Goal: Task Accomplishment & Management: Complete application form

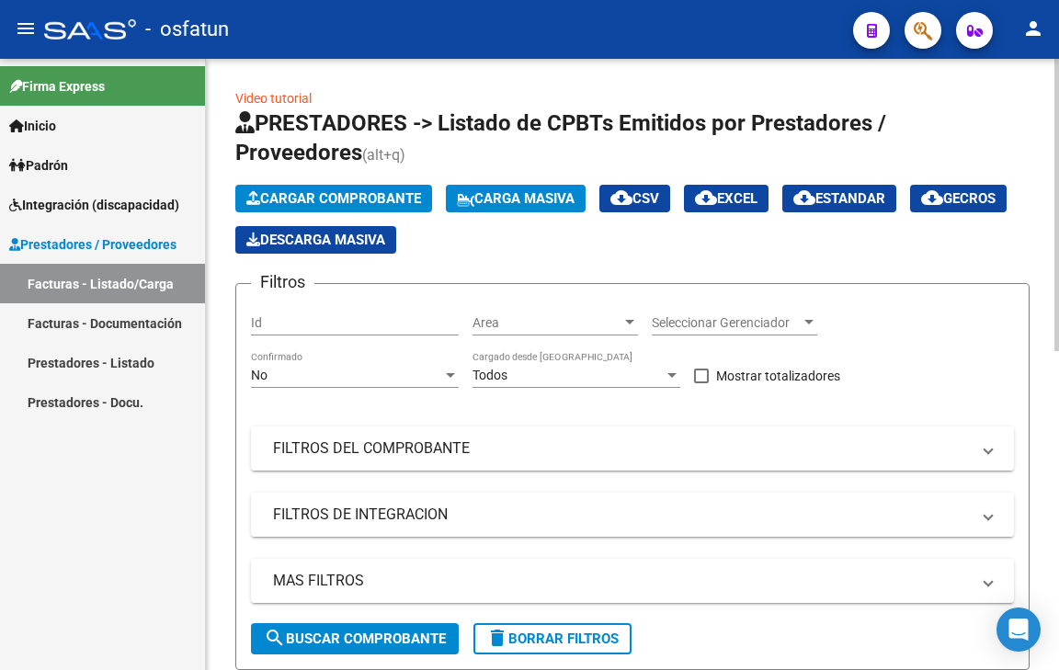
click at [303, 202] on span "Cargar Comprobante" at bounding box center [333, 198] width 175 height 17
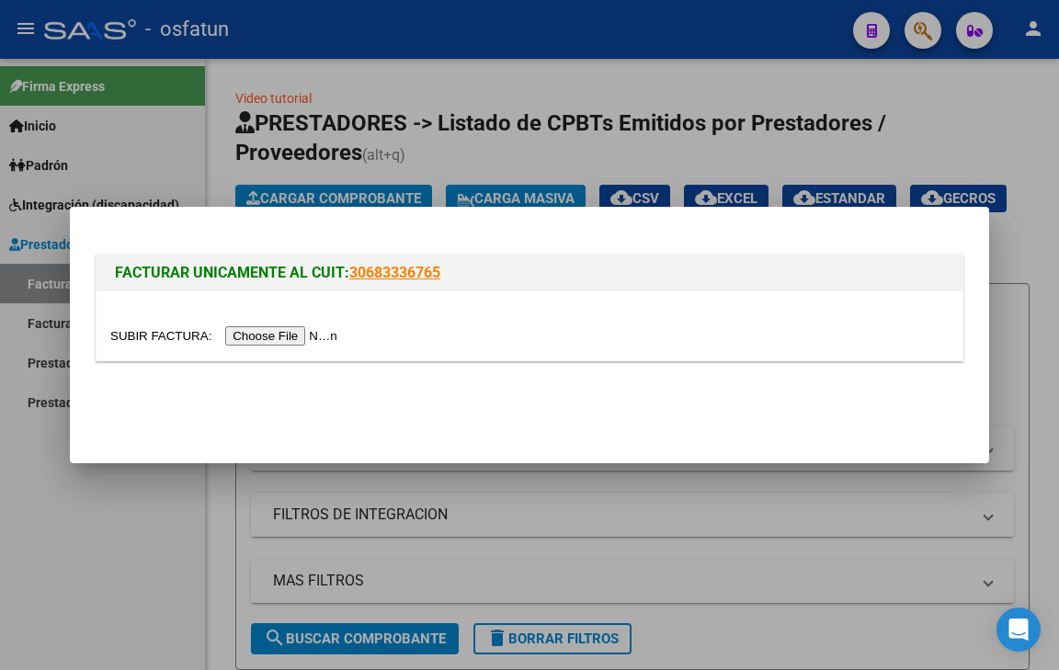
click at [274, 330] on input "file" at bounding box center [226, 335] width 232 height 19
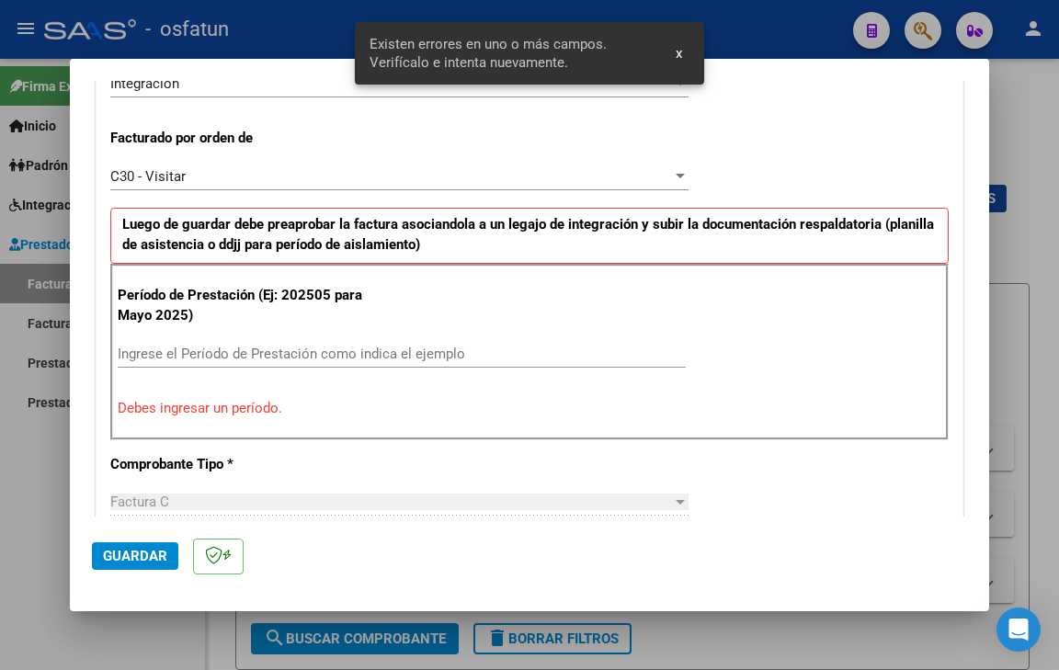
scroll to position [481, 0]
click at [282, 354] on input "Ingrese el Período de Prestación como indica el ejemplo" at bounding box center [402, 353] width 568 height 17
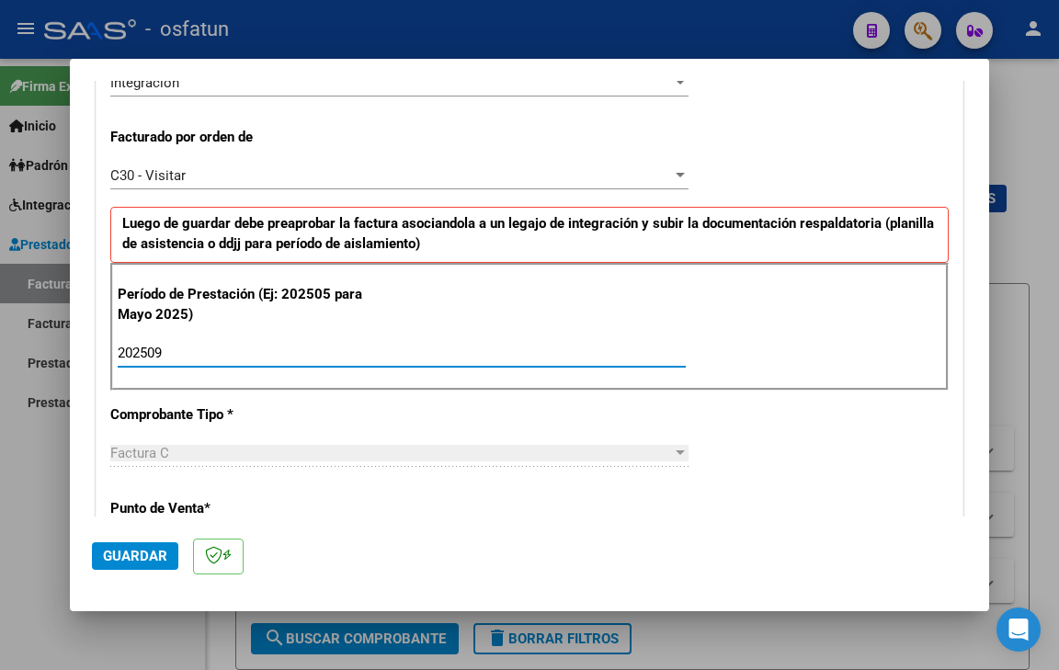
type input "202509"
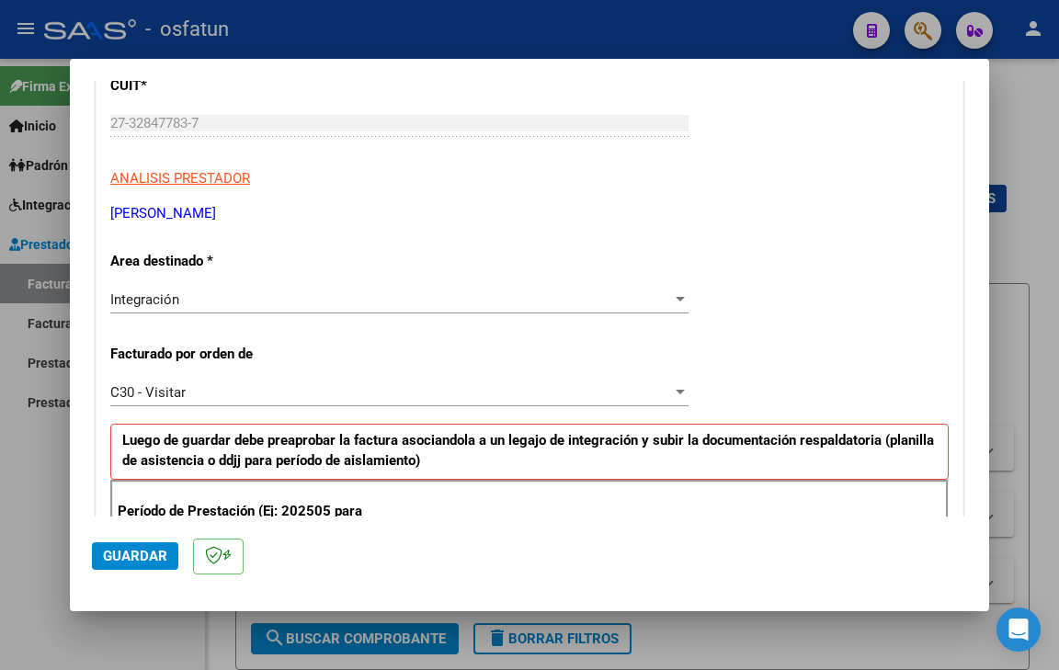
scroll to position [205, 0]
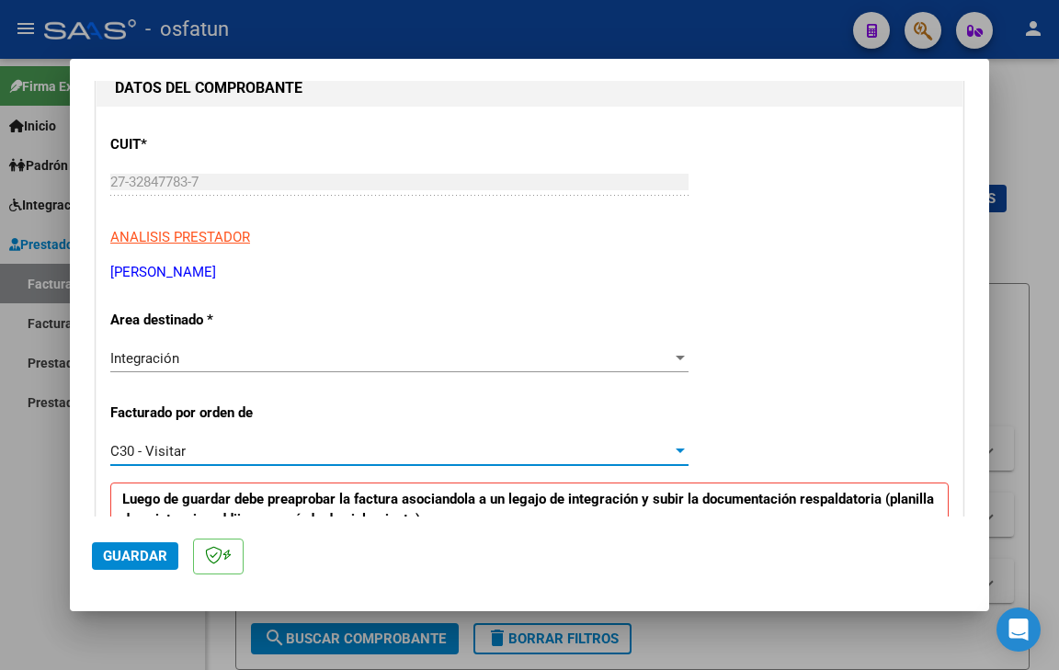
click at [325, 459] on div "C30 - Visitar" at bounding box center [390, 451] width 561 height 17
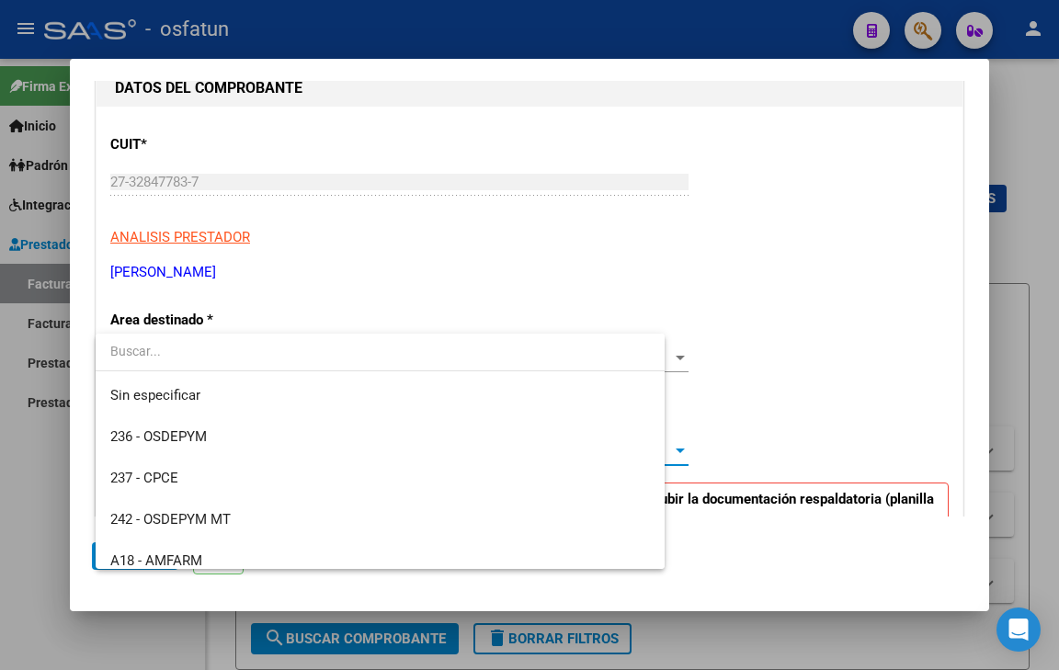
scroll to position [482, 0]
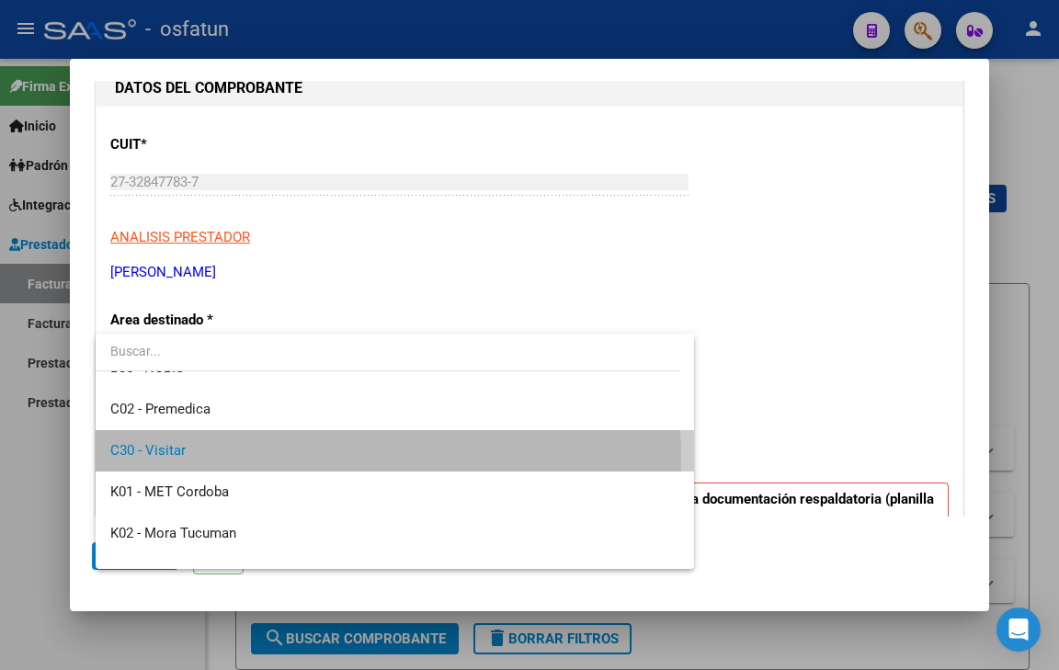
click at [325, 459] on span "C30 - Visitar" at bounding box center [394, 450] width 569 height 41
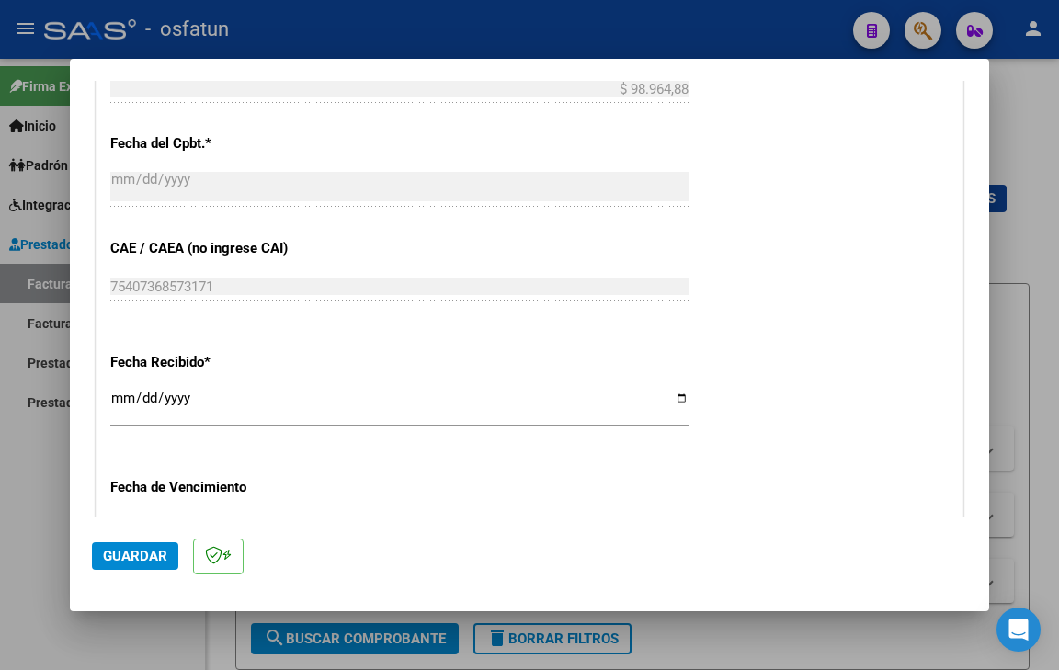
scroll to position [1308, 0]
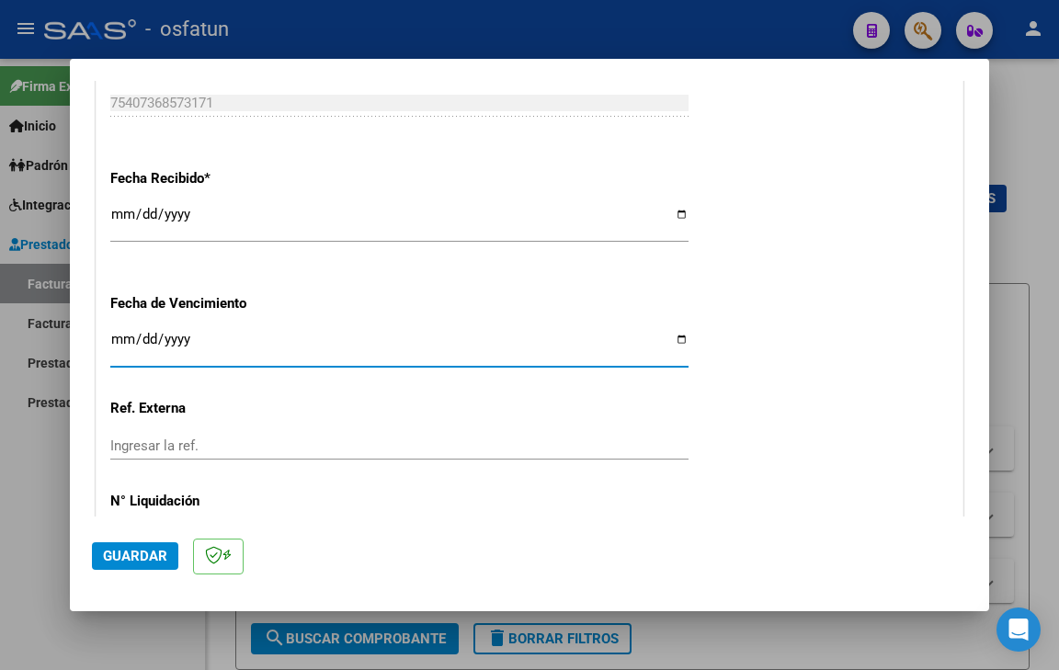
click at [124, 343] on input "Ingresar la fecha" at bounding box center [399, 346] width 578 height 29
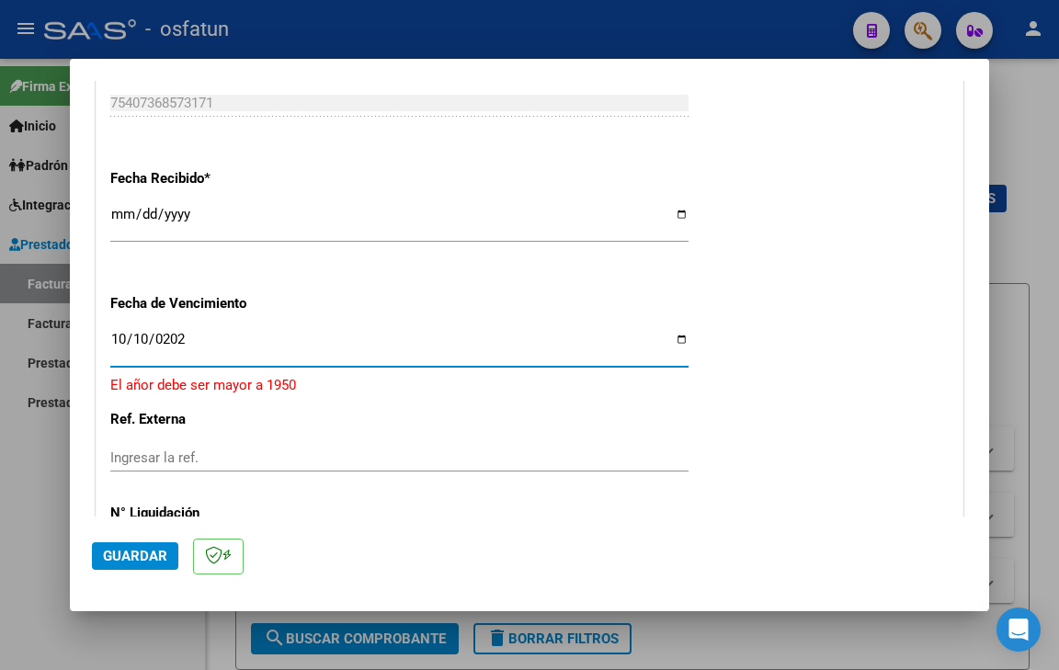
type input "[DATE]"
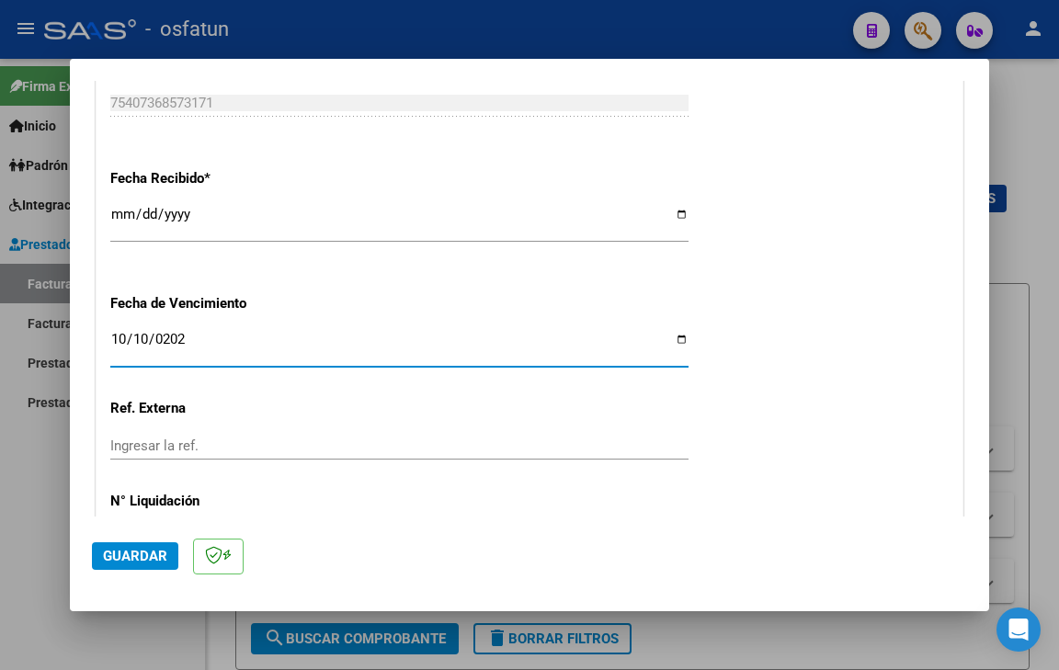
click at [146, 553] on span "Guardar" at bounding box center [135, 556] width 64 height 17
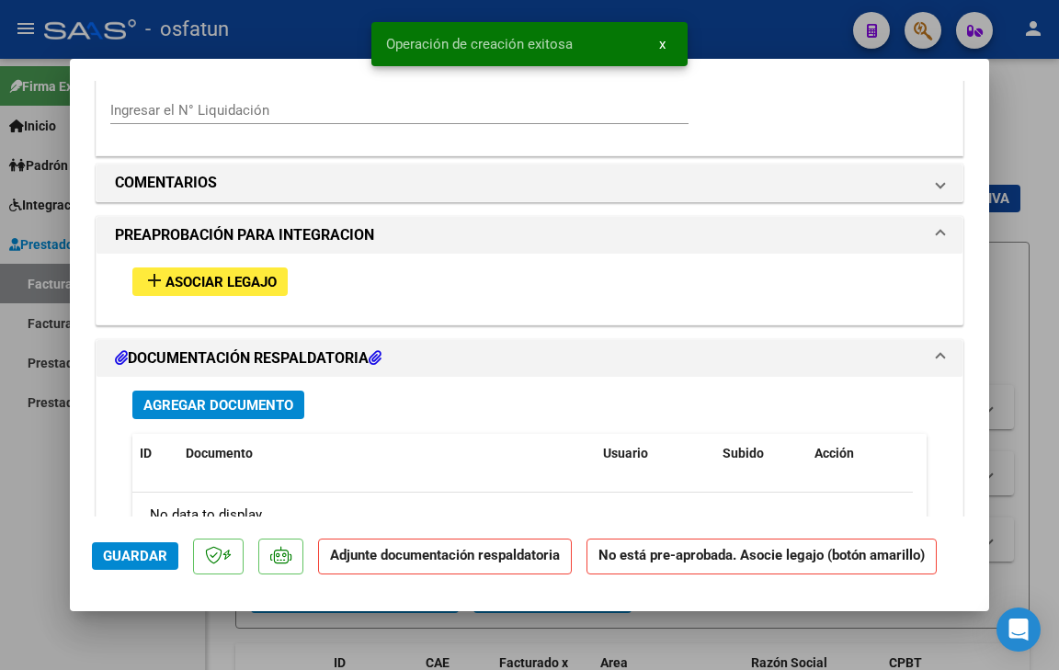
scroll to position [1654, 0]
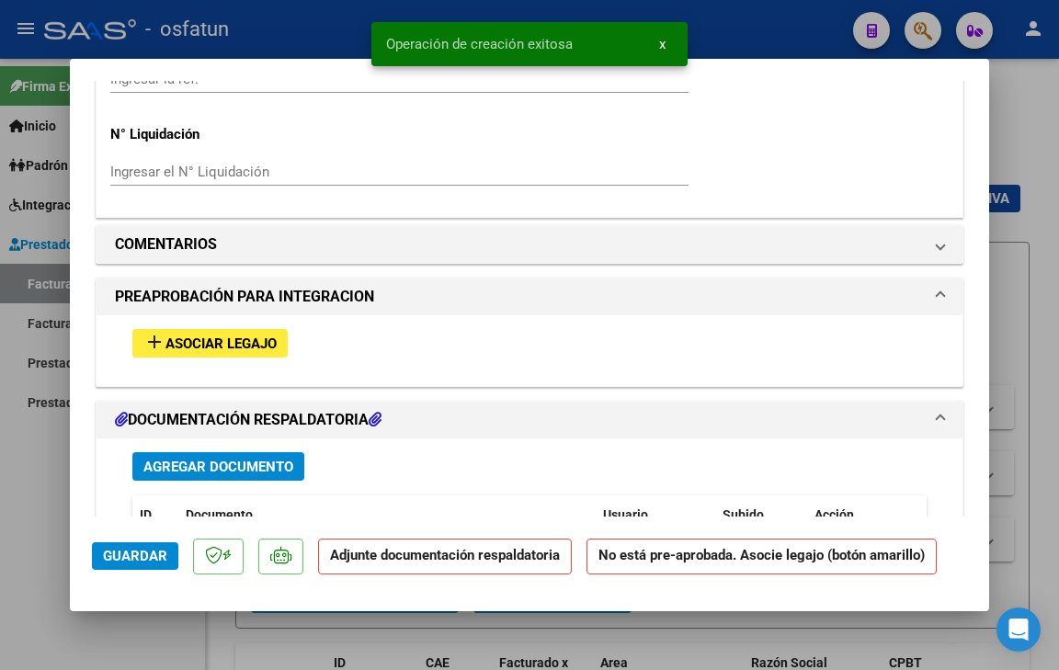
drag, startPoint x: 224, startPoint y: 449, endPoint x: 222, endPoint y: 460, distance: 11.2
click at [224, 450] on div "Agregar Documento ID Documento Usuario Subido Acción No data to display 0 total…" at bounding box center [529, 618] width 821 height 361
click at [221, 468] on span "Agregar Documento" at bounding box center [218, 467] width 150 height 17
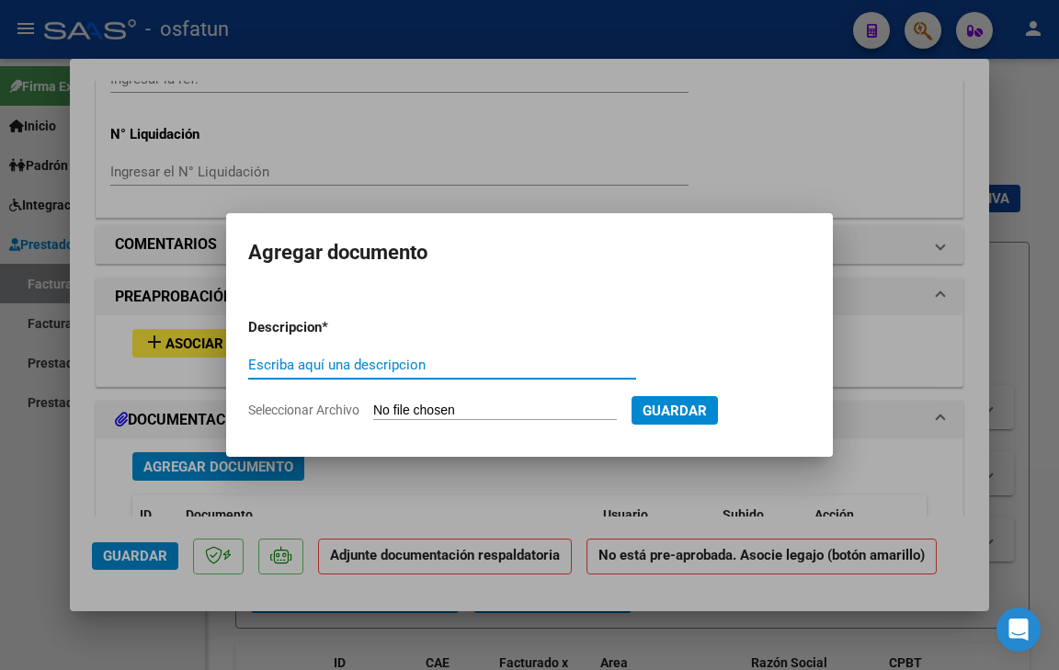
click at [324, 409] on span "Seleccionar Archivo" at bounding box center [303, 409] width 111 height 15
click at [373, 409] on input "Seleccionar Archivo" at bounding box center [494, 410] width 243 height 17
type input "C:\fakepath\Planilla de asistencia [DATE] POTUTO.pdf"
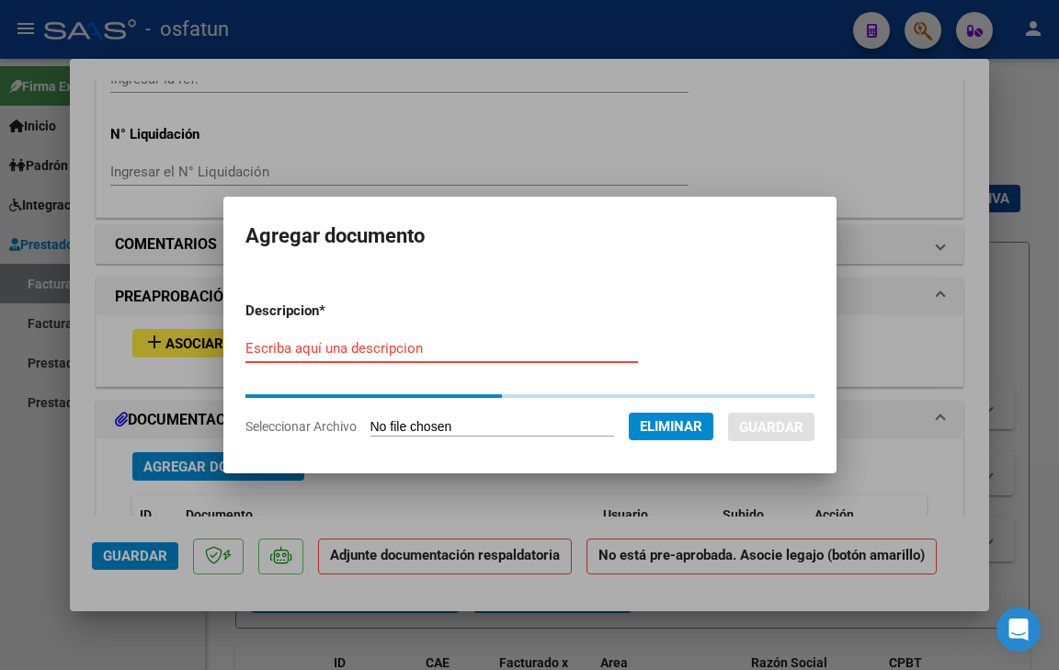
click at [413, 340] on input "Escriba aquí una descripcion" at bounding box center [441, 348] width 392 height 17
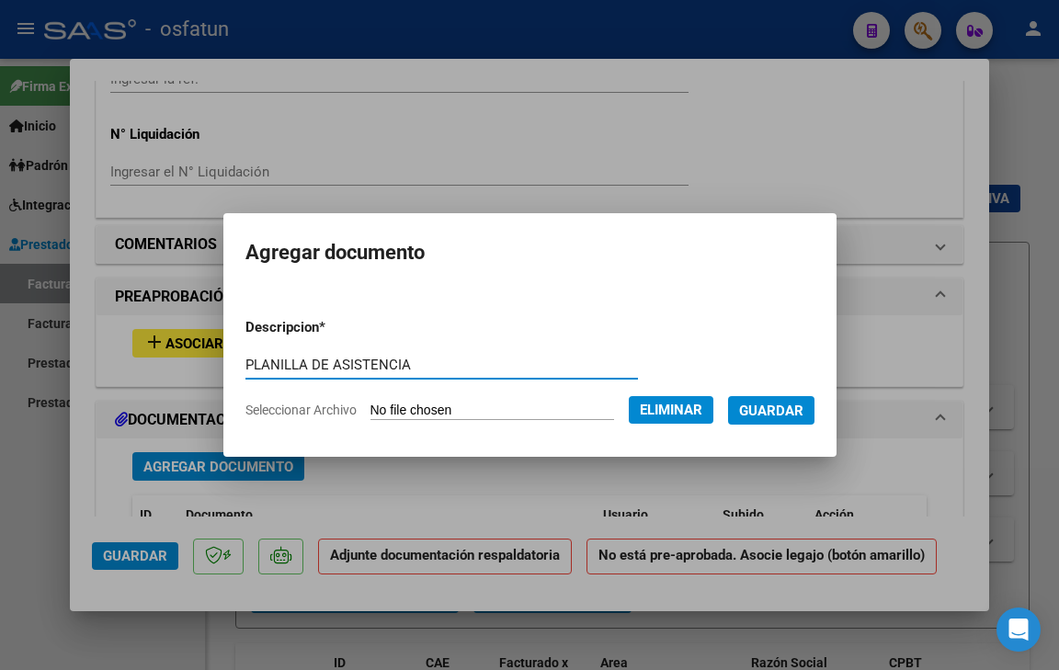
type input "PLANILLA DE ASISTENCIA"
click at [801, 402] on span "Guardar" at bounding box center [771, 410] width 64 height 17
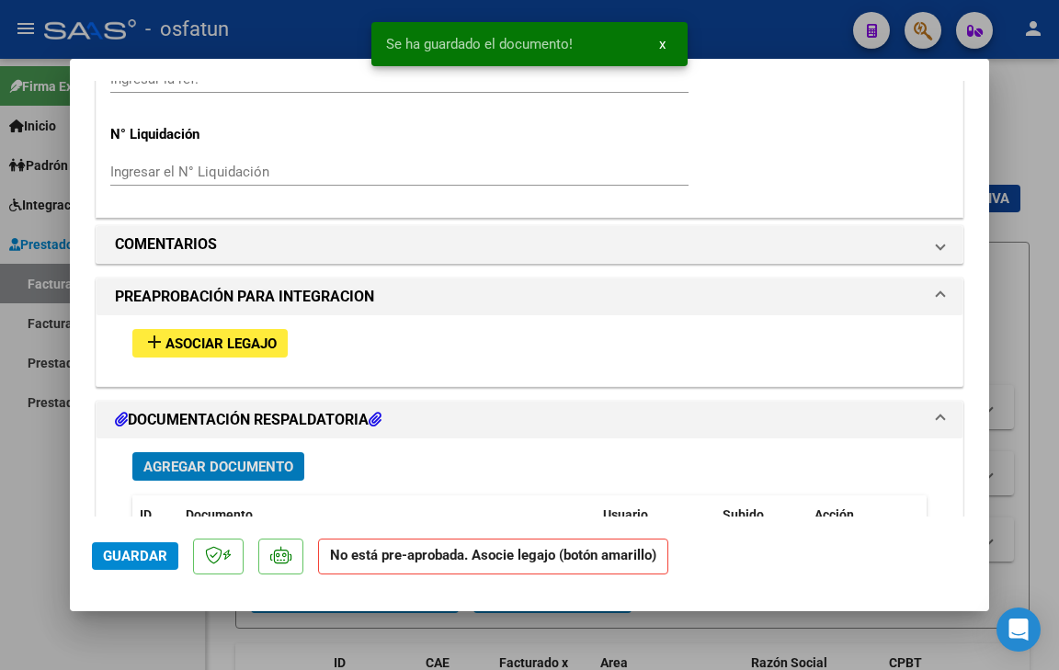
click at [211, 459] on span "Agregar Documento" at bounding box center [218, 467] width 150 height 17
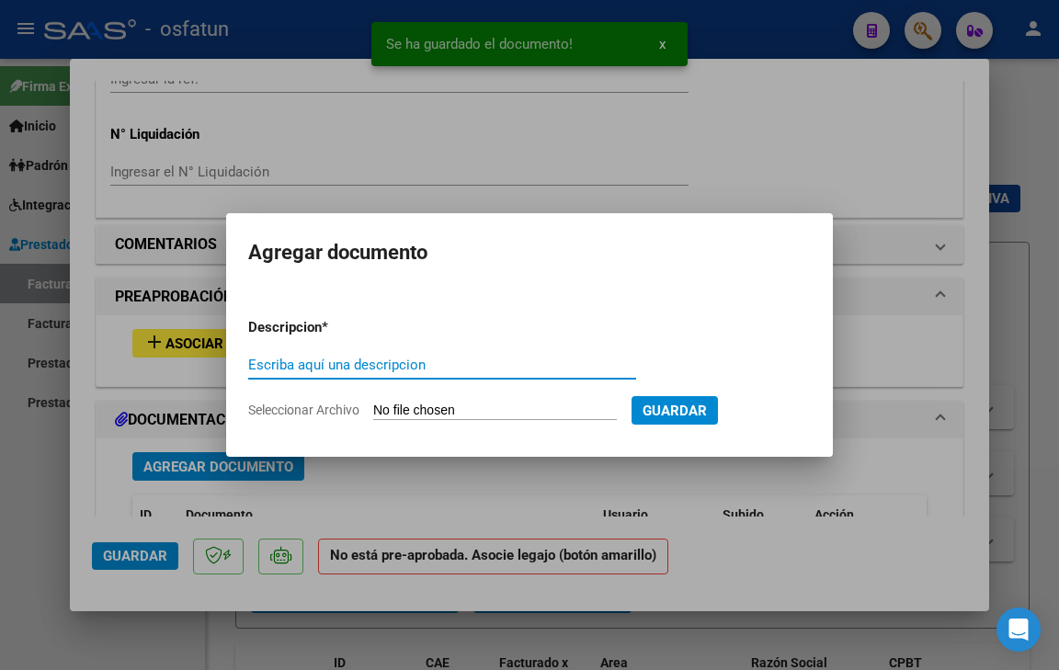
click at [268, 404] on span "Seleccionar Archivo" at bounding box center [303, 409] width 111 height 15
click at [373, 404] on input "Seleccionar Archivo" at bounding box center [494, 410] width 243 height 17
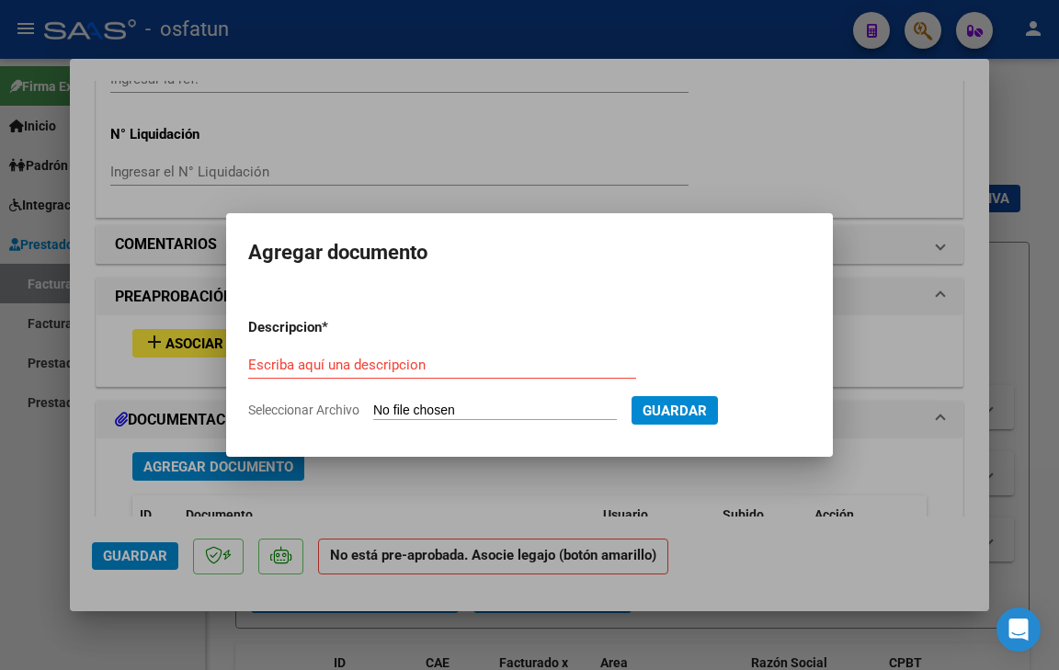
type input "C:\fakepath\AUTORIZACION 2025 POTUTO [PERSON_NAME].pdf"
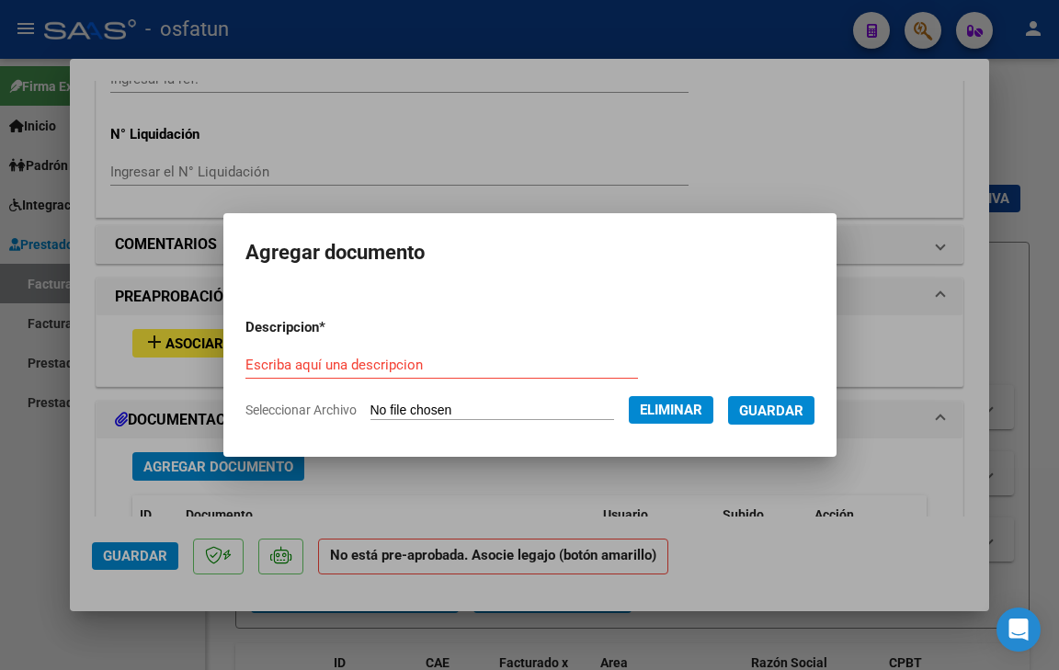
click at [411, 350] on form "Descripcion * Escriba aquí una descripcion Seleccionar Archivo Eliminar Guardar" at bounding box center [529, 368] width 569 height 131
click at [411, 363] on input "Escriba aquí una descripcion" at bounding box center [441, 365] width 392 height 17
type input "PRESUPUESTO AUTORIZADO"
click at [803, 404] on span "Guardar" at bounding box center [771, 410] width 64 height 17
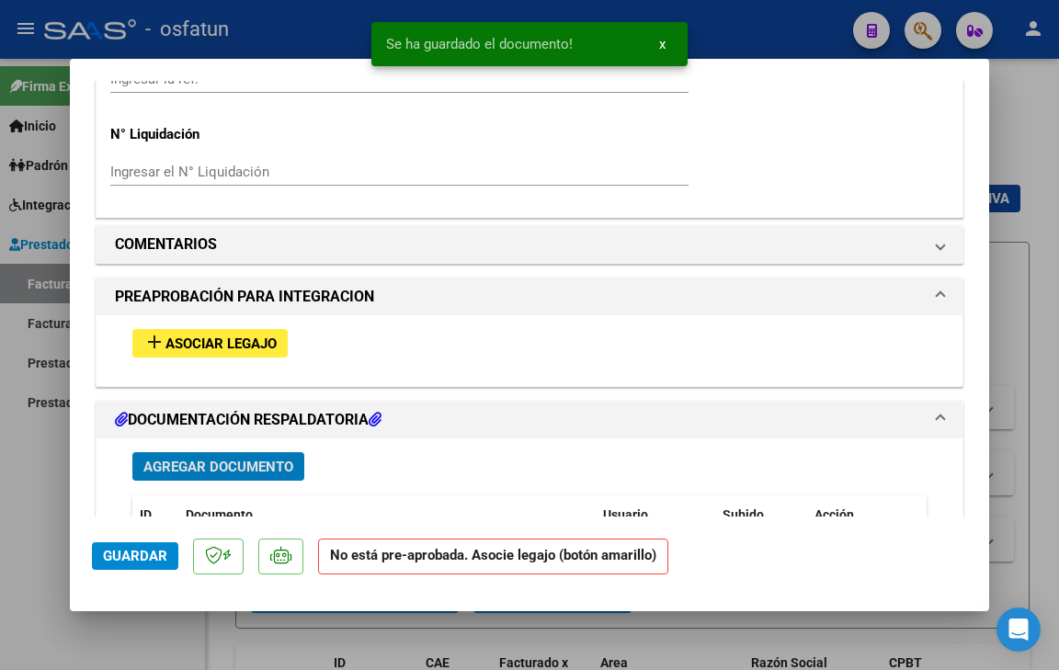
click at [256, 346] on span "Asociar Legajo" at bounding box center [220, 343] width 111 height 17
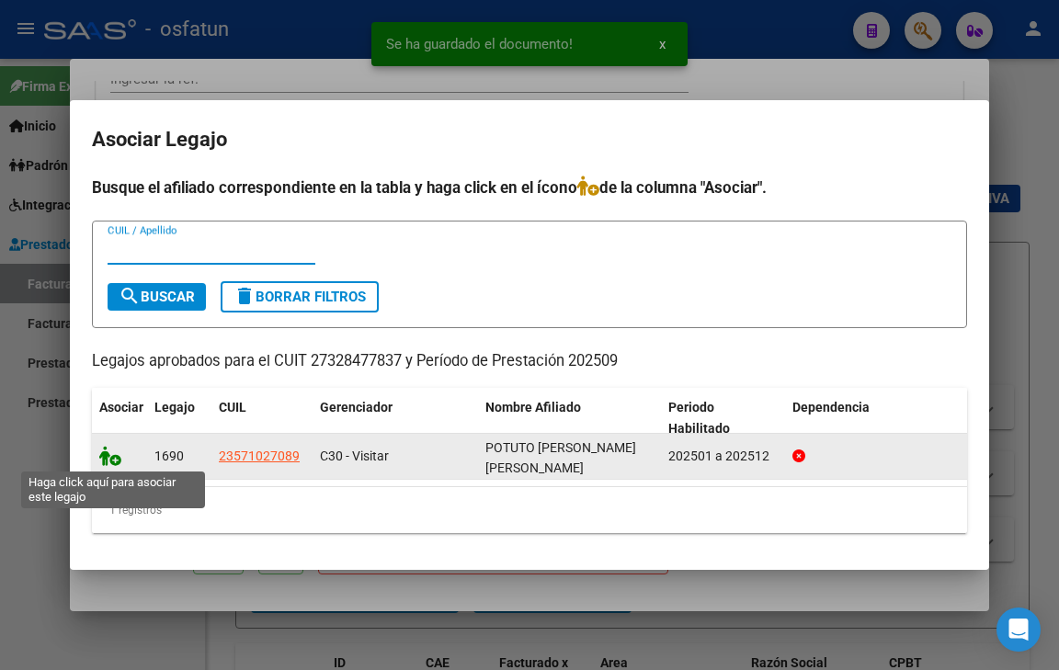
click at [104, 459] on icon at bounding box center [110, 456] width 22 height 20
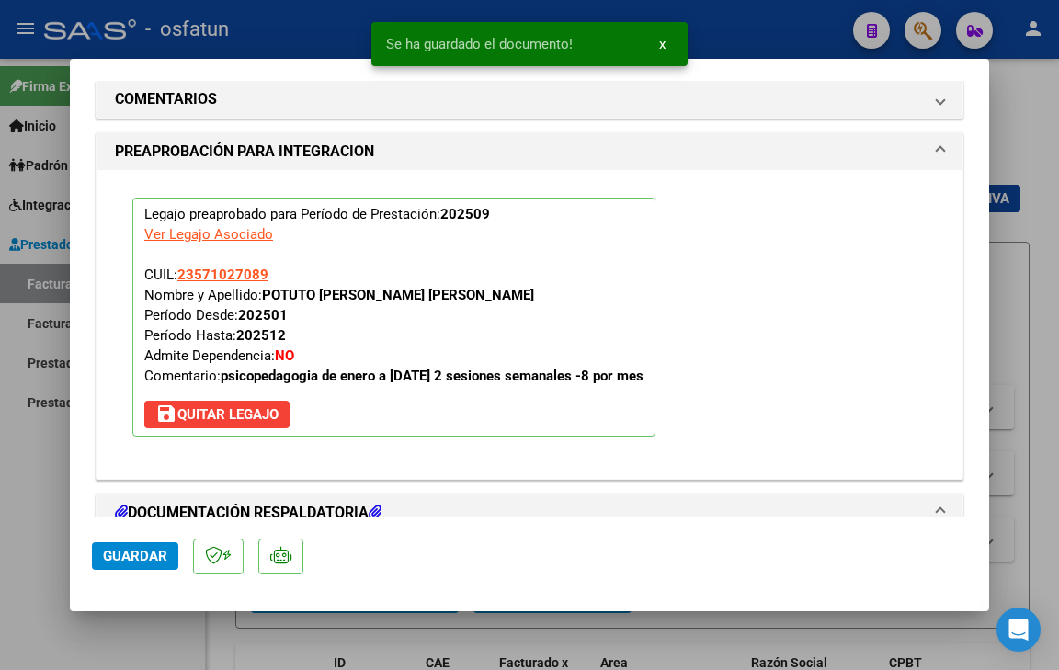
scroll to position [2069, 0]
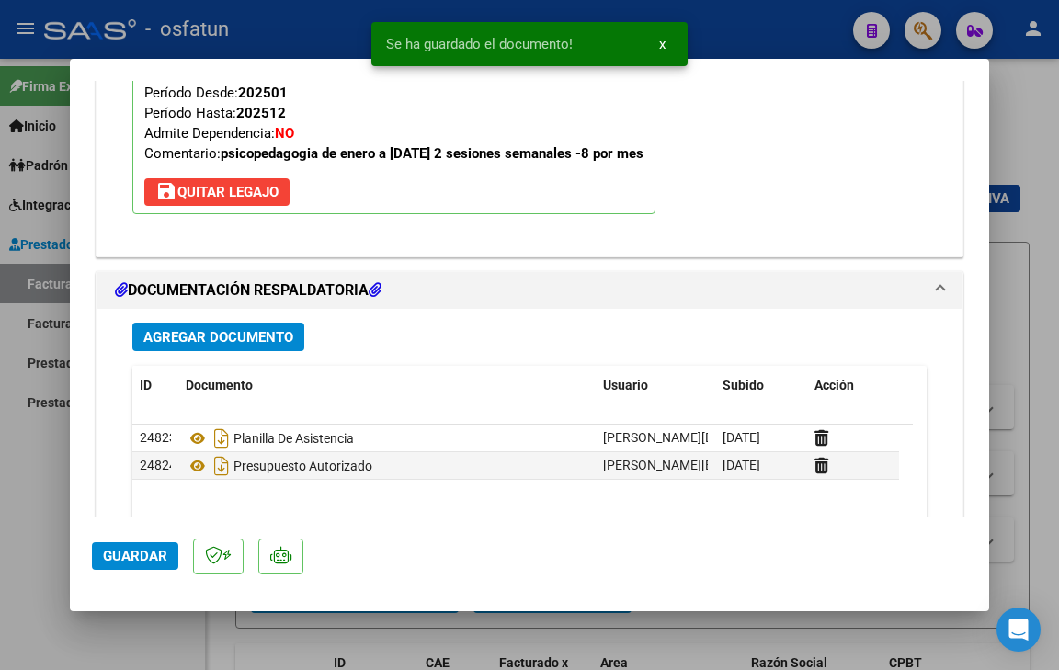
click at [133, 559] on span "Guardar" at bounding box center [135, 556] width 64 height 17
click at [133, 558] on span "Guardar" at bounding box center [135, 556] width 64 height 17
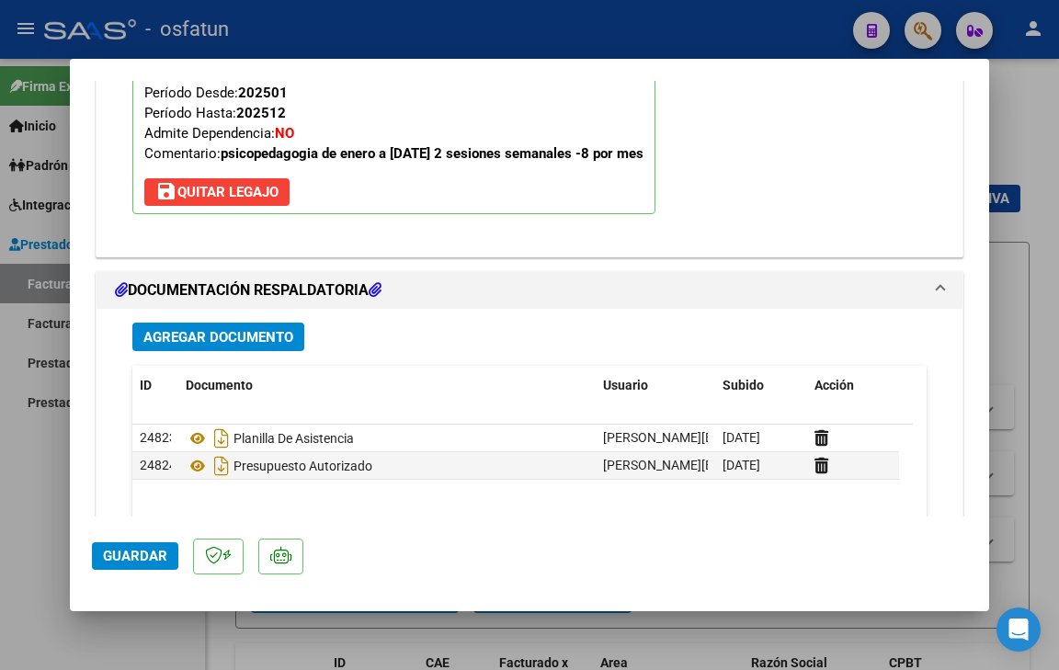
click at [143, 563] on span "Guardar" at bounding box center [135, 556] width 64 height 17
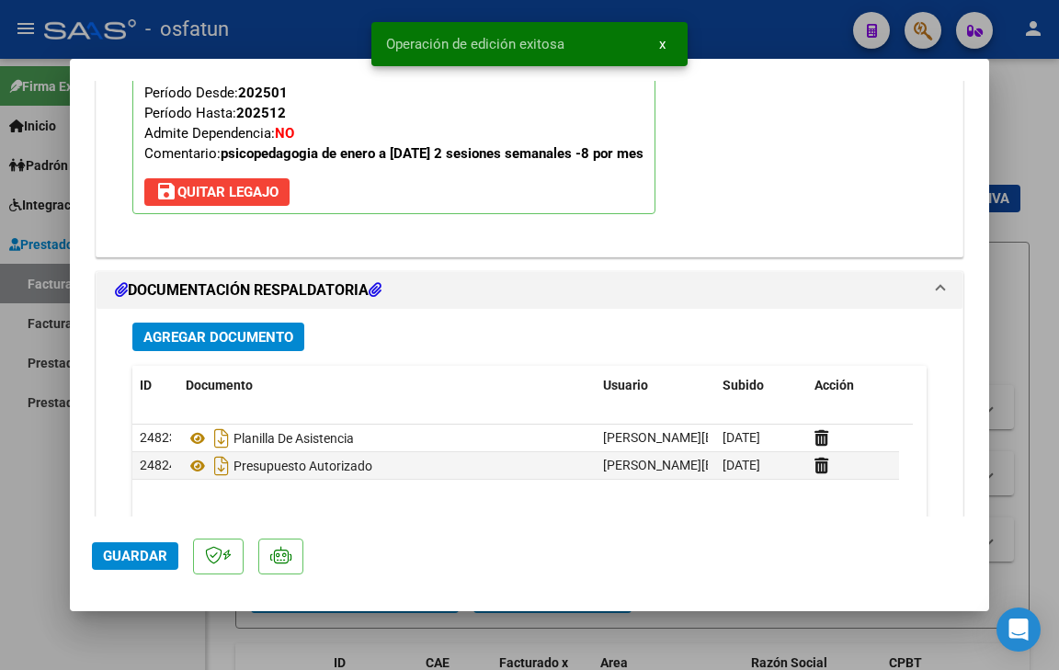
click at [95, 637] on div at bounding box center [529, 335] width 1059 height 670
type input "$ 0,00"
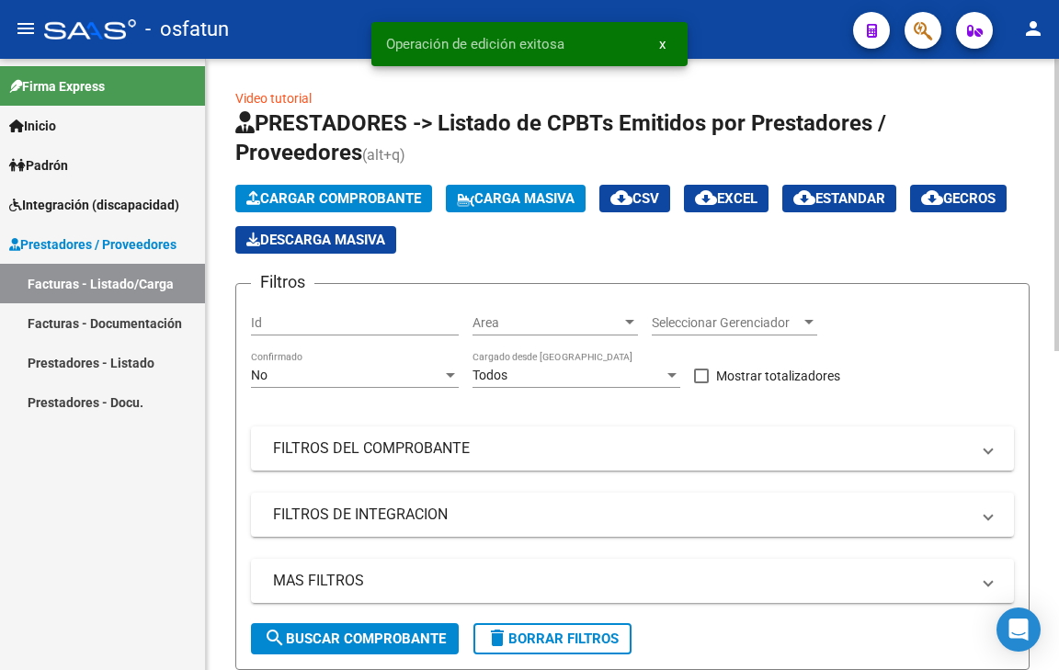
click at [320, 194] on span "Cargar Comprobante" at bounding box center [333, 198] width 175 height 17
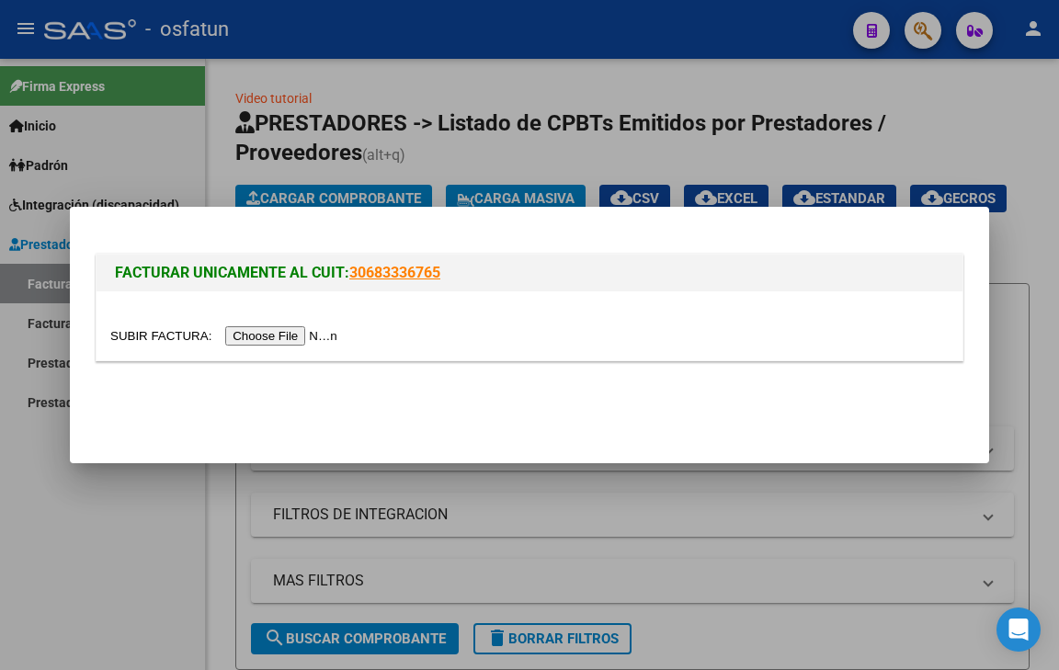
click at [291, 327] on input "file" at bounding box center [226, 335] width 232 height 19
click at [951, 132] on div at bounding box center [529, 335] width 1059 height 670
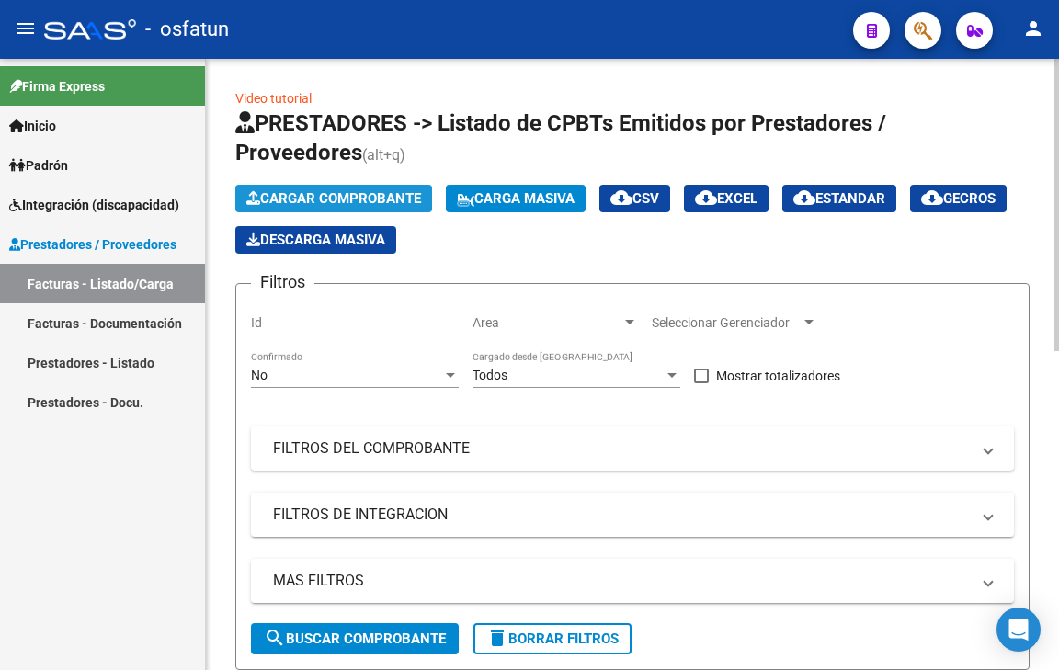
click at [311, 189] on button "Cargar Comprobante" at bounding box center [333, 199] width 197 height 28
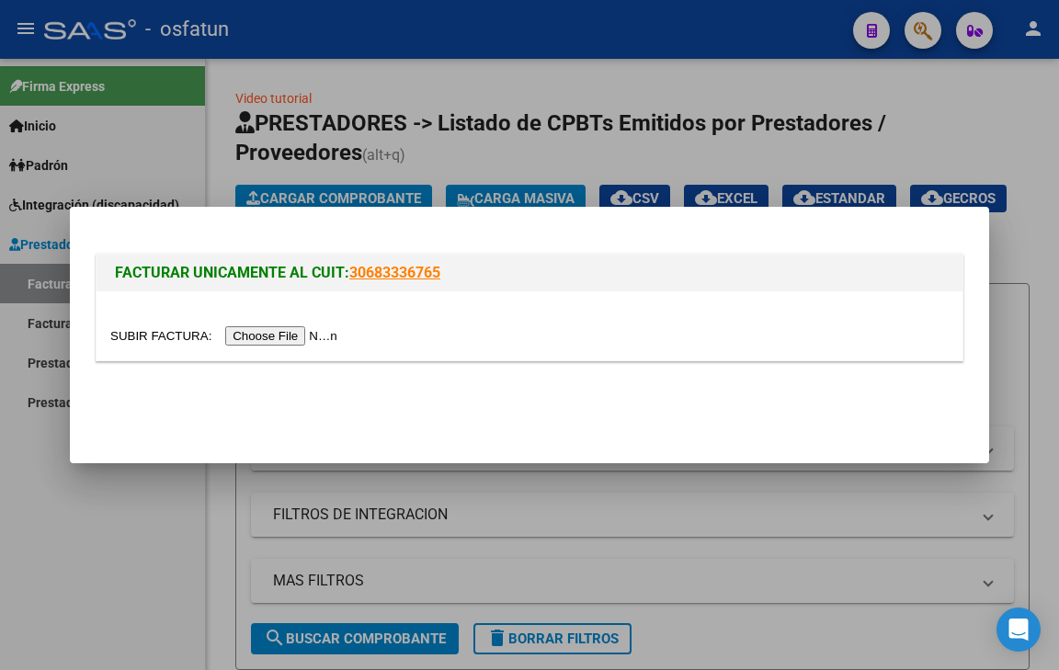
click at [297, 338] on input "file" at bounding box center [226, 335] width 232 height 19
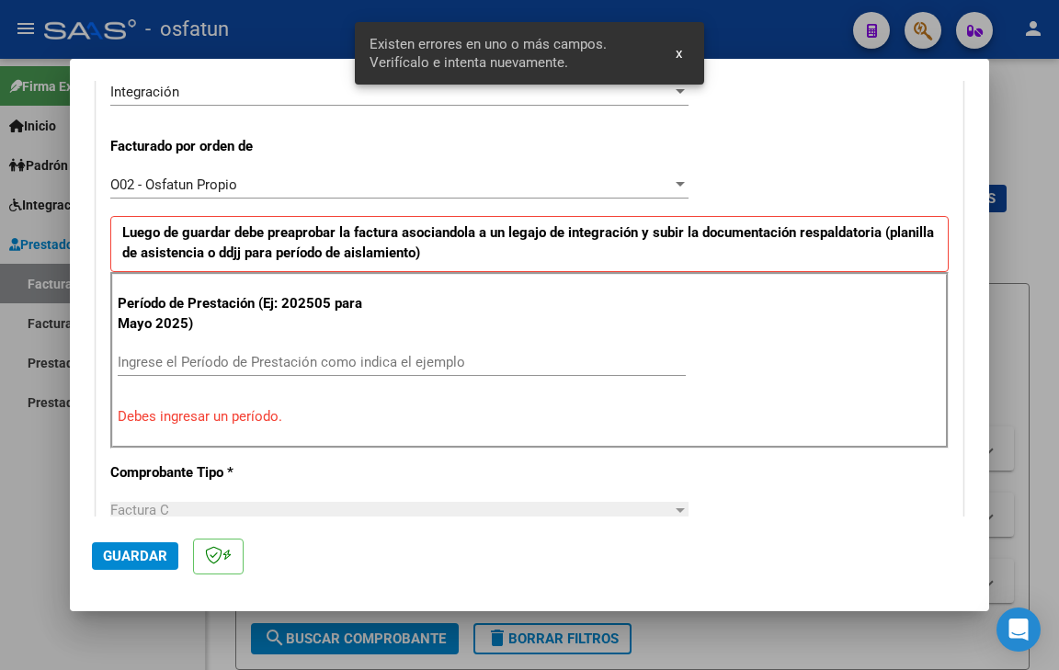
scroll to position [515, 0]
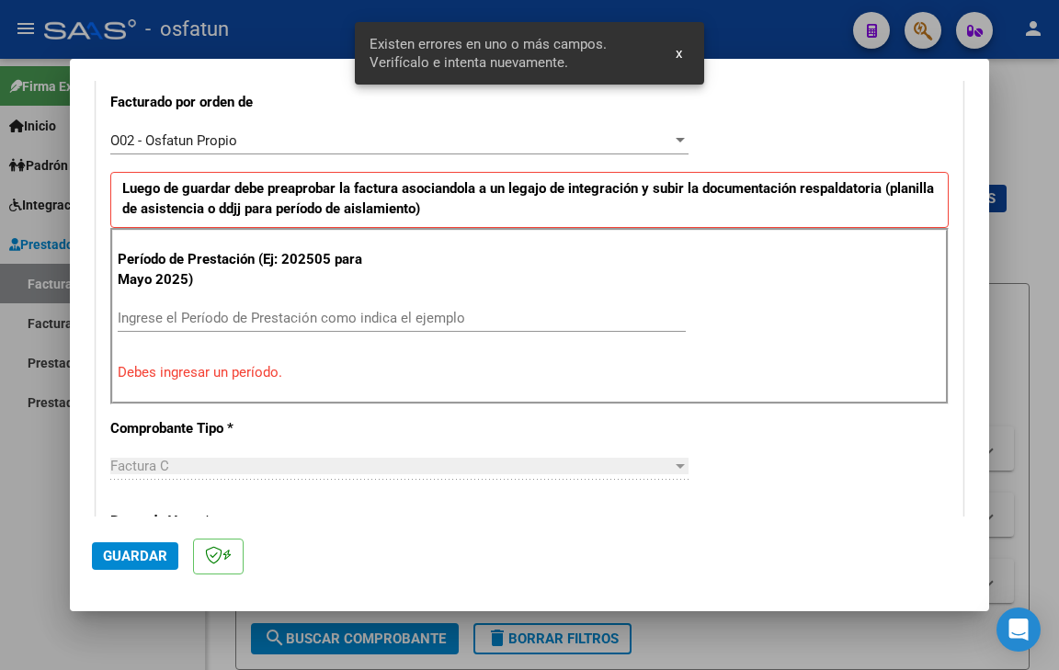
click at [233, 317] on input "Ingrese el Período de Prestación como indica el ejemplo" at bounding box center [402, 318] width 568 height 17
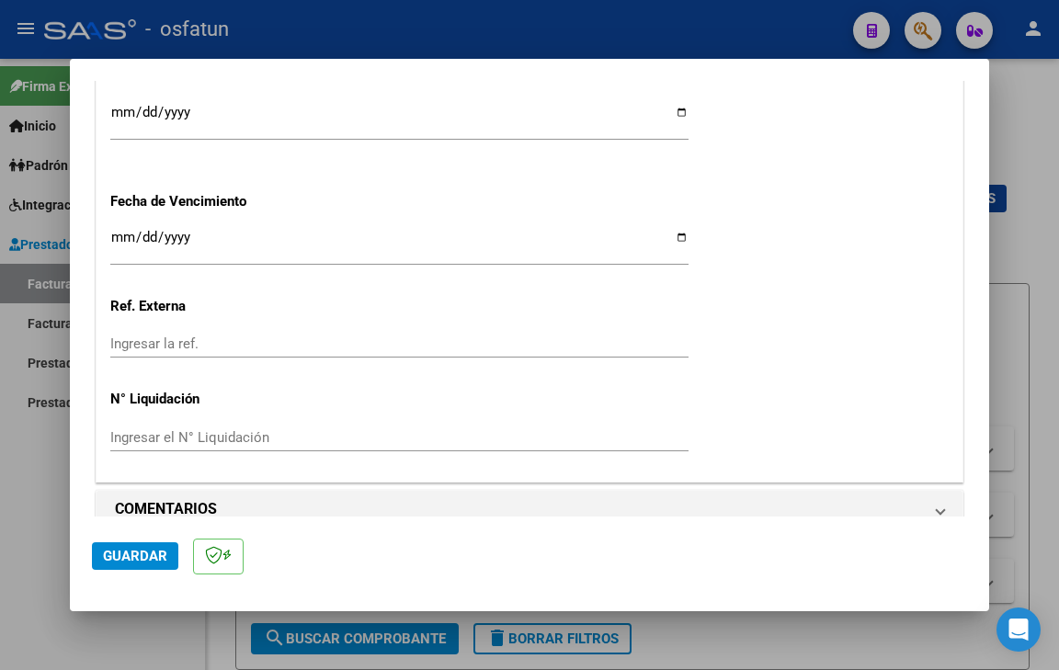
scroll to position [1434, 0]
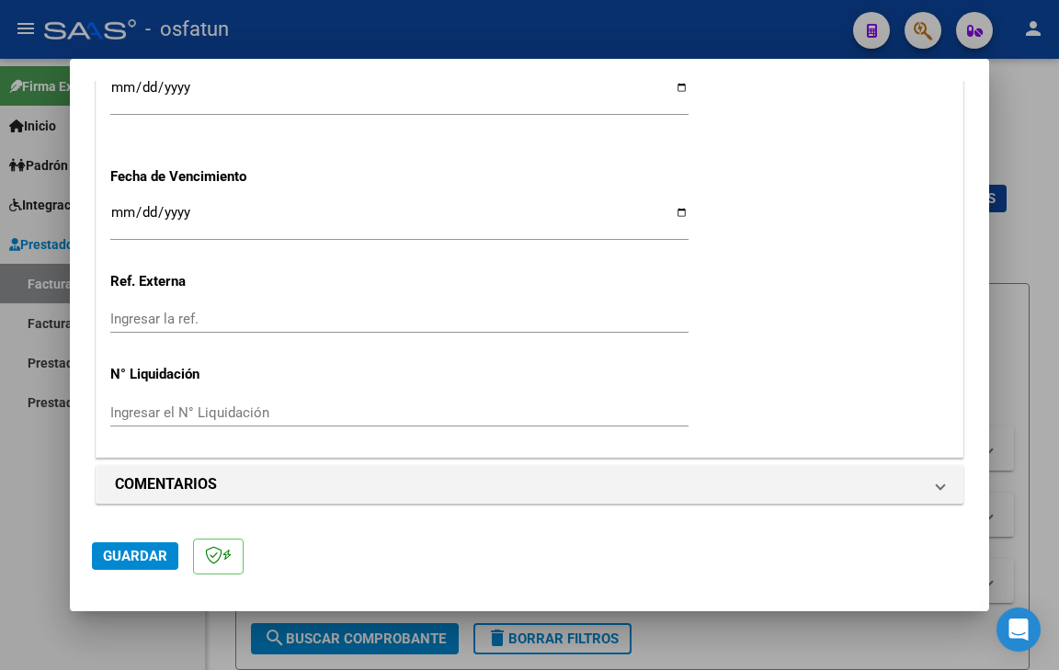
type input "202509"
click at [119, 217] on input "Ingresar la fecha" at bounding box center [399, 219] width 578 height 29
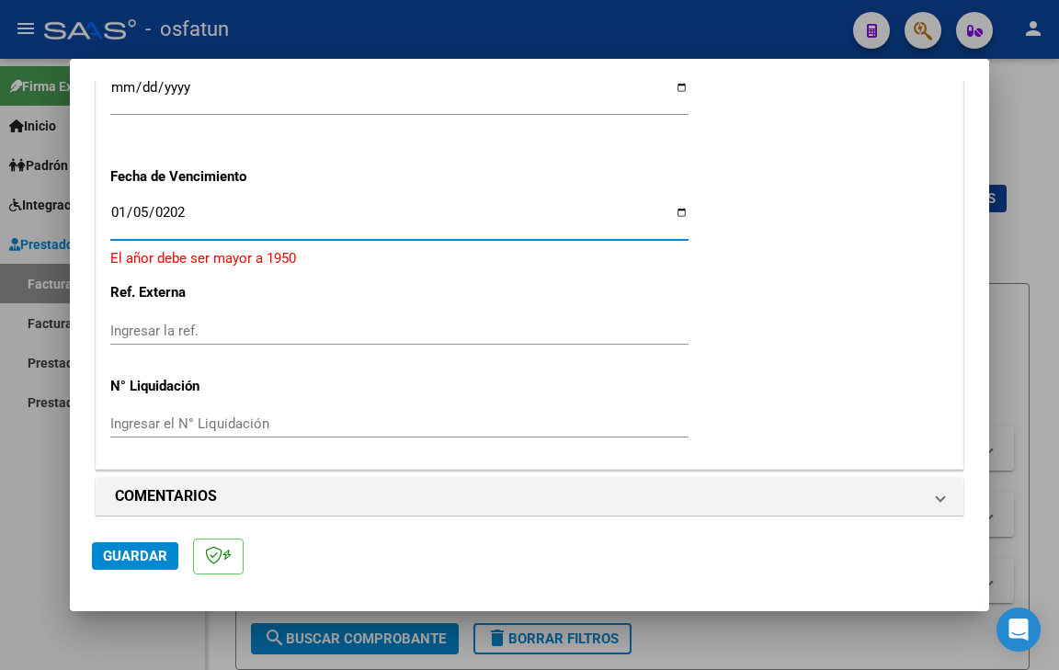
type input "[DATE]"
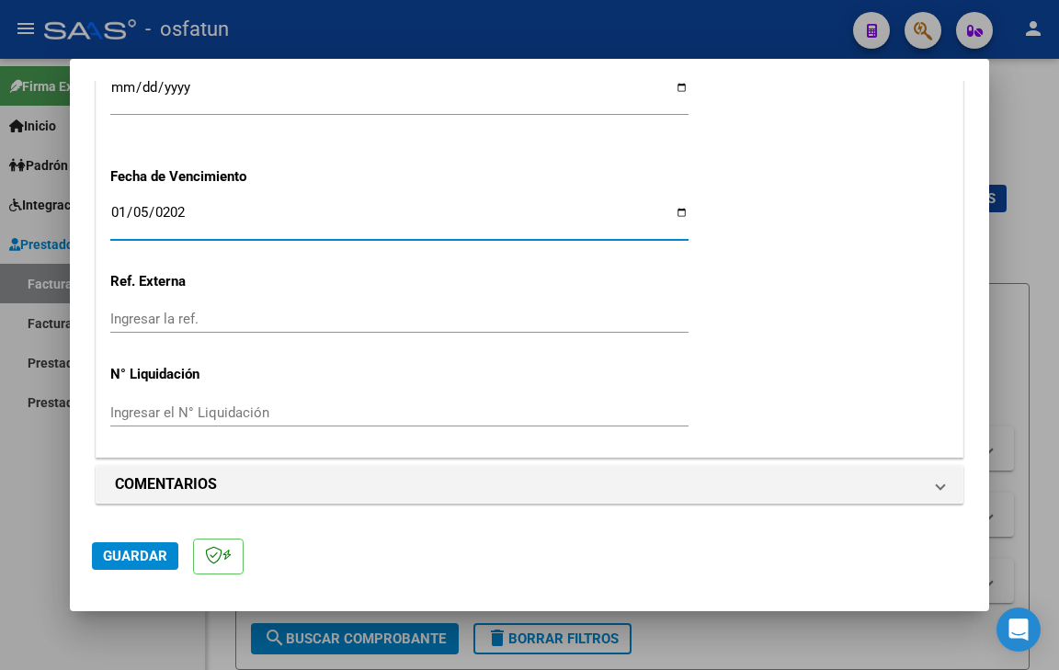
scroll to position [1435, 0]
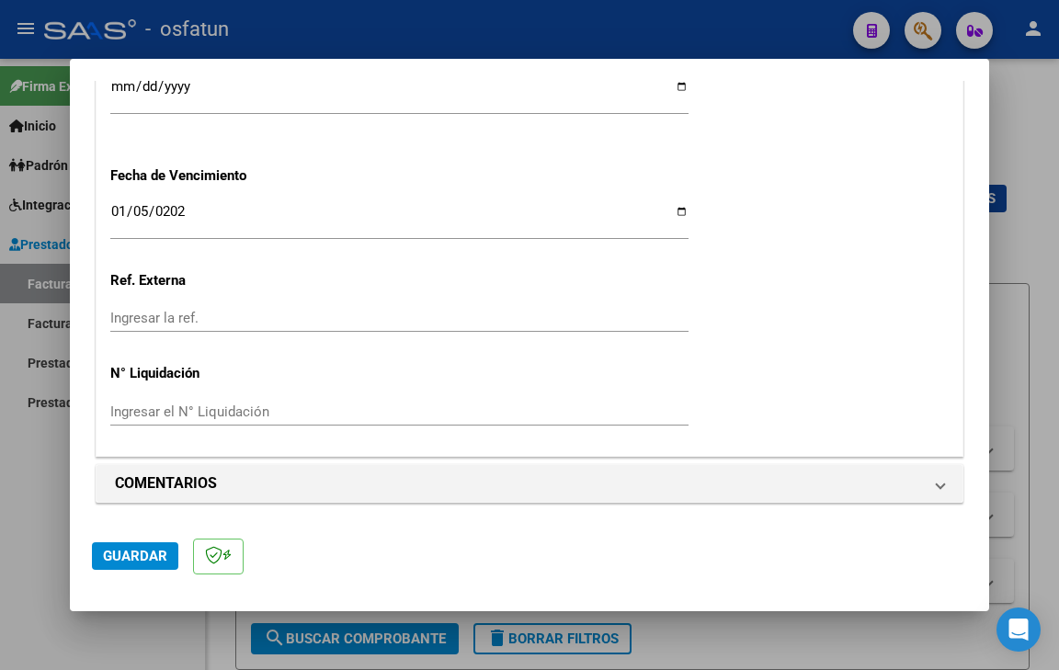
click at [108, 571] on mat-dialog-actions "Guardar" at bounding box center [529, 552] width 875 height 73
click at [120, 565] on button "Guardar" at bounding box center [135, 556] width 86 height 28
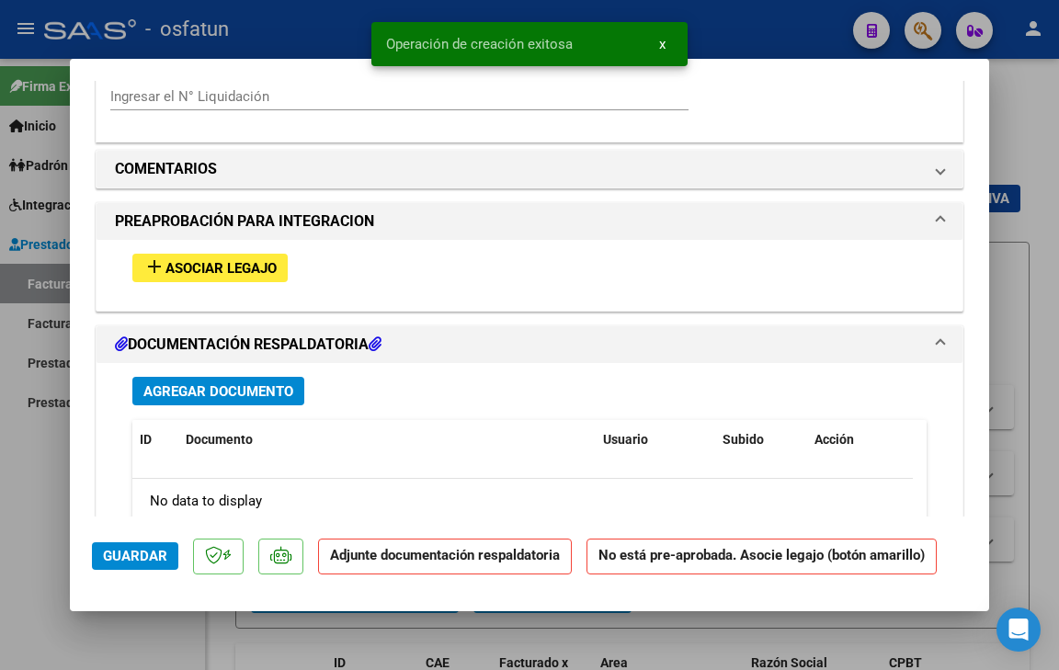
scroll to position [1838, 0]
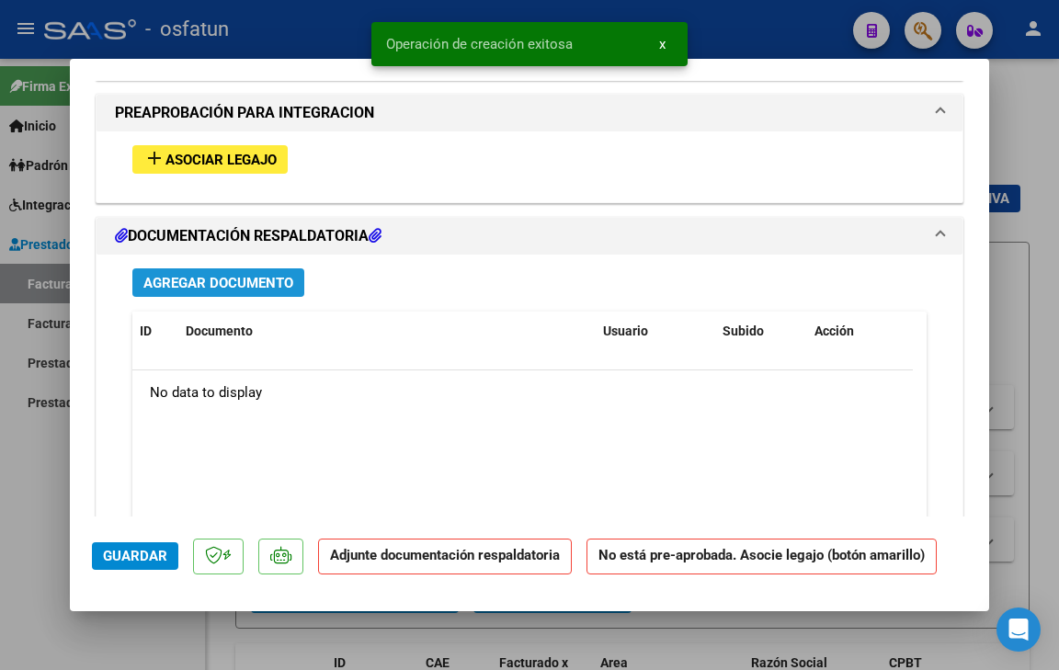
click at [237, 277] on span "Agregar Documento" at bounding box center [218, 283] width 150 height 17
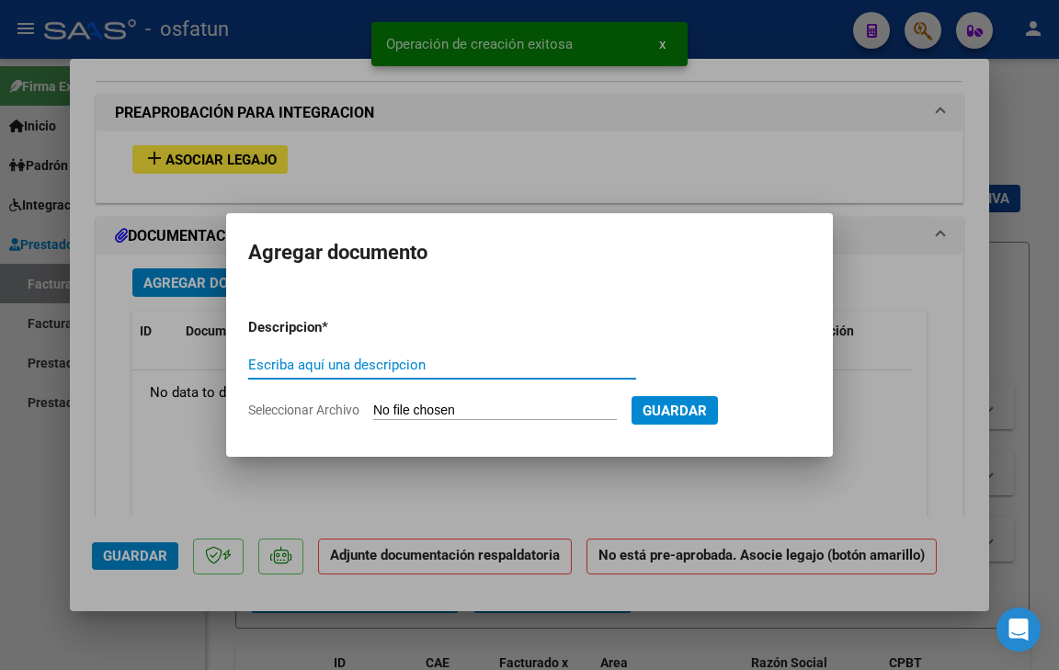
click at [286, 410] on span "Seleccionar Archivo" at bounding box center [303, 409] width 111 height 15
click at [373, 410] on input "Seleccionar Archivo" at bounding box center [494, 410] width 243 height 17
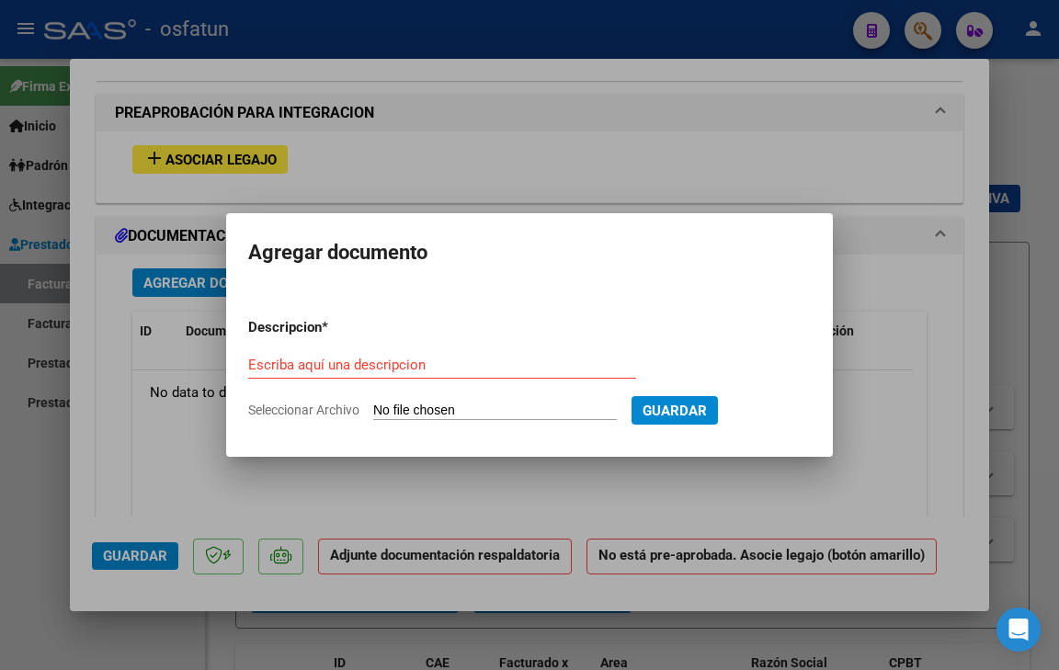
type input "C:\fakepath\autorizacion [PERSON_NAME] fono.pdf"
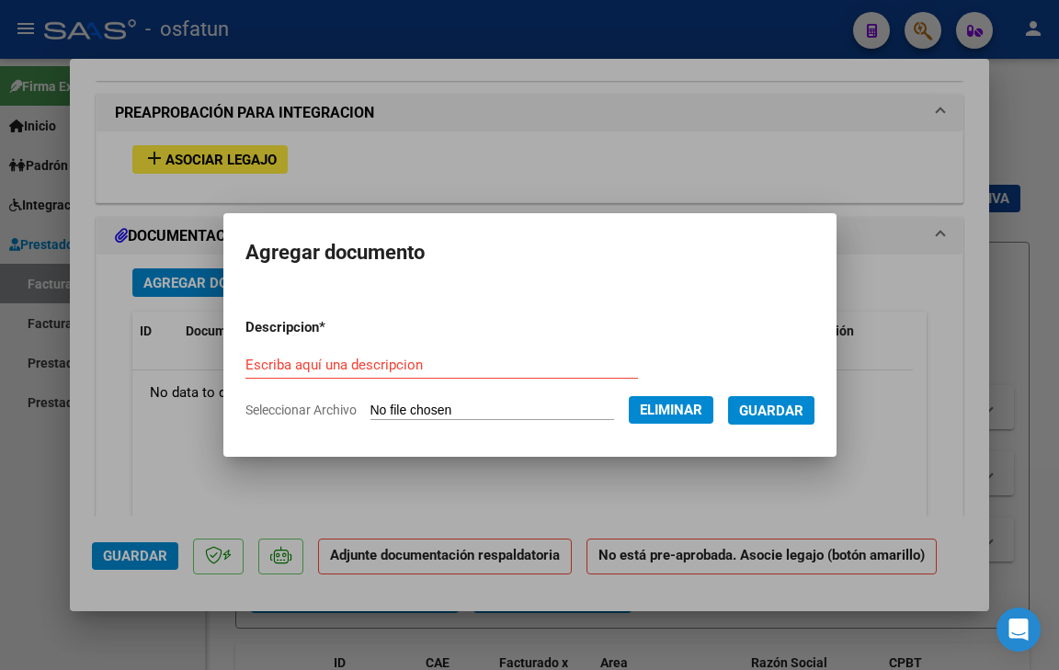
click at [353, 347] on form "Descripcion * Escriba aquí una descripcion Seleccionar Archivo Eliminar Guardar" at bounding box center [529, 368] width 569 height 131
click at [344, 357] on input "Escriba aquí una descripcion" at bounding box center [441, 365] width 392 height 17
type input "PRESUPUESTO AUTORIZADO"
click at [794, 406] on span "Guardar" at bounding box center [771, 410] width 64 height 17
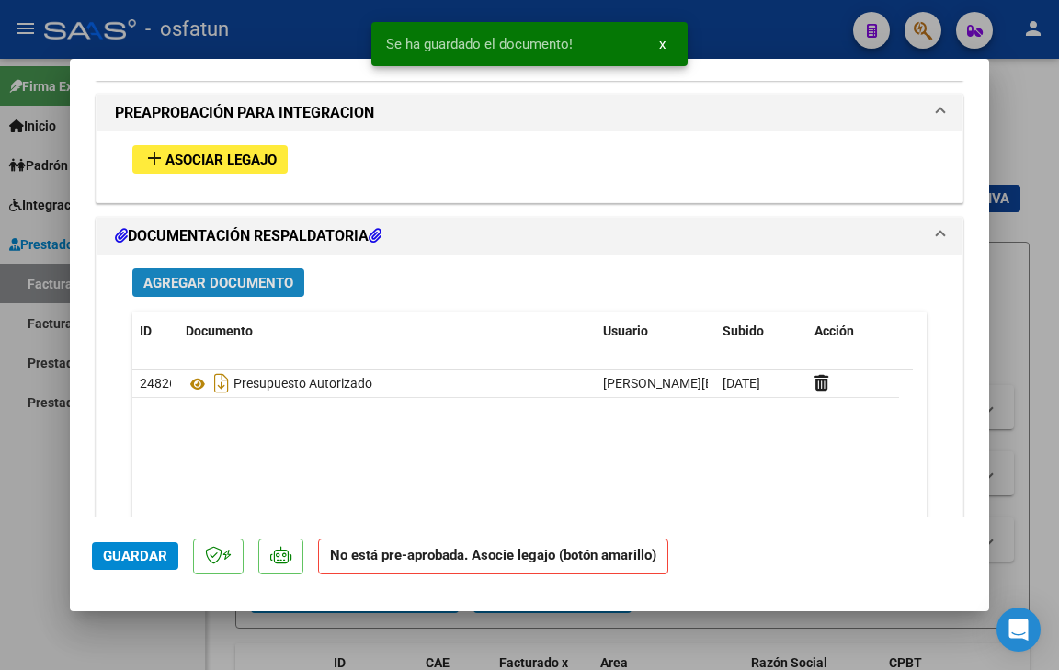
click at [196, 283] on span "Agregar Documento" at bounding box center [218, 283] width 150 height 17
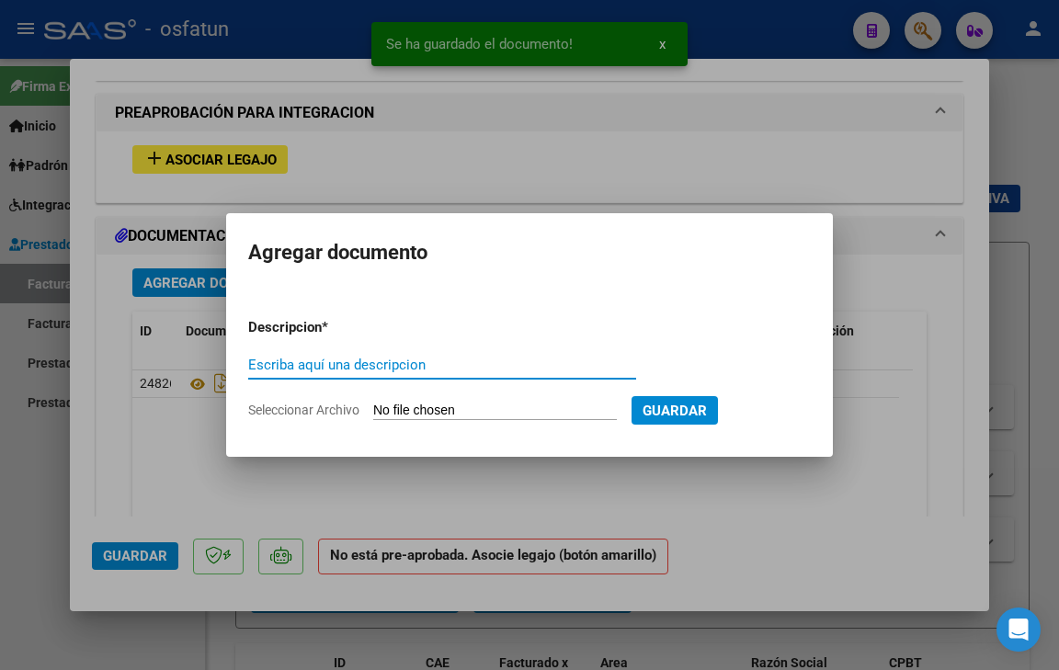
click at [282, 402] on app-file-uploader "Seleccionar Archivo" at bounding box center [439, 410] width 383 height 17
click at [276, 419] on form "Descripcion * Escriba aquí una descripcion Seleccionar Archivo Guardar" at bounding box center [529, 368] width 562 height 131
click at [275, 414] on span "Seleccionar Archivo" at bounding box center [303, 409] width 111 height 15
click at [373, 414] on input "Seleccionar Archivo" at bounding box center [494, 410] width 243 height 17
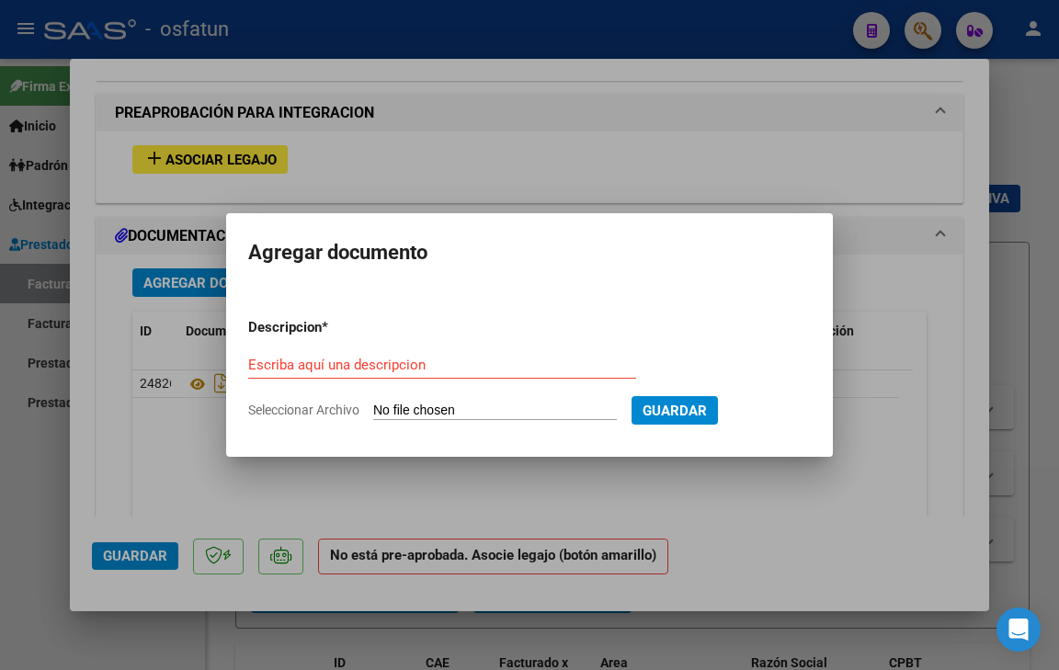
type input "C:\fakepath\asist Benja septiembre .pdf"
click at [320, 368] on div "Escriba aquí una descripcion" at bounding box center [442, 373] width 388 height 45
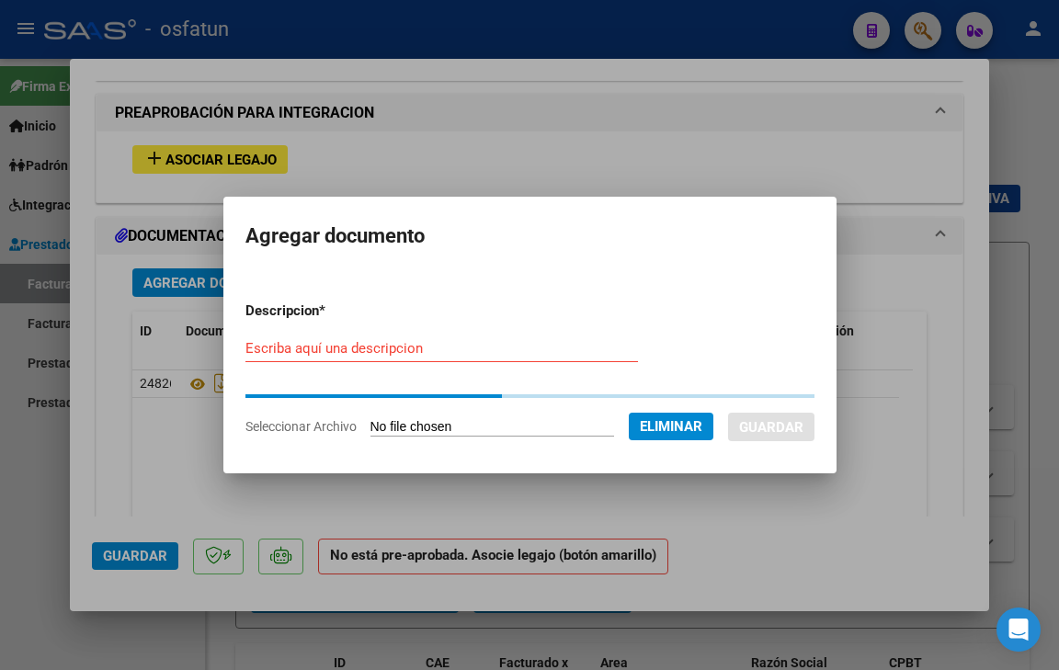
click at [353, 347] on input "Escriba aquí una descripcion" at bounding box center [441, 348] width 392 height 17
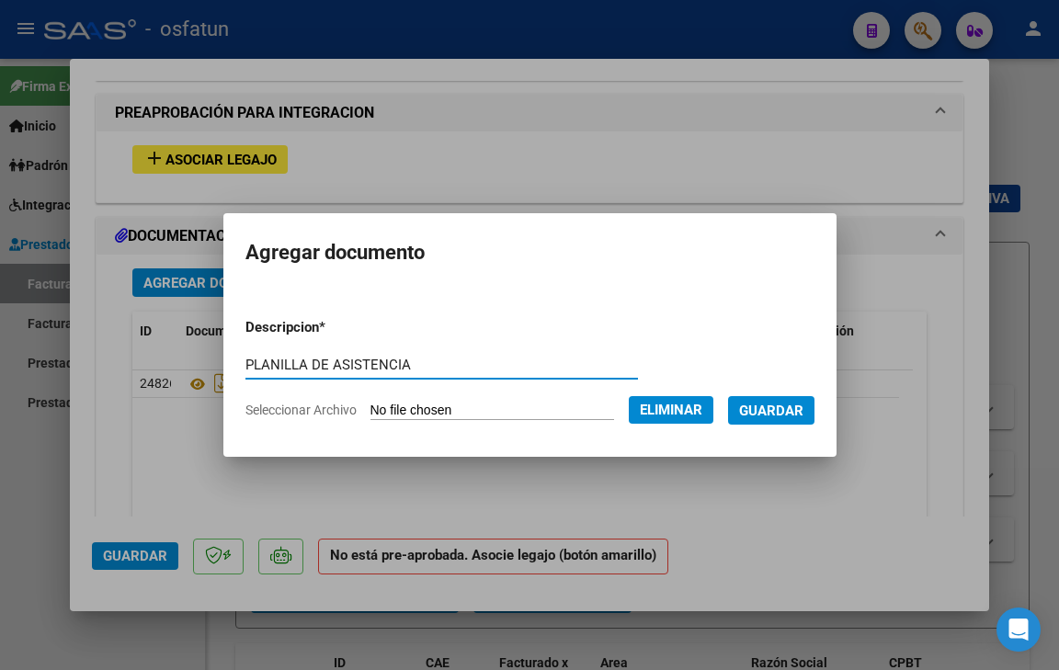
type input "PLANILLA DE ASISTENCIA"
click at [803, 402] on span "Guardar" at bounding box center [771, 410] width 64 height 17
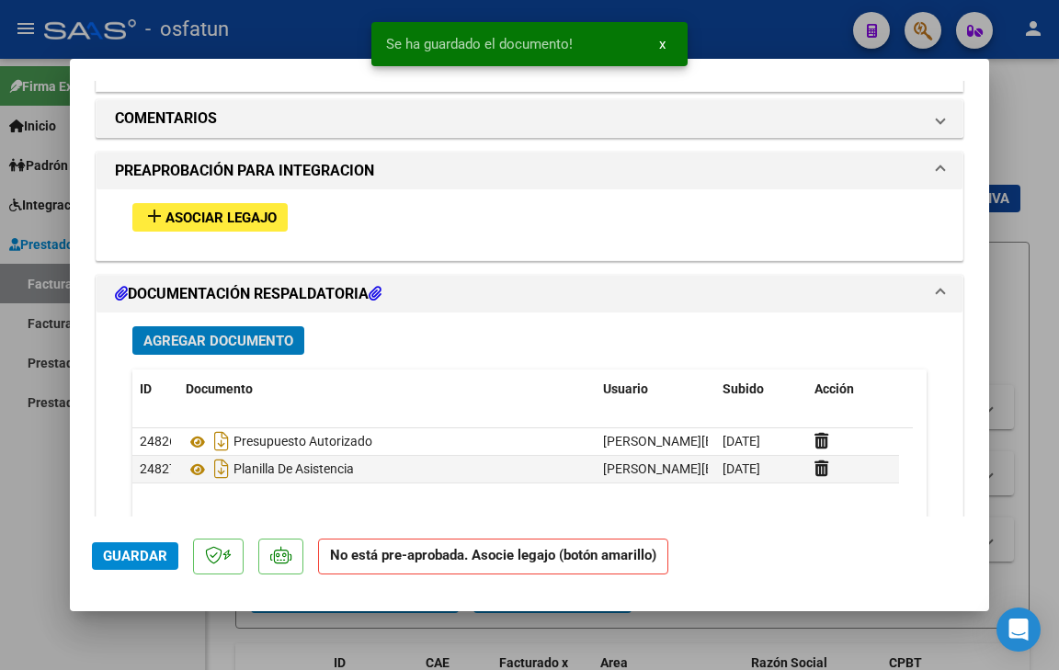
scroll to position [1599, 0]
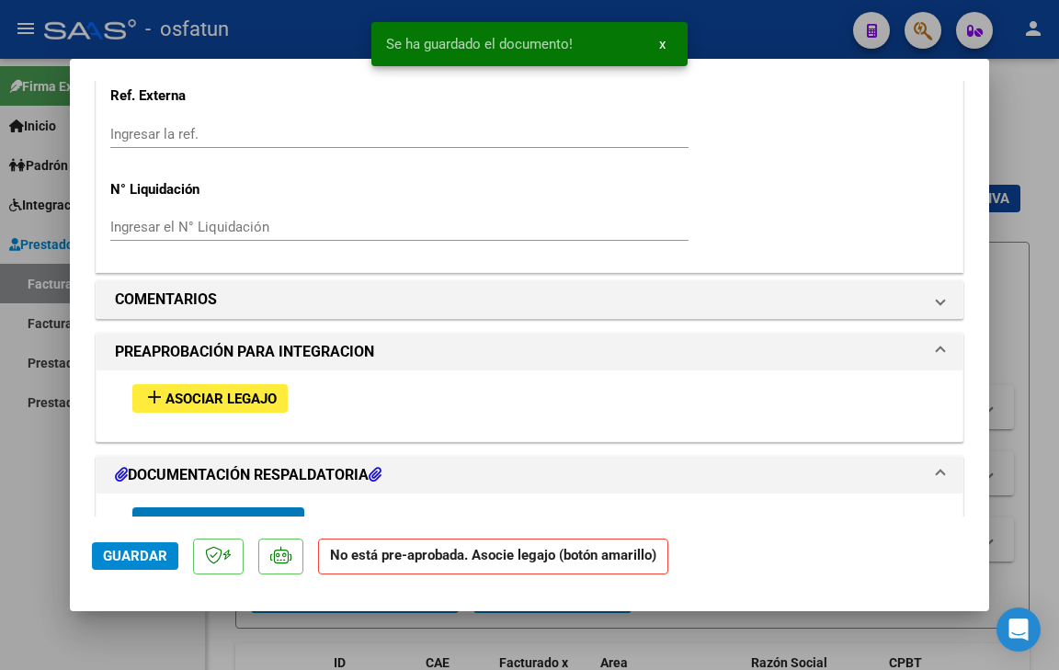
click at [221, 401] on span "Asociar Legajo" at bounding box center [220, 399] width 111 height 17
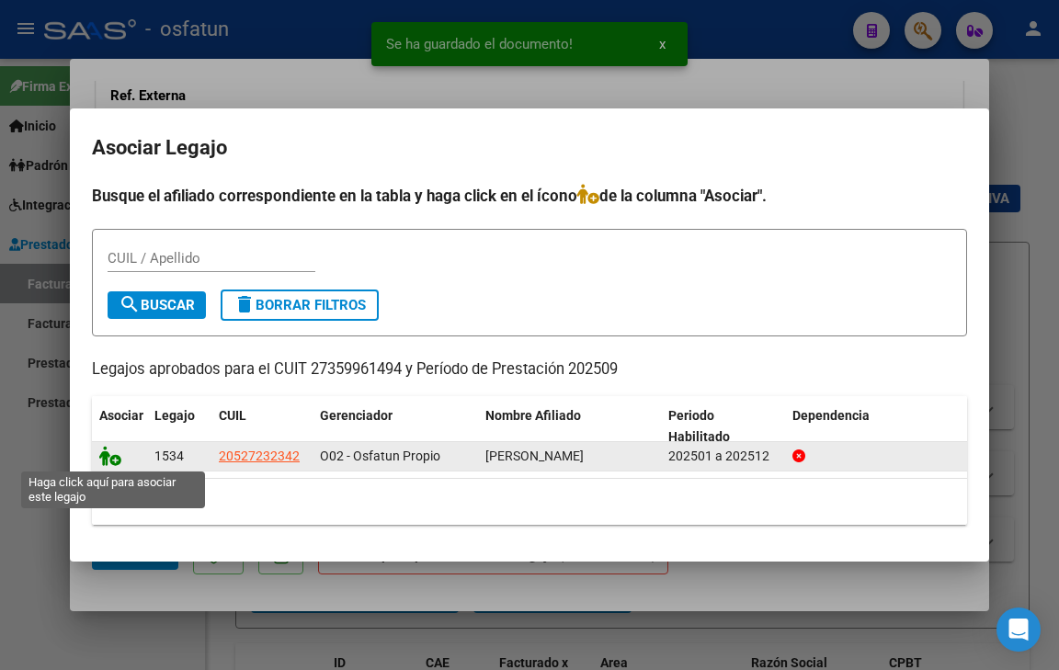
click at [109, 460] on icon at bounding box center [110, 456] width 22 height 20
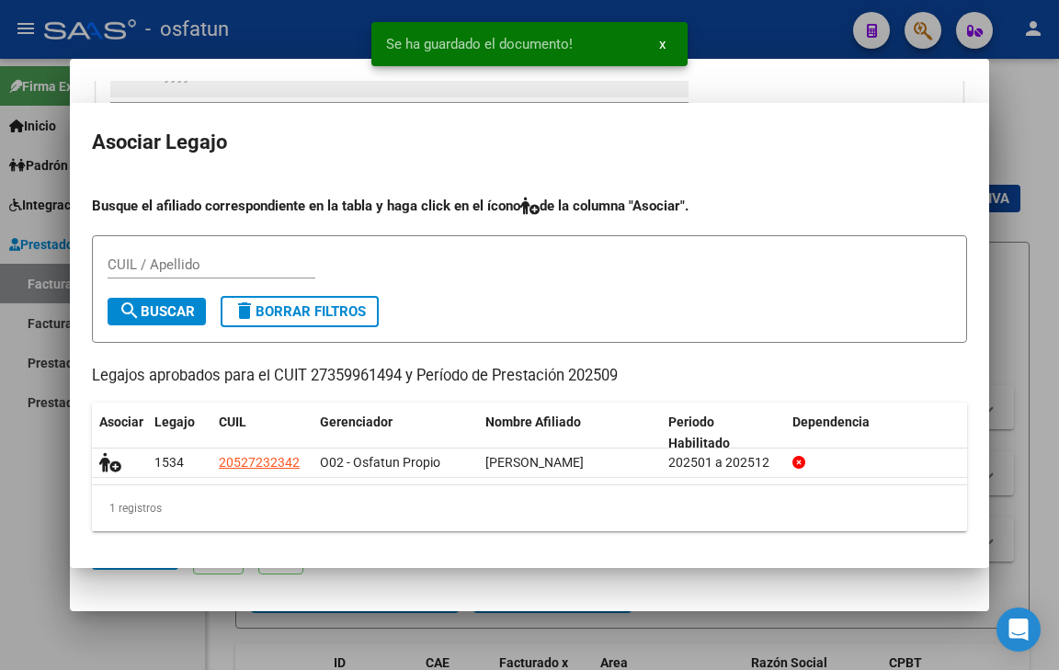
scroll to position [1648, 0]
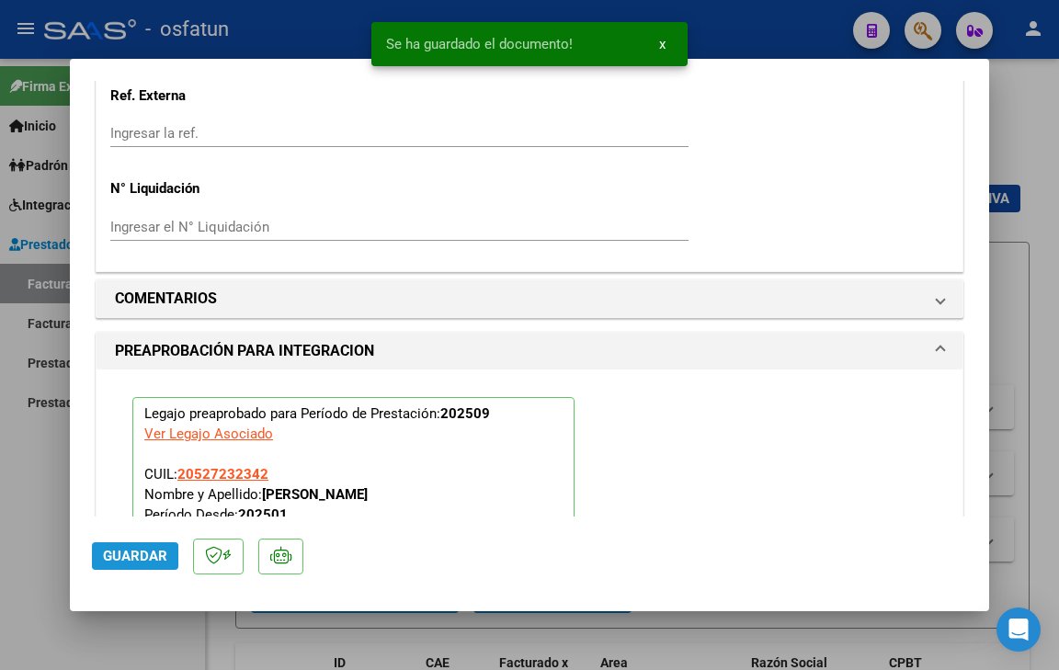
click at [130, 562] on span "Guardar" at bounding box center [135, 556] width 64 height 17
click at [131, 562] on span "Guardar" at bounding box center [135, 556] width 64 height 17
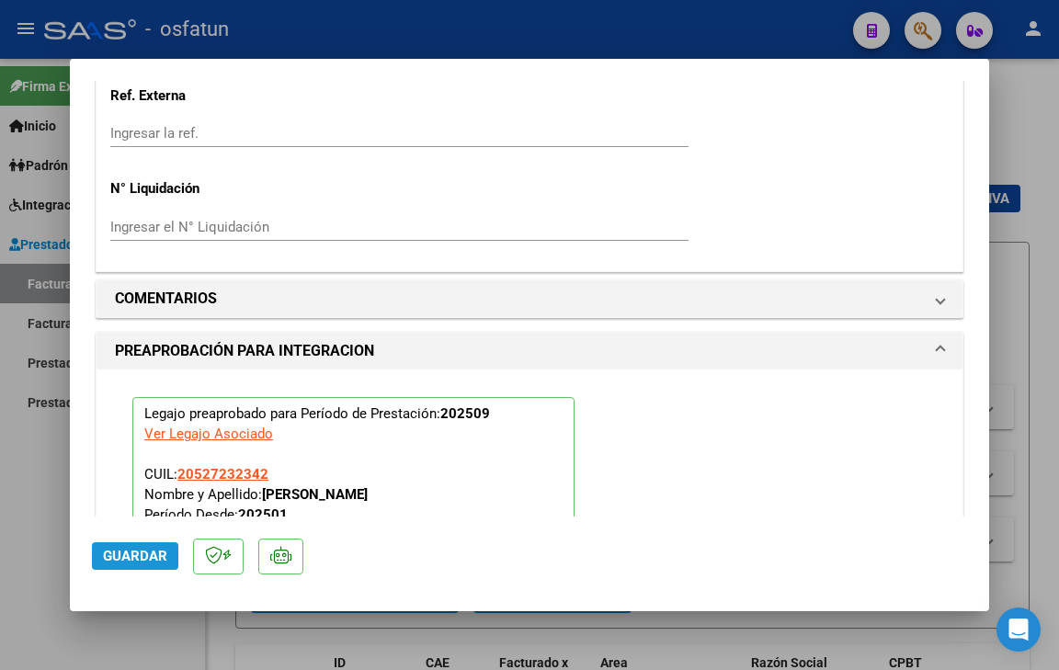
click at [161, 551] on span "Guardar" at bounding box center [135, 556] width 64 height 17
click at [130, 557] on span "Guardar" at bounding box center [135, 556] width 64 height 17
click at [134, 557] on span "Guardar" at bounding box center [135, 556] width 64 height 17
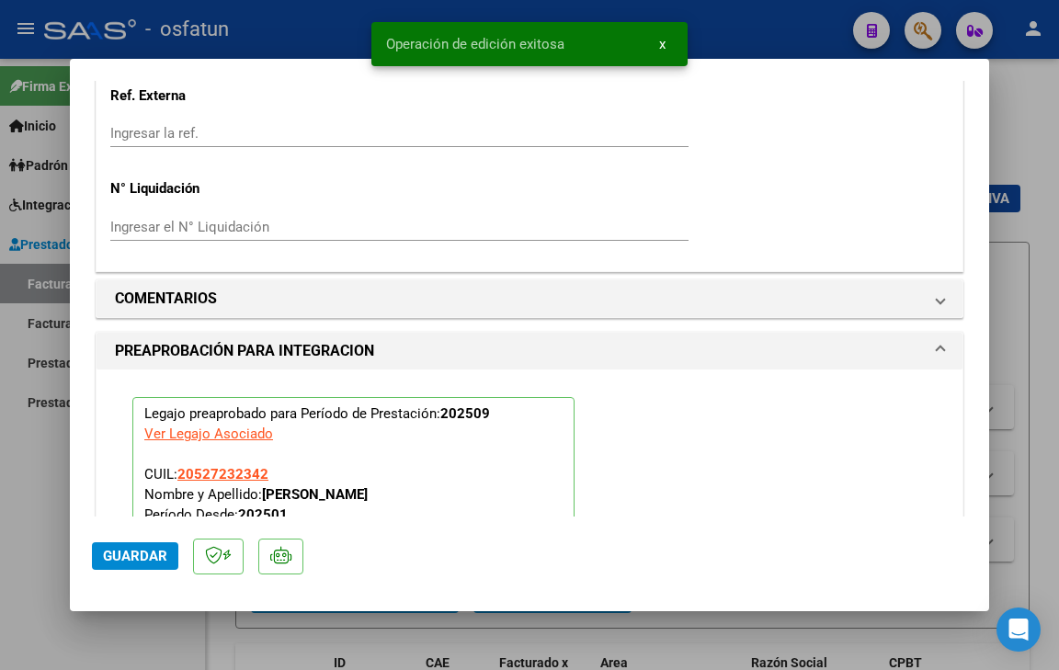
click at [137, 618] on div at bounding box center [529, 335] width 1059 height 670
type input "$ 0,00"
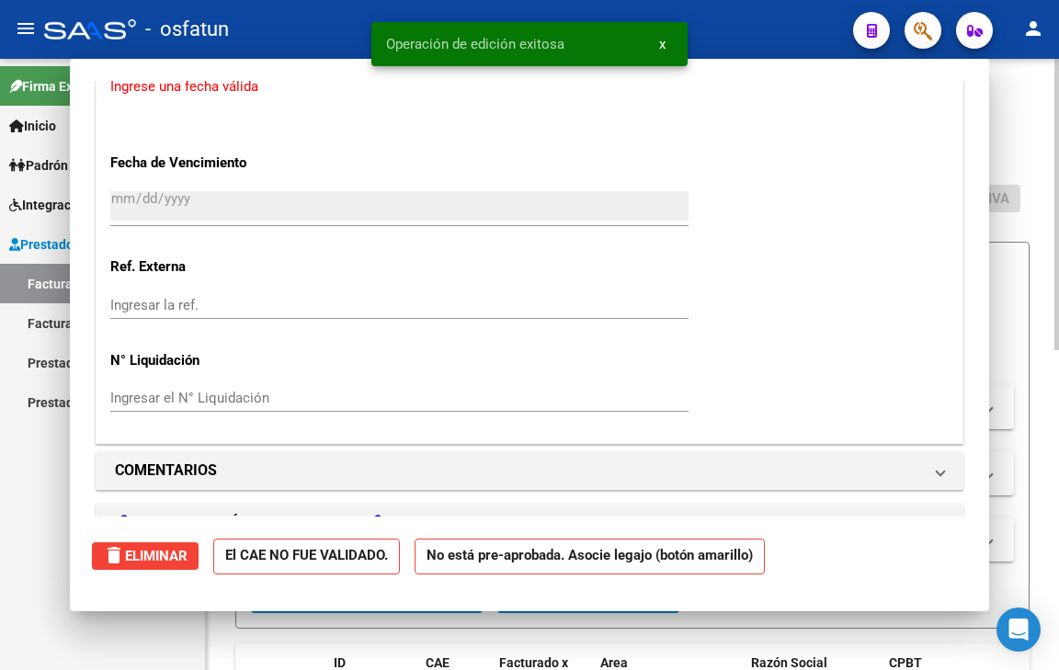
scroll to position [0, 0]
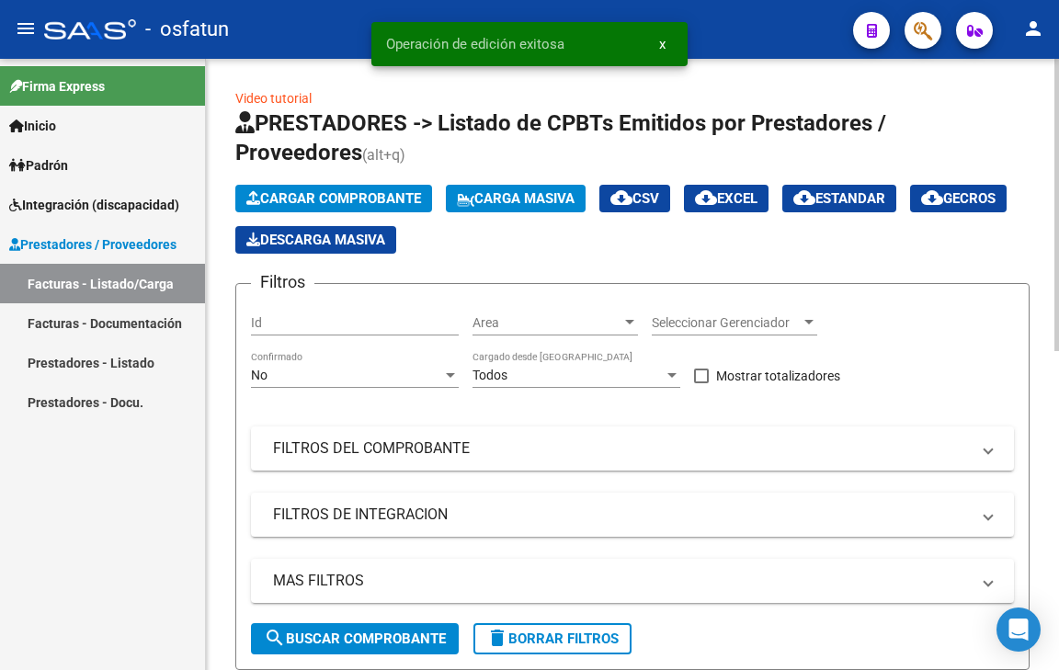
click at [322, 198] on span "Cargar Comprobante" at bounding box center [333, 198] width 175 height 17
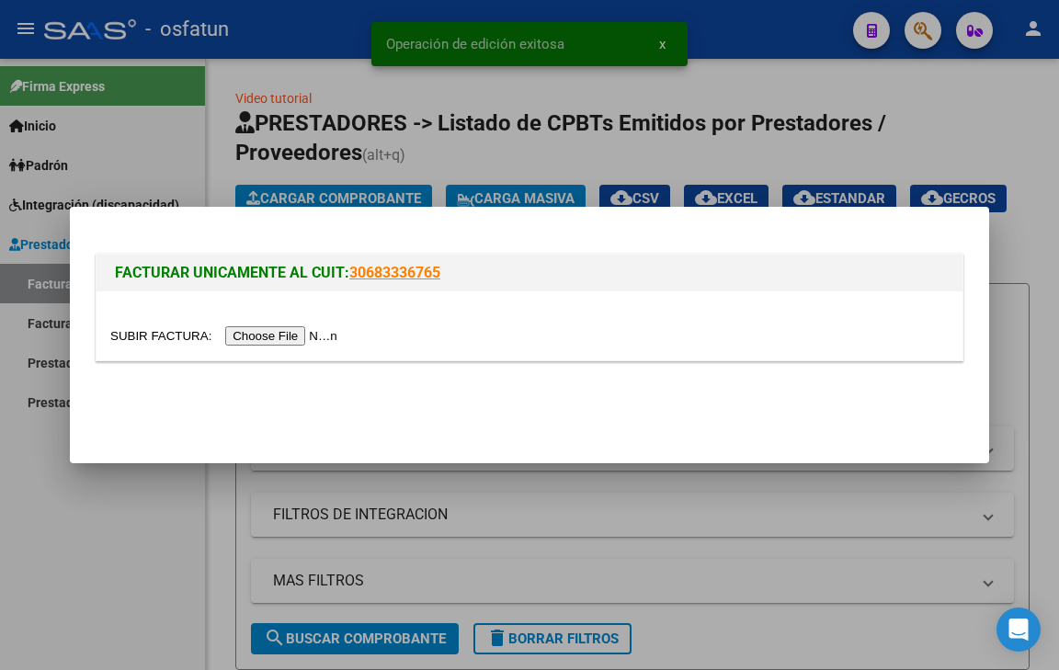
click at [273, 338] on input "file" at bounding box center [226, 335] width 232 height 19
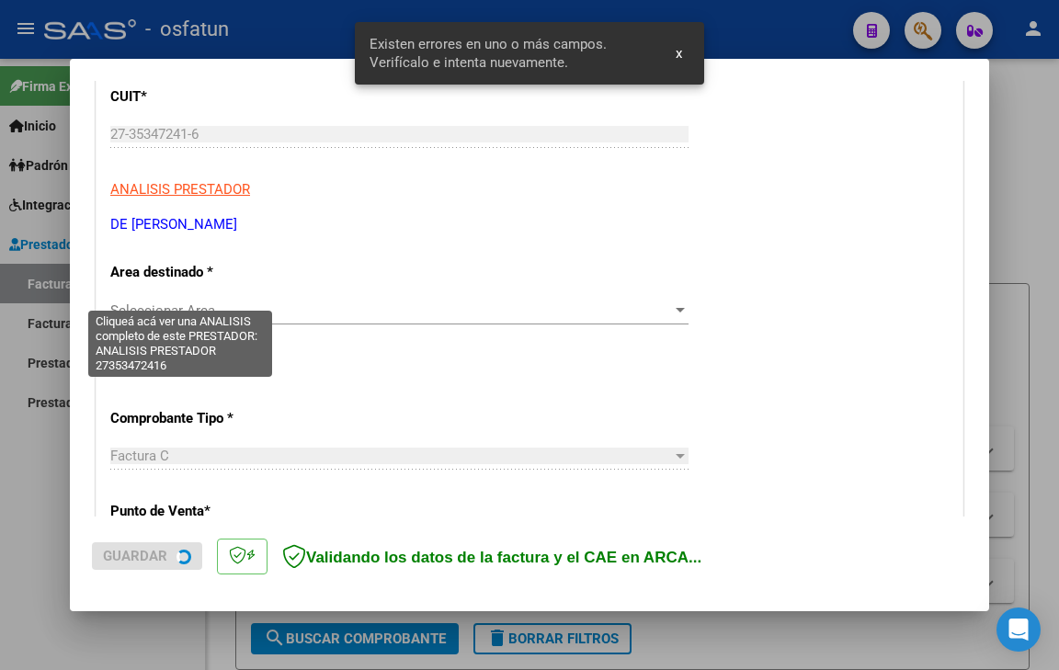
scroll to position [255, 0]
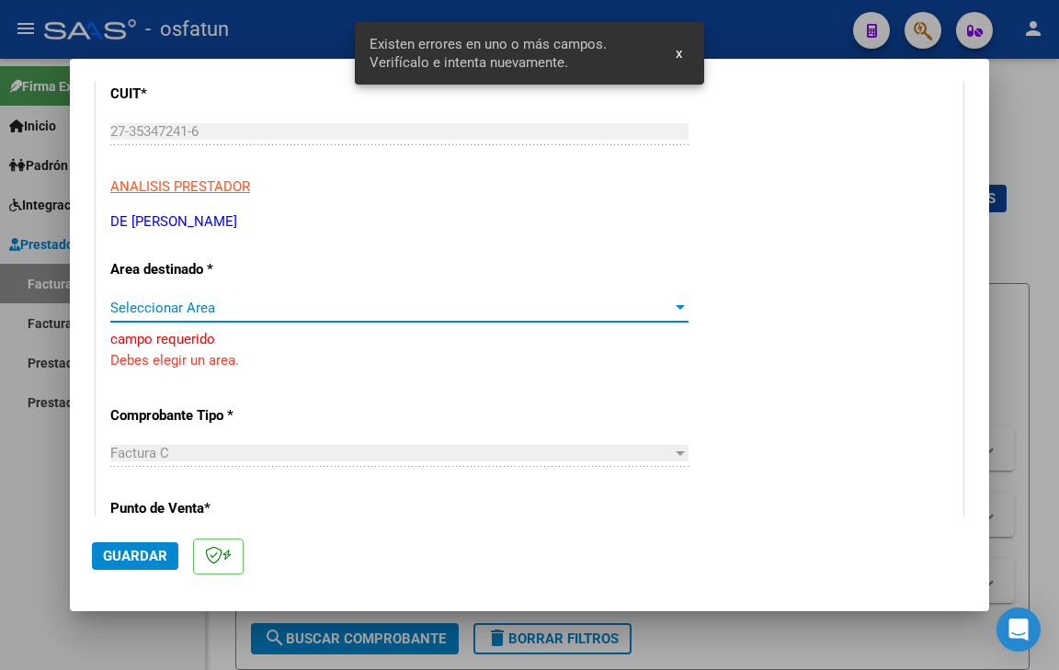
click at [375, 308] on span "Seleccionar Area" at bounding box center [390, 308] width 561 height 17
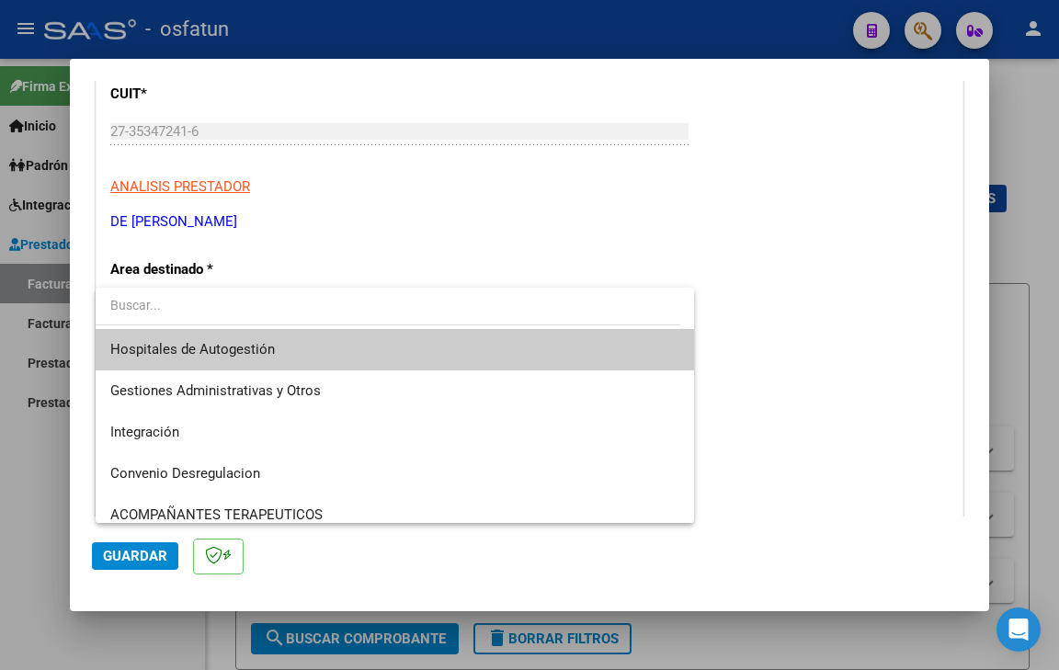
drag, startPoint x: 43, startPoint y: 546, endPoint x: 48, endPoint y: 529, distance: 17.2
click at [43, 545] on div at bounding box center [529, 335] width 1059 height 670
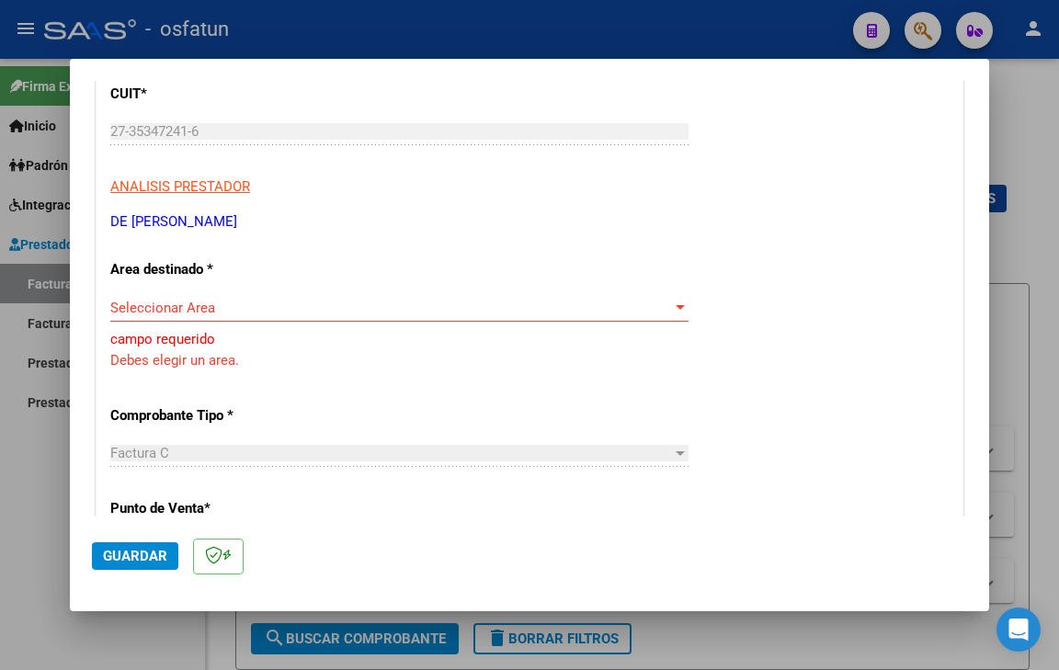
click at [1012, 98] on div at bounding box center [529, 335] width 1059 height 670
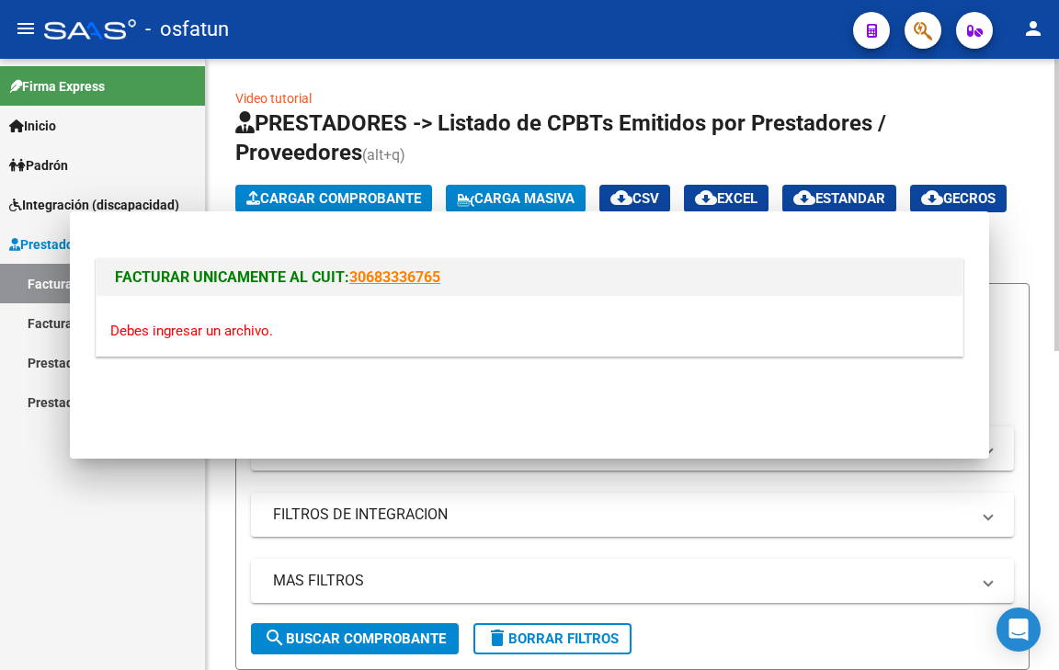
scroll to position [0, 0]
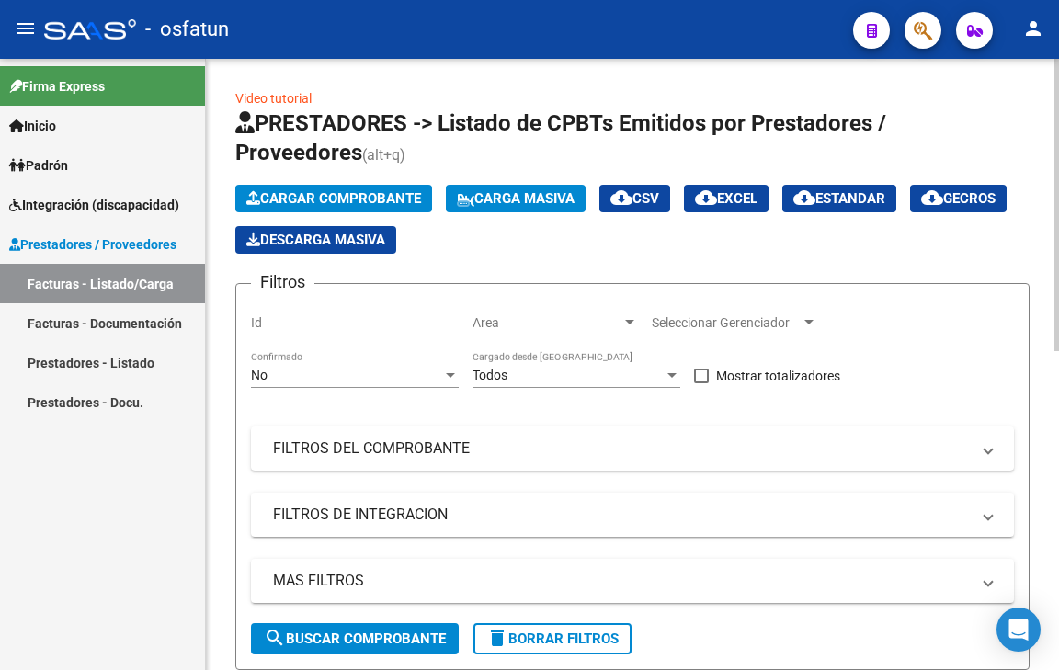
click at [334, 200] on span "Cargar Comprobante" at bounding box center [333, 198] width 175 height 17
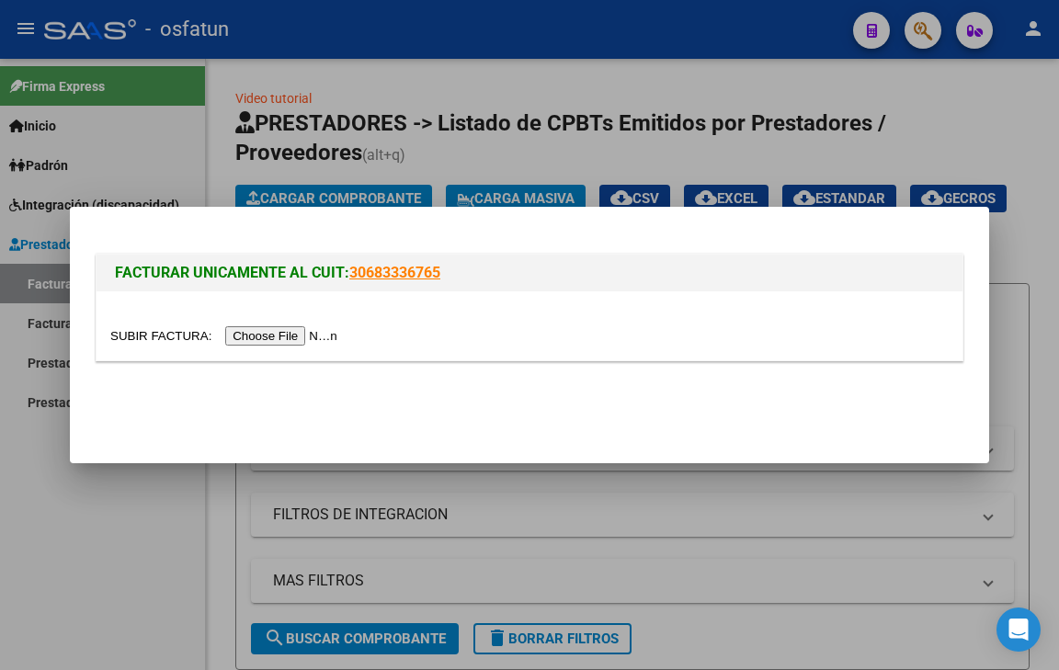
click at [289, 334] on input "file" at bounding box center [226, 335] width 232 height 19
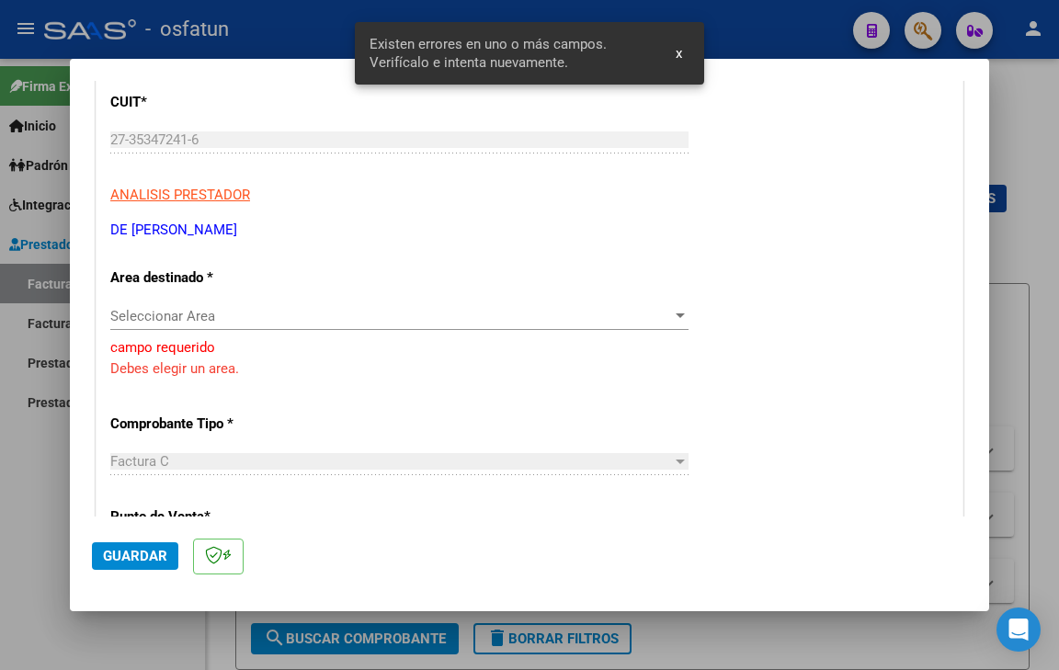
scroll to position [255, 0]
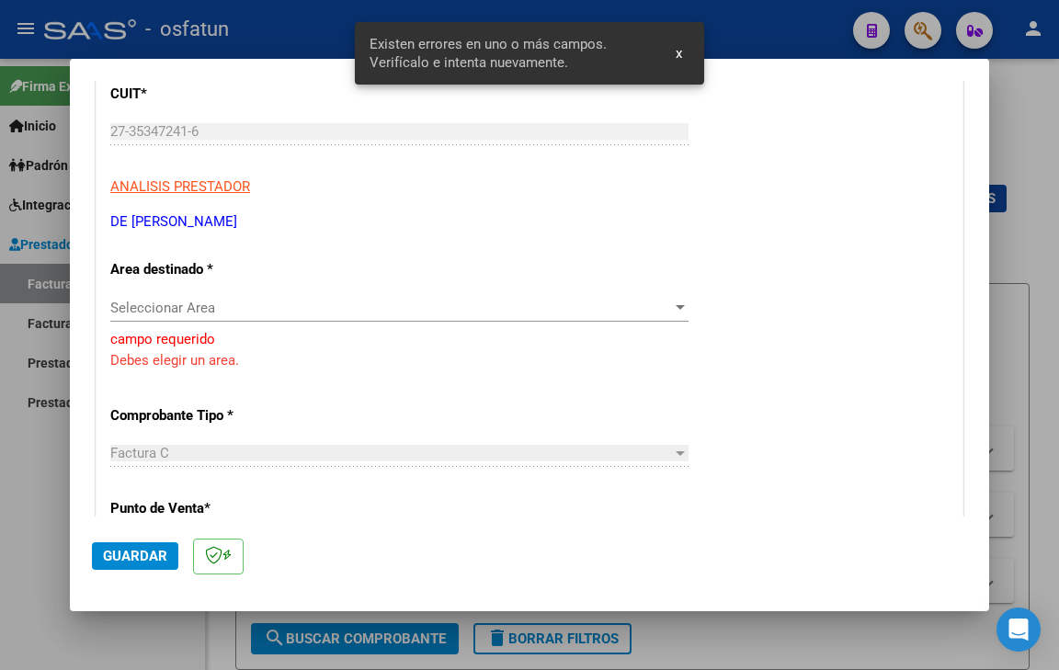
click at [385, 315] on span "Seleccionar Area" at bounding box center [390, 308] width 561 height 17
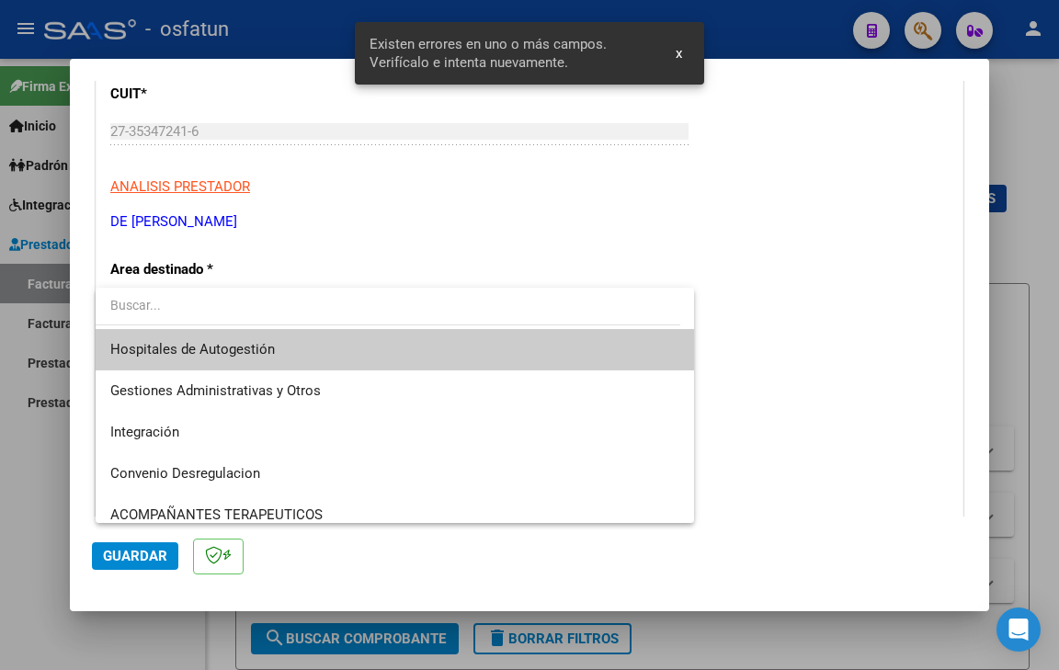
click at [392, 299] on input "dropdown search" at bounding box center [388, 305] width 584 height 39
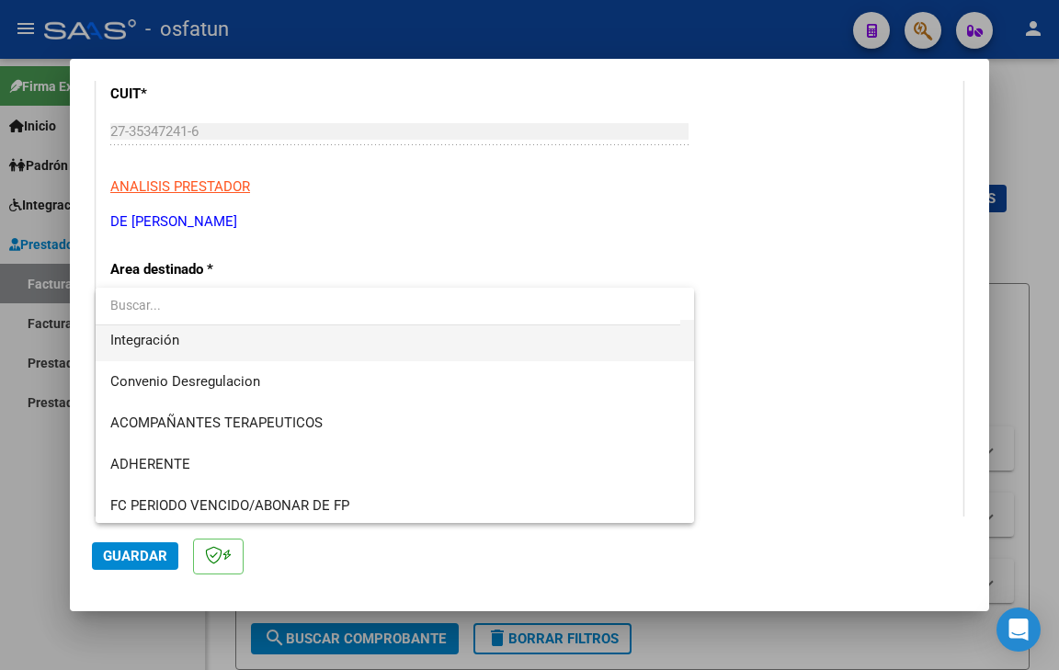
click at [189, 344] on span "Integración" at bounding box center [394, 340] width 569 height 41
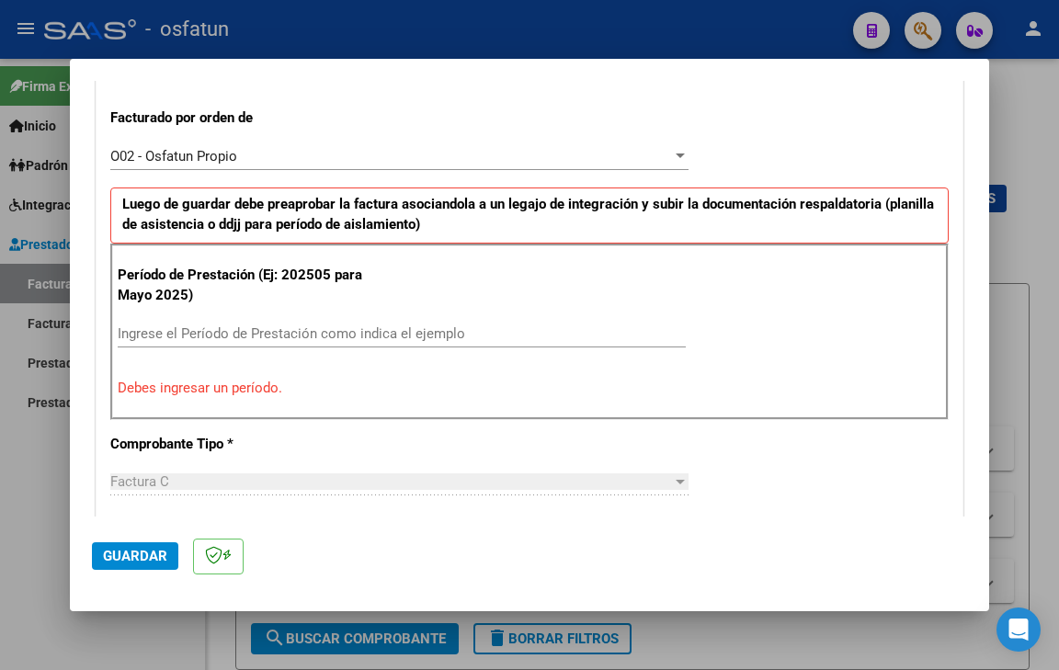
scroll to position [531, 0]
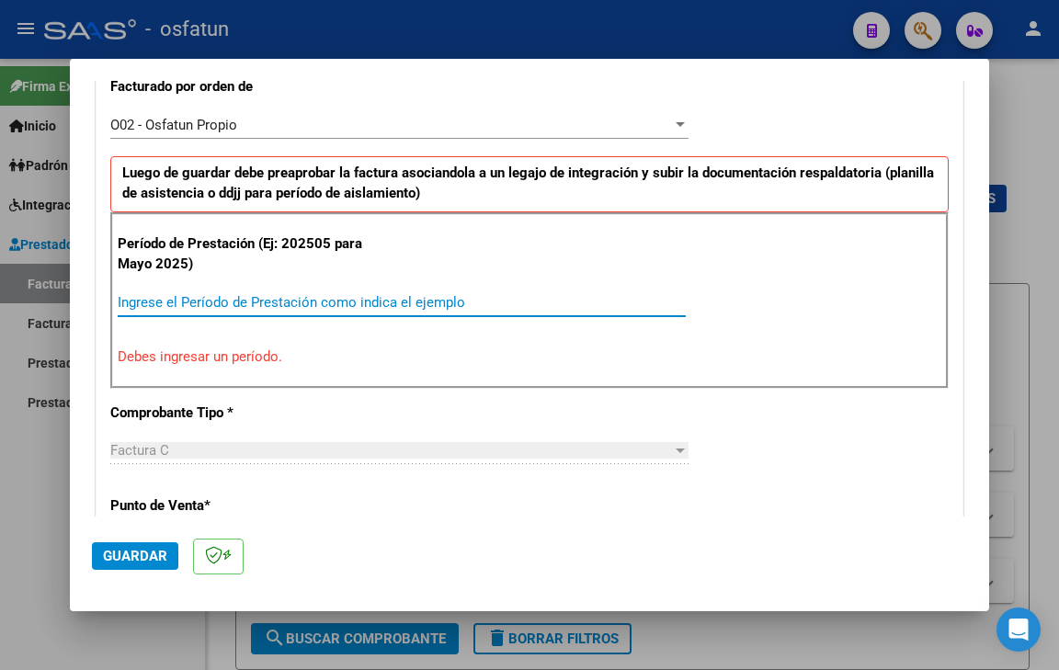
click at [327, 297] on input "Ingrese el Período de Prestación como indica el ejemplo" at bounding box center [402, 302] width 568 height 17
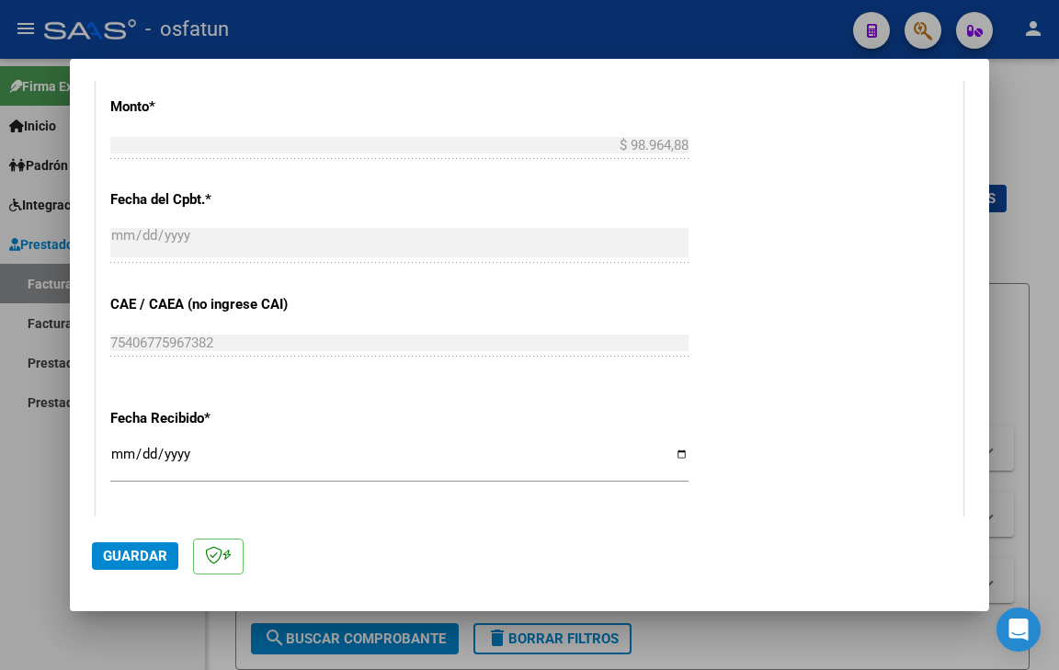
scroll to position [1174, 0]
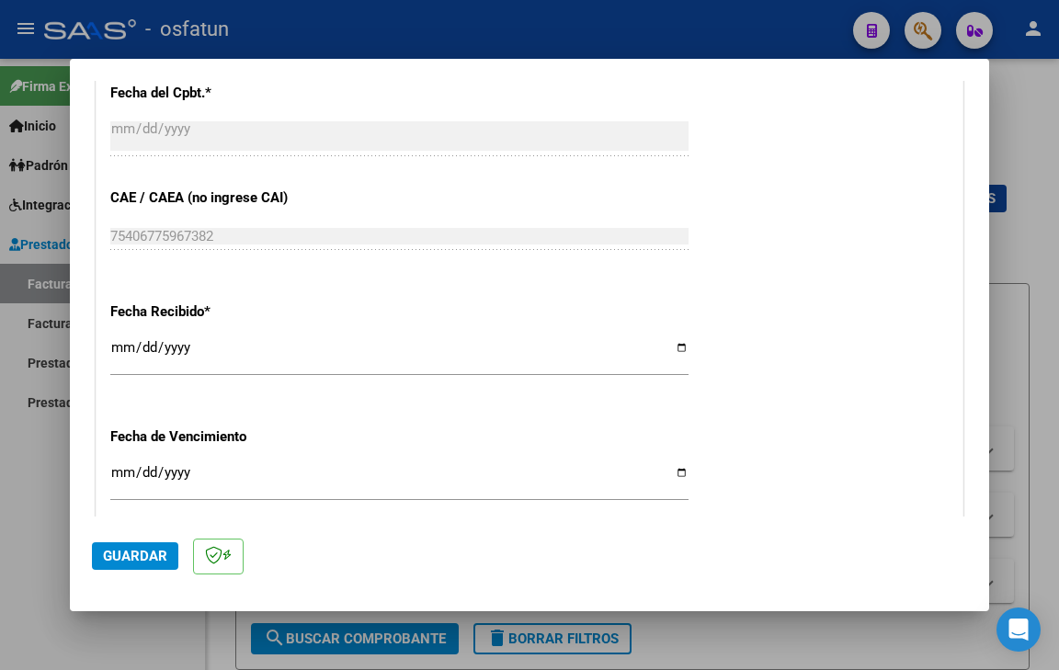
type input "202509"
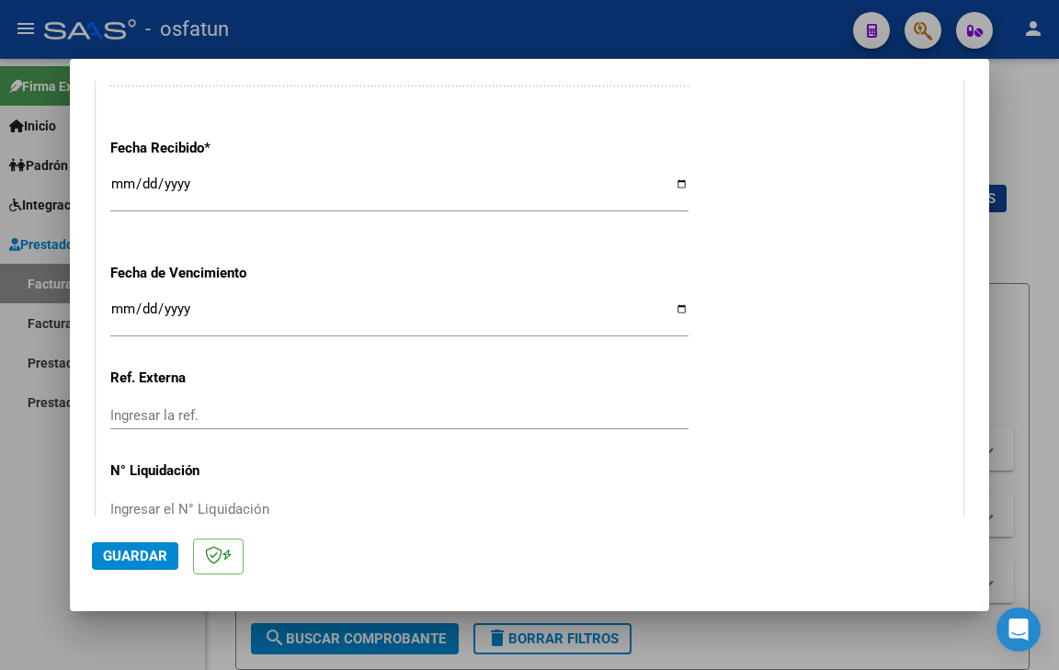
scroll to position [1435, 0]
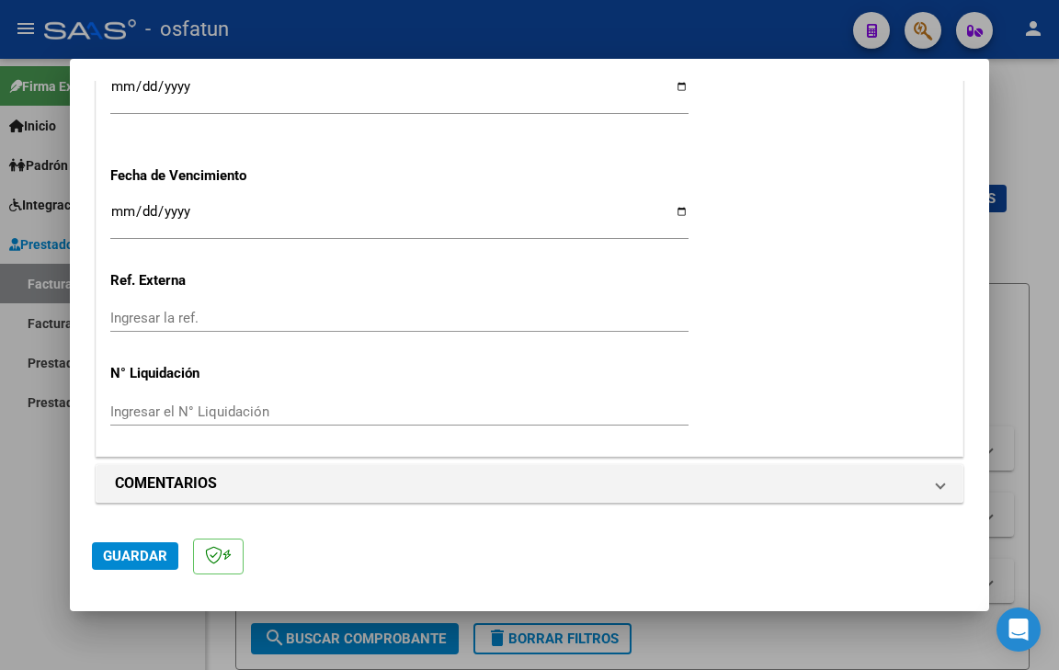
click at [130, 203] on div "Ingresar la fecha" at bounding box center [399, 220] width 578 height 40
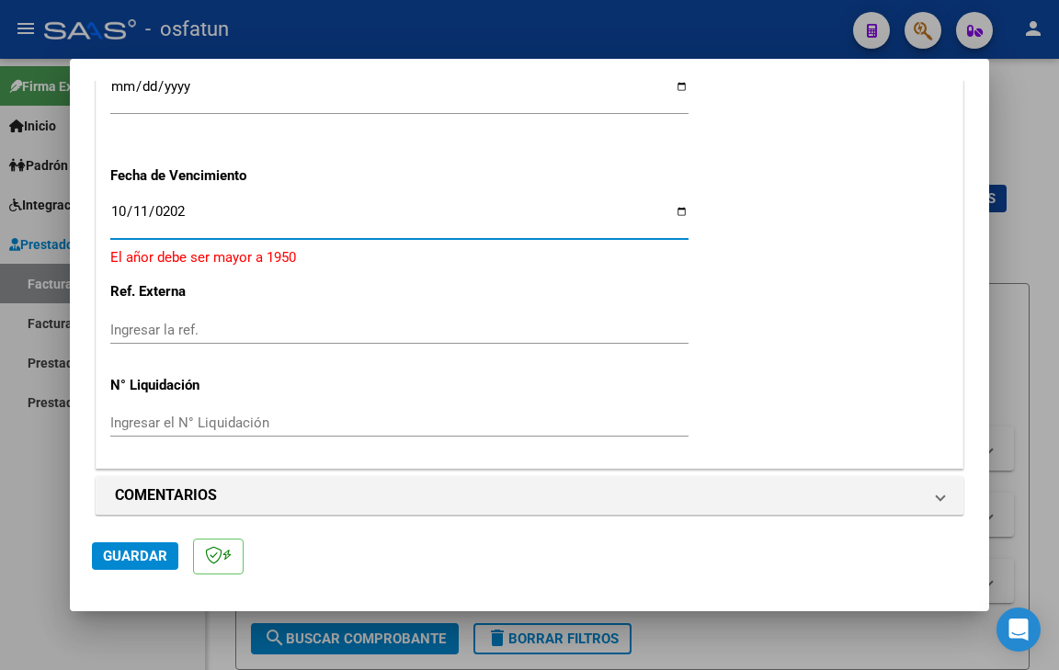
type input "[DATE]"
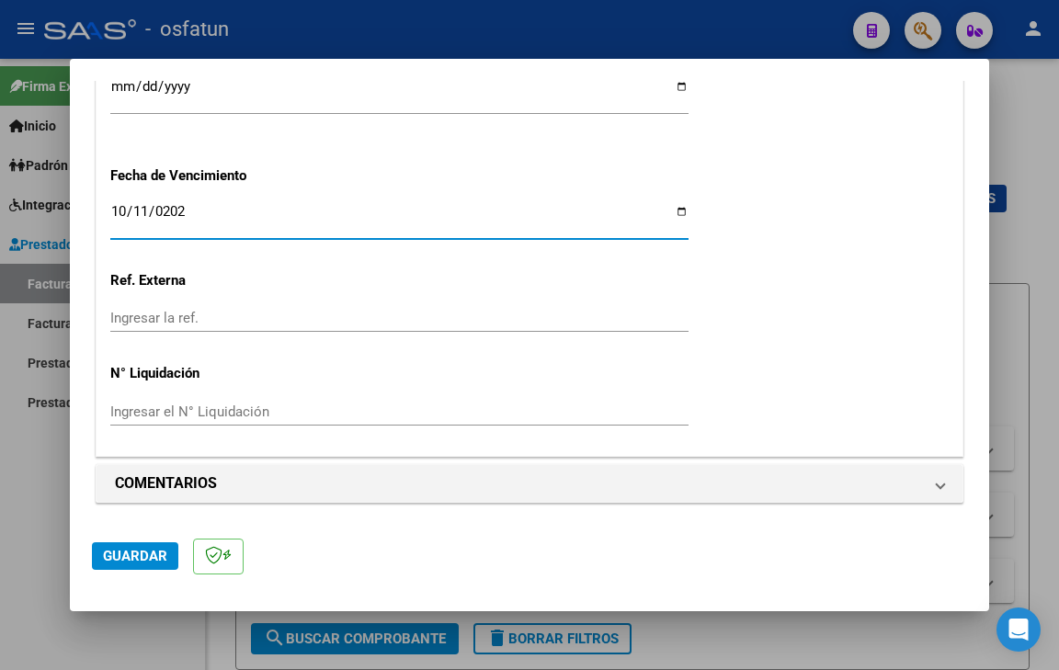
click at [105, 557] on span "Guardar" at bounding box center [135, 556] width 64 height 17
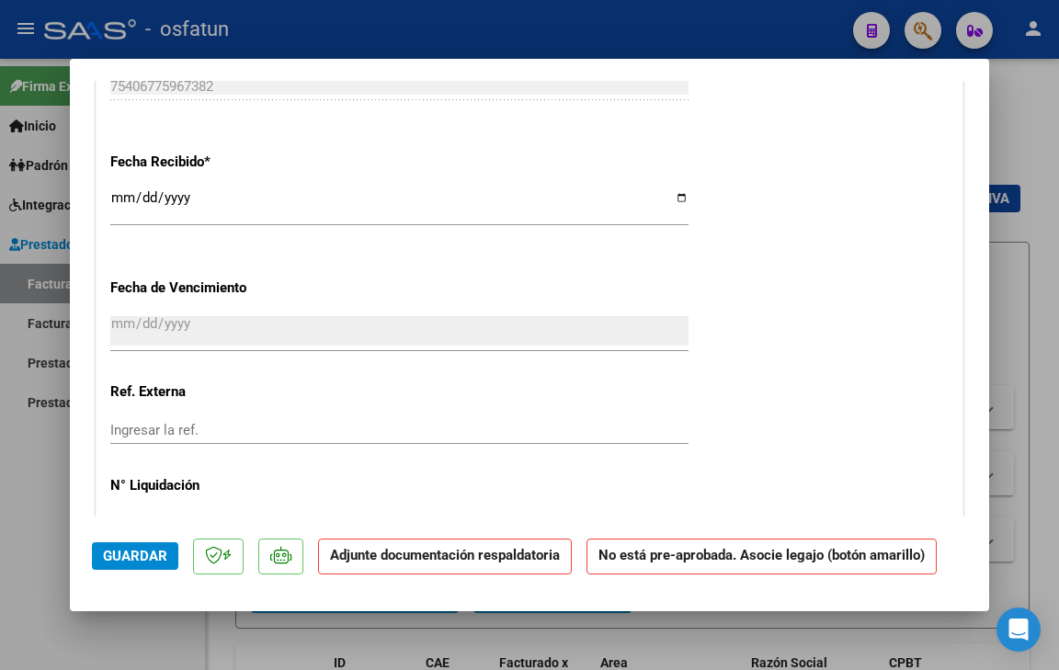
scroll to position [1470, 0]
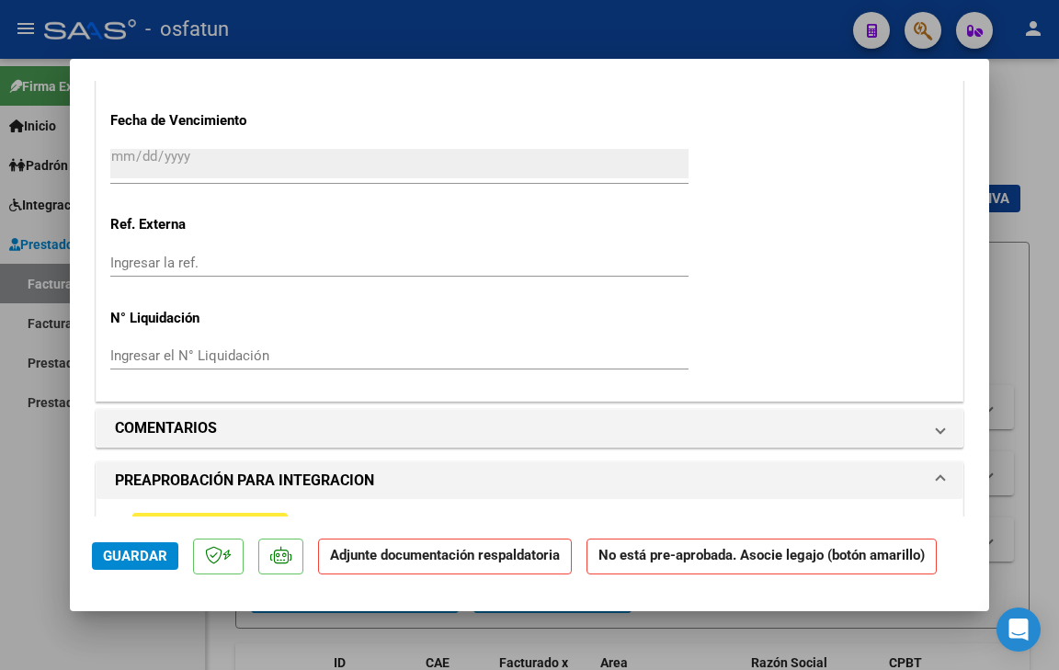
click at [139, 558] on span "Guardar" at bounding box center [135, 556] width 64 height 17
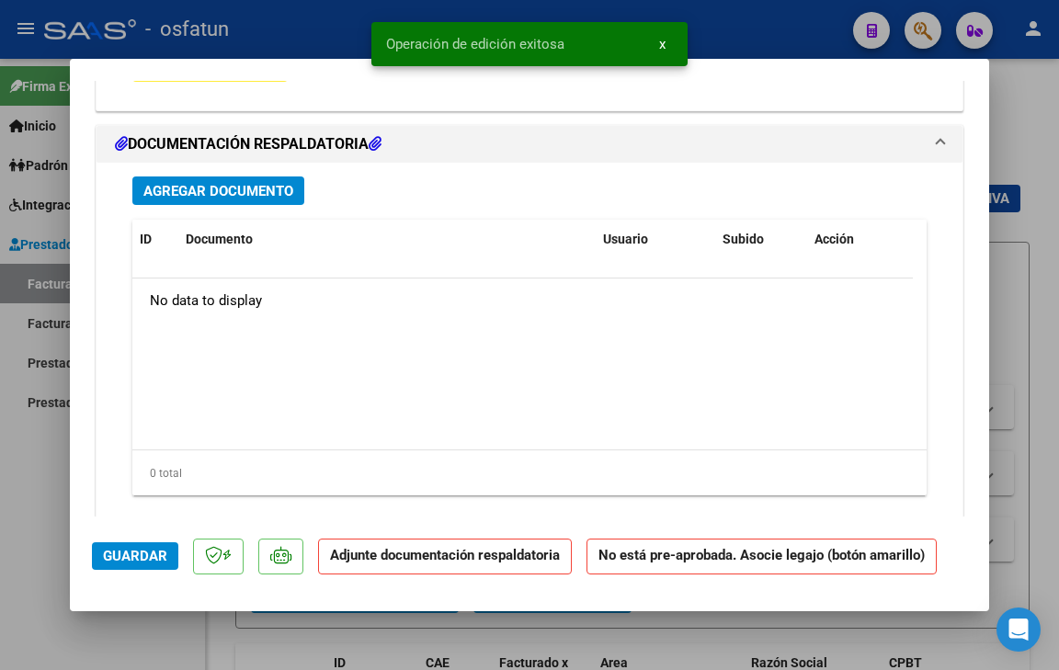
scroll to position [1966, 0]
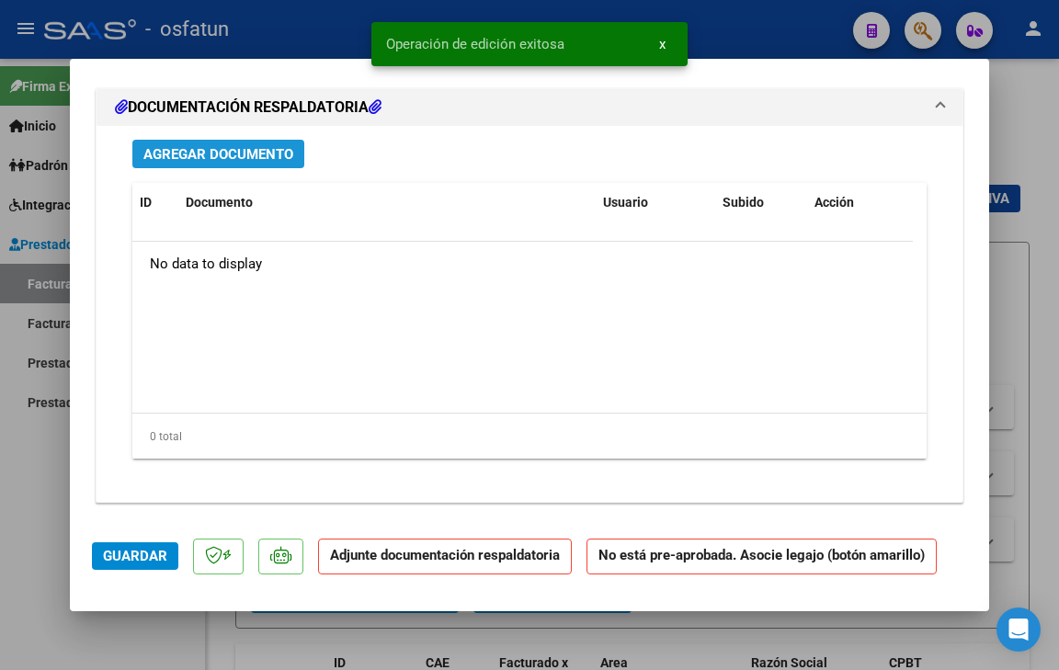
click at [246, 151] on span "Agregar Documento" at bounding box center [218, 154] width 150 height 17
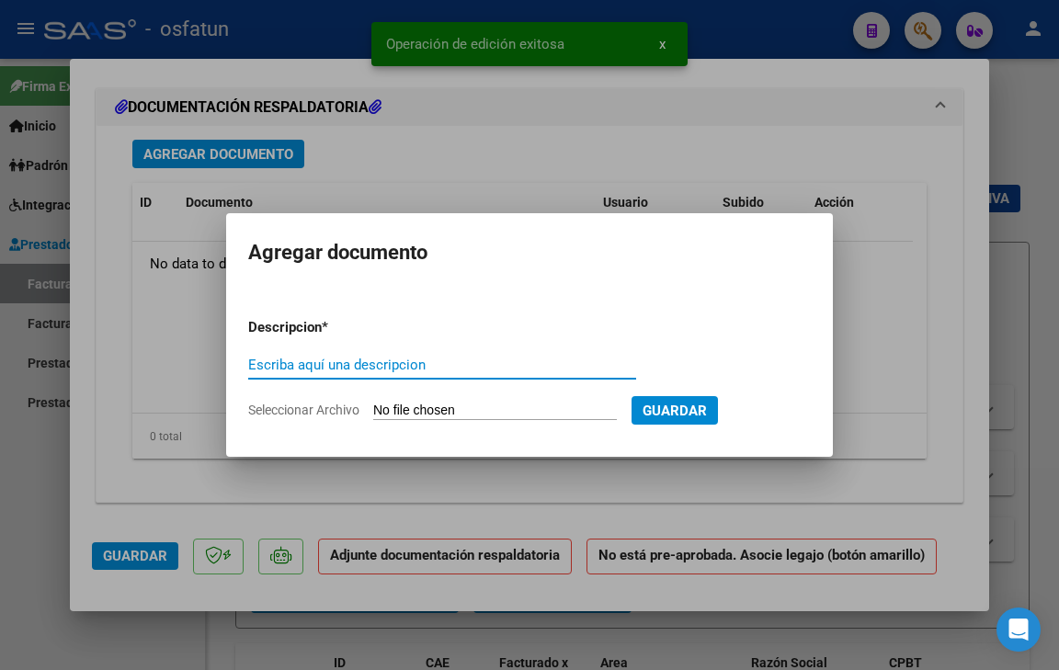
click at [297, 408] on span "Seleccionar Archivo" at bounding box center [303, 409] width 111 height 15
click at [373, 408] on input "Seleccionar Archivo" at bounding box center [494, 410] width 243 height 17
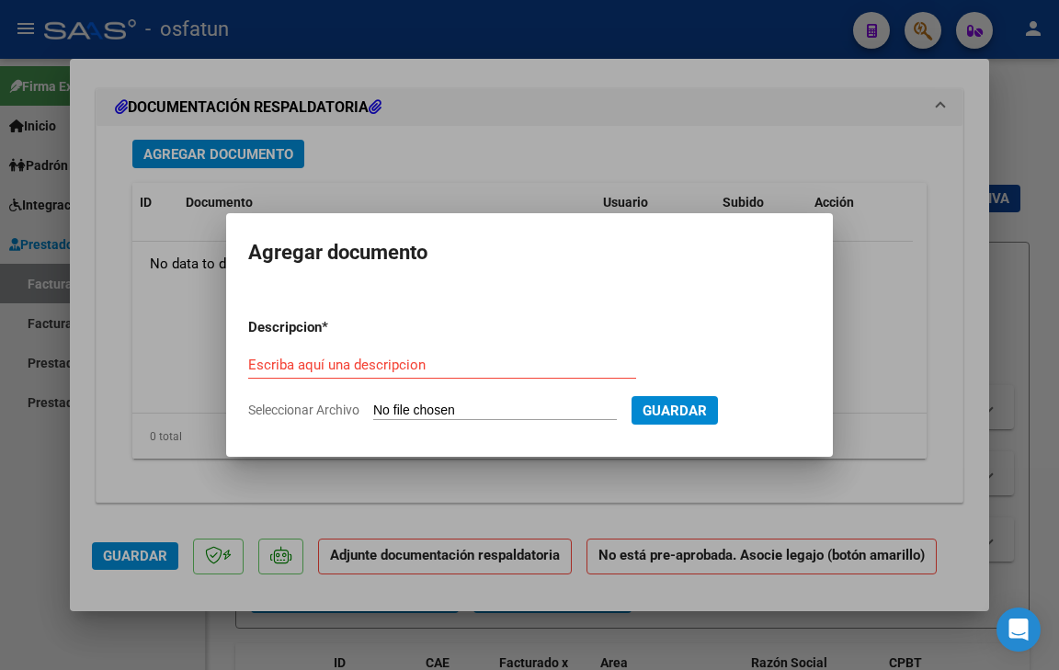
type input "C:\fakepath\Autorización [PERSON_NAME].pdf"
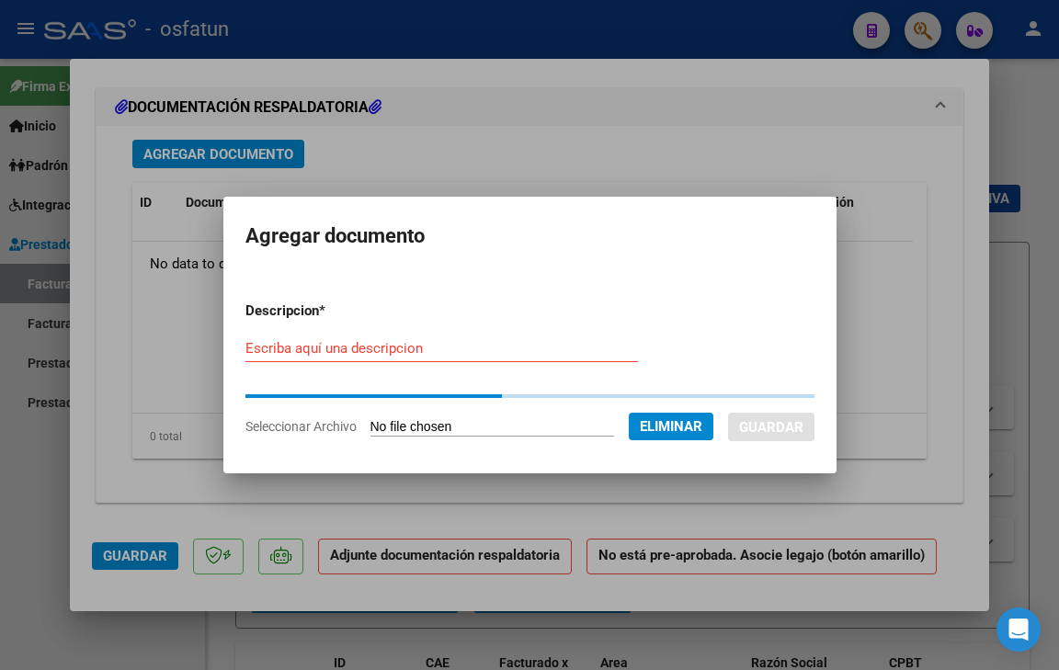
click at [336, 360] on div "Escriba aquí una descripcion" at bounding box center [441, 348] width 392 height 28
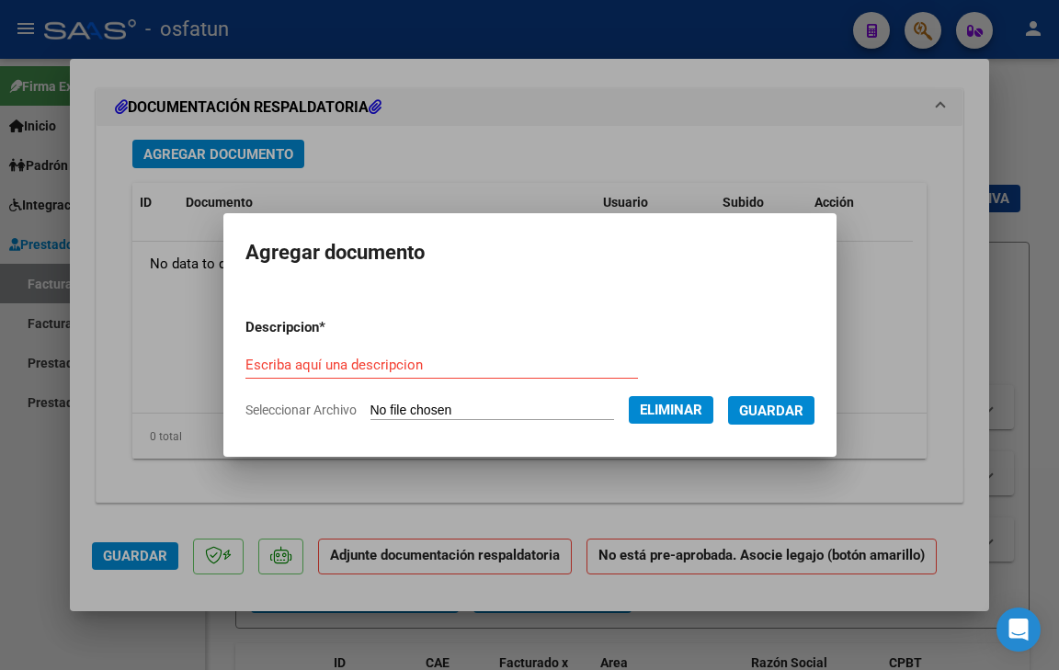
drag, startPoint x: 388, startPoint y: 391, endPoint x: 379, endPoint y: 385, distance: 9.9
click at [386, 388] on div "Escriba aquí una descripcion" at bounding box center [441, 373] width 392 height 45
click at [379, 374] on div "Escriba aquí una descripcion" at bounding box center [441, 365] width 392 height 28
click at [384, 373] on input "Escriba aquí una descripcion" at bounding box center [441, 365] width 392 height 17
type input "PRESUPUESTO AUTORIZADO"
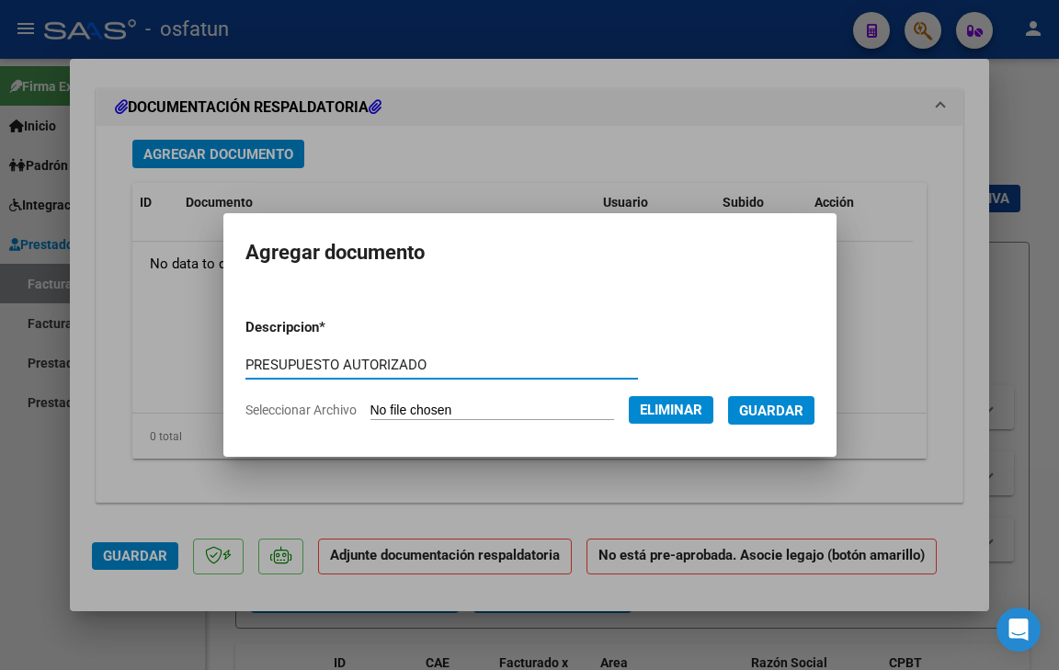
click at [775, 402] on span "Guardar" at bounding box center [771, 410] width 64 height 17
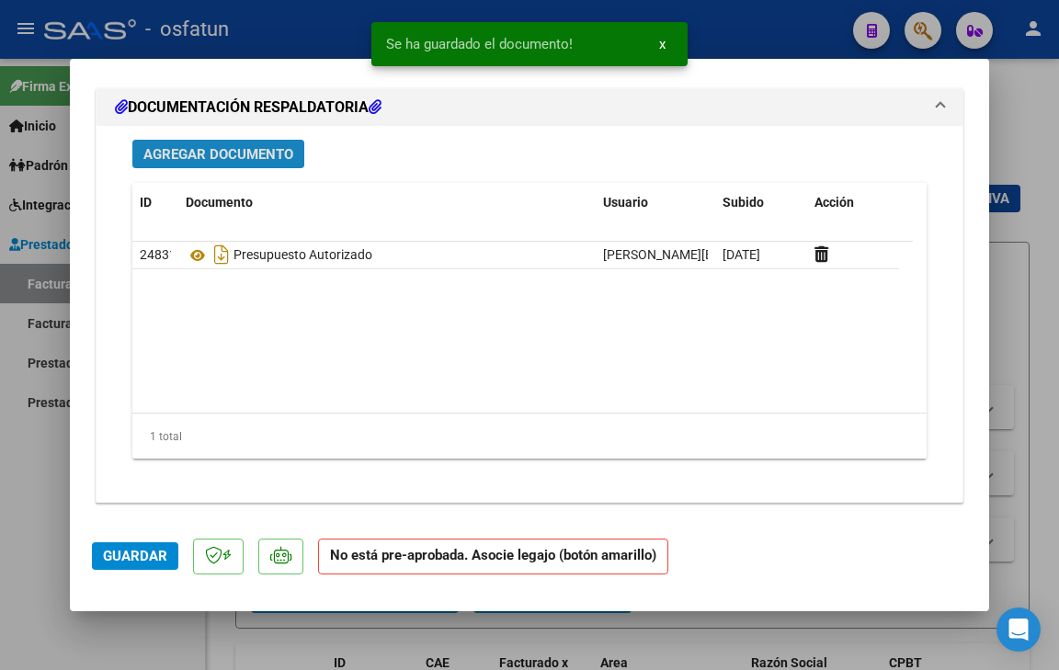
click at [269, 150] on span "Agregar Documento" at bounding box center [218, 154] width 150 height 17
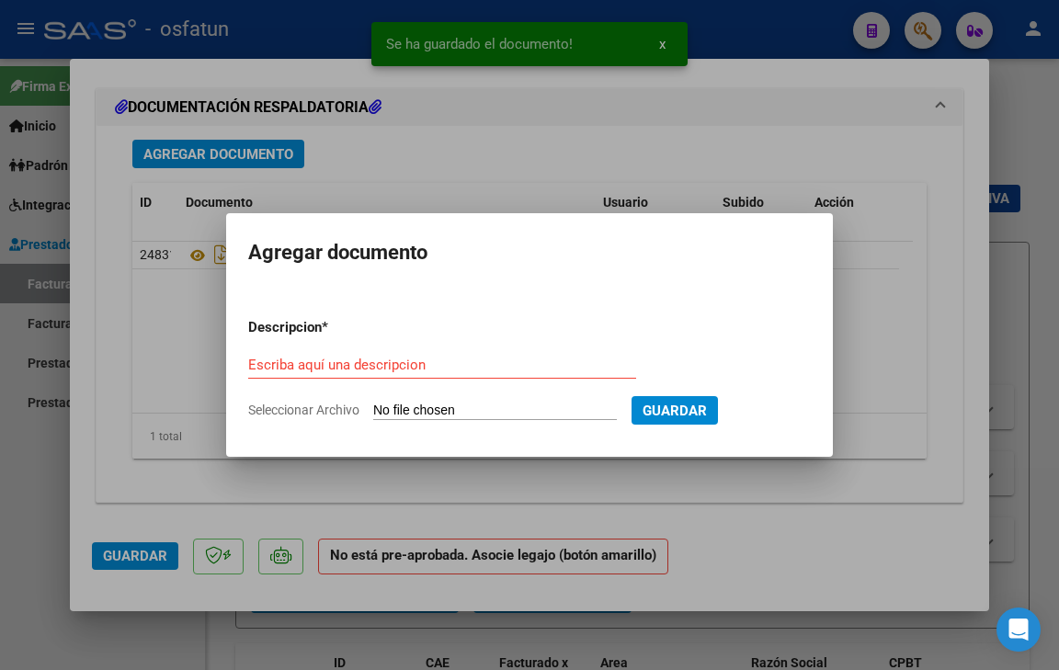
click at [313, 410] on span "Seleccionar Archivo" at bounding box center [303, 409] width 111 height 15
click at [373, 410] on input "Seleccionar Archivo" at bounding box center [494, 410] width 243 height 17
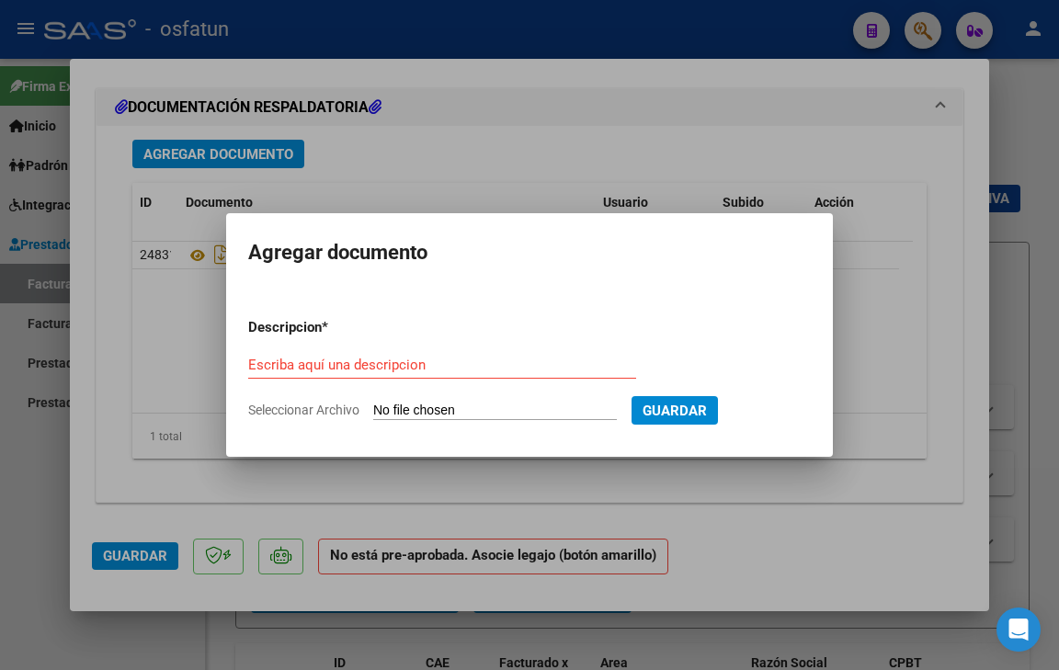
type input "C:\fakepath\Planilla asistencia [PERSON_NAME] 09-2025.pdf"
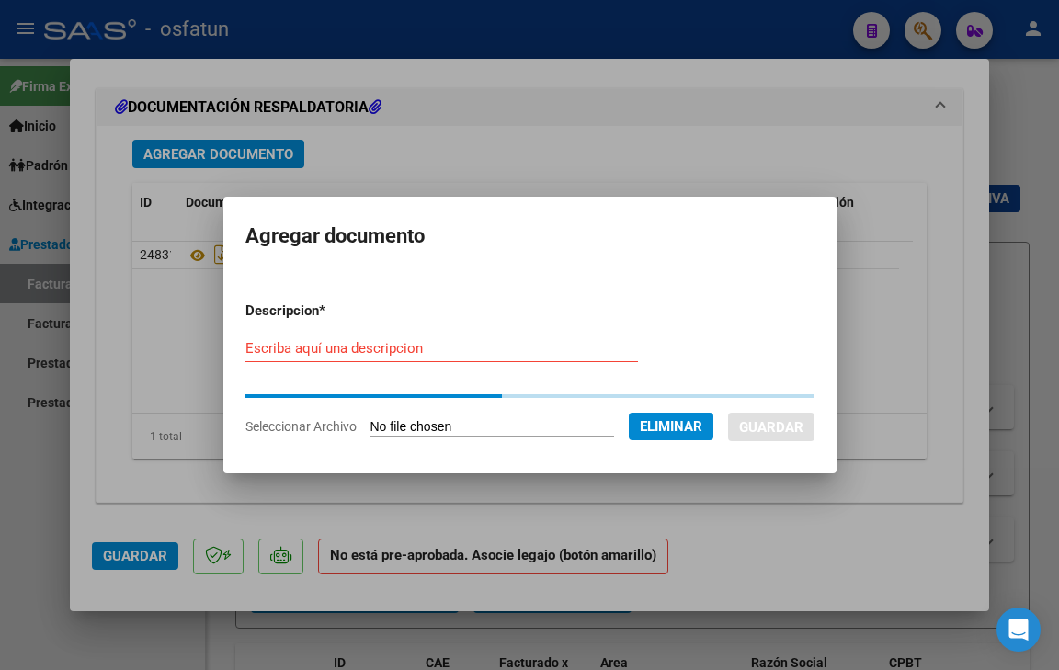
click at [364, 359] on div "Escriba aquí una descripcion" at bounding box center [441, 348] width 392 height 28
click at [365, 348] on input "Escriba aquí una descripcion" at bounding box center [441, 348] width 392 height 17
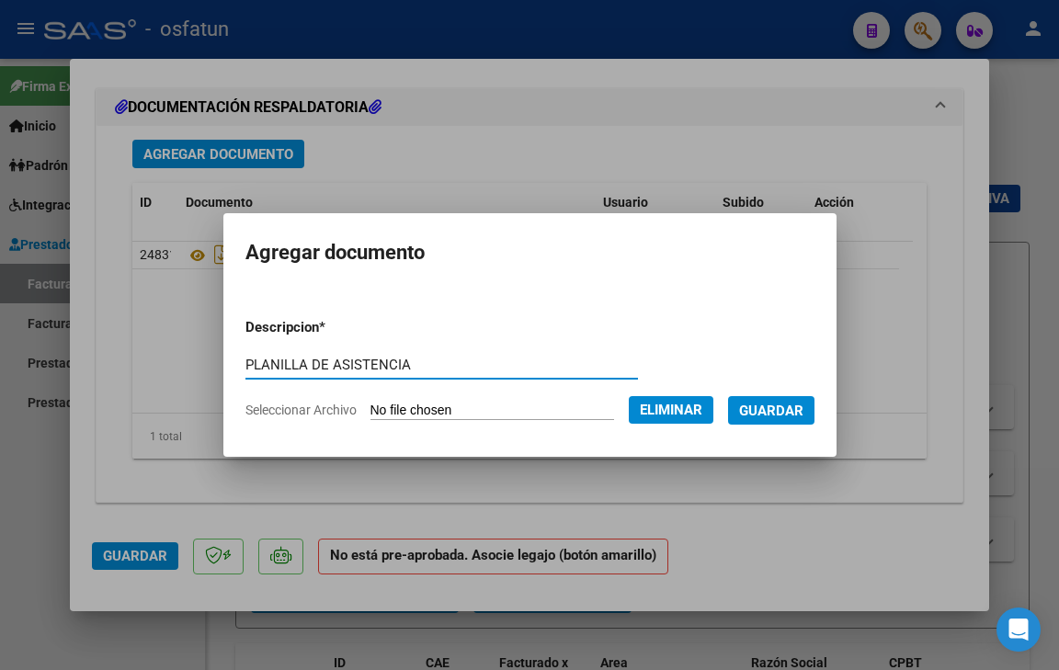
type input "PLANILLA DE ASISTENCIA"
click at [814, 406] on button "Guardar" at bounding box center [771, 410] width 86 height 28
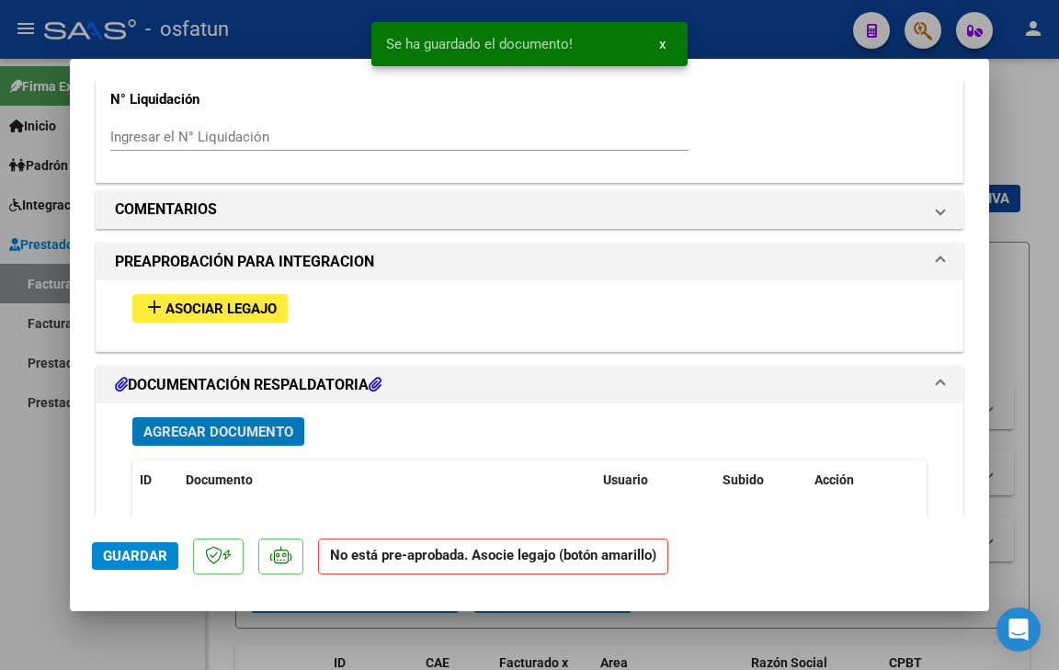
scroll to position [1691, 0]
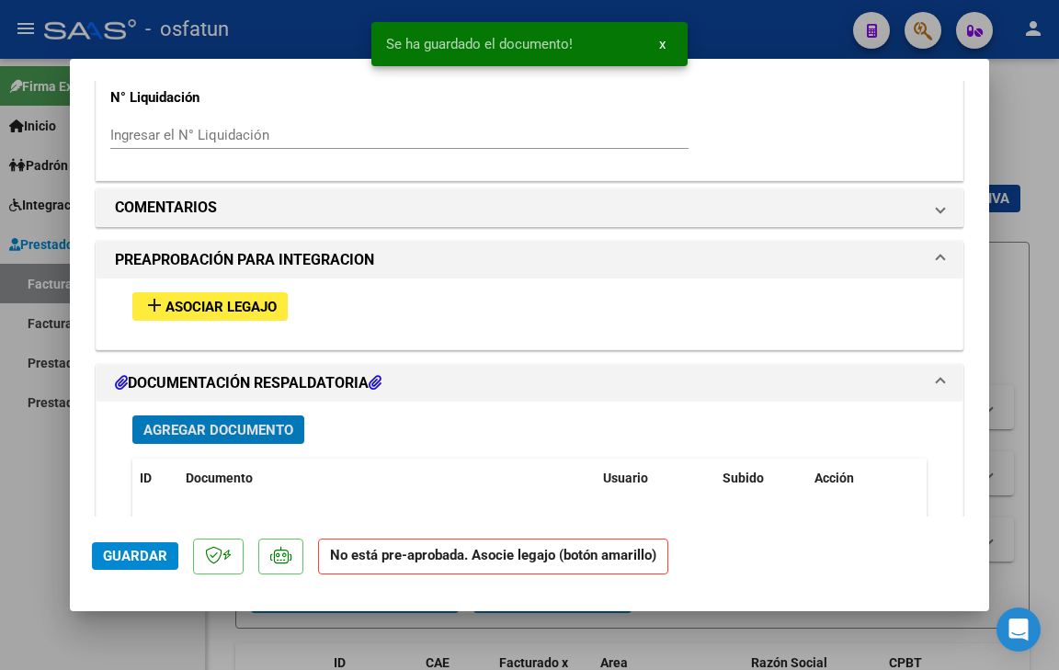
click at [226, 321] on div "add Asociar Legajo" at bounding box center [529, 306] width 821 height 56
click at [232, 310] on span "Asociar Legajo" at bounding box center [220, 307] width 111 height 17
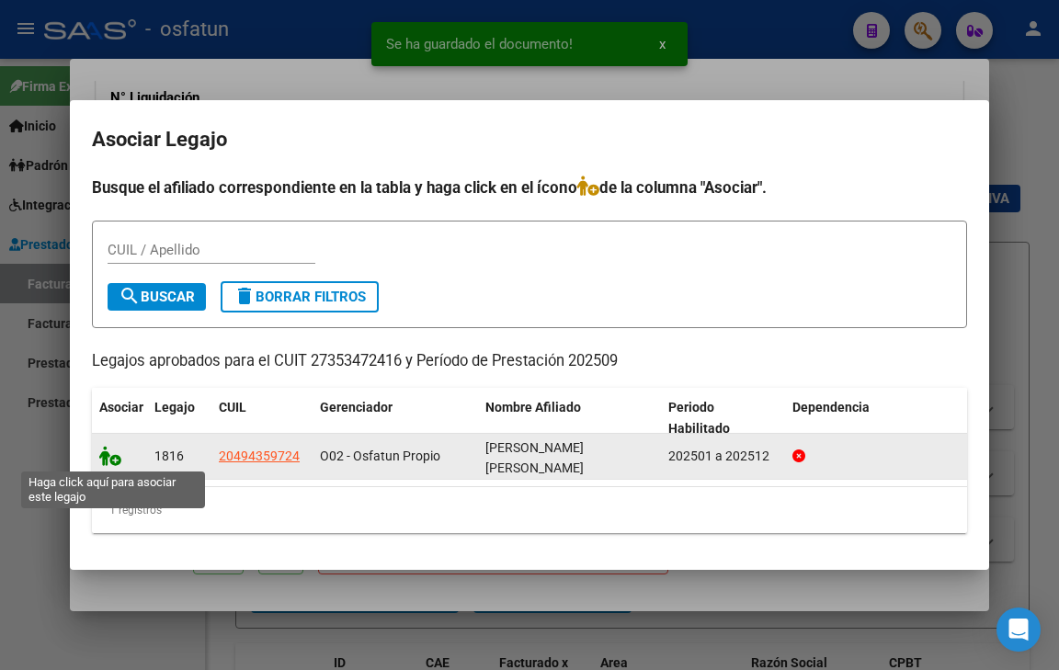
click at [108, 463] on icon at bounding box center [110, 456] width 22 height 20
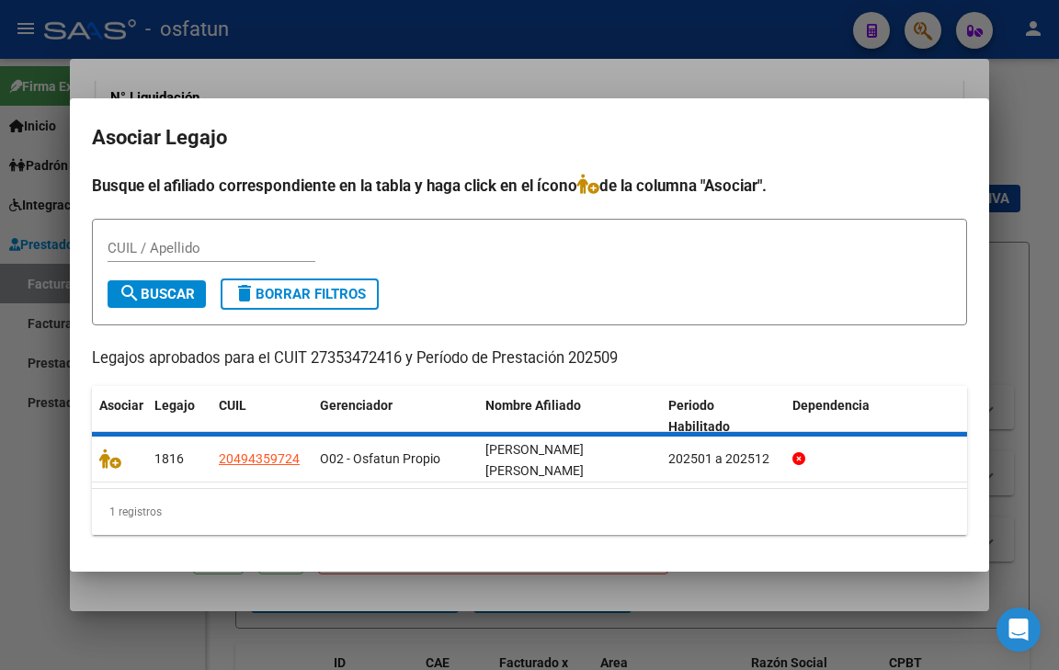
scroll to position [1739, 0]
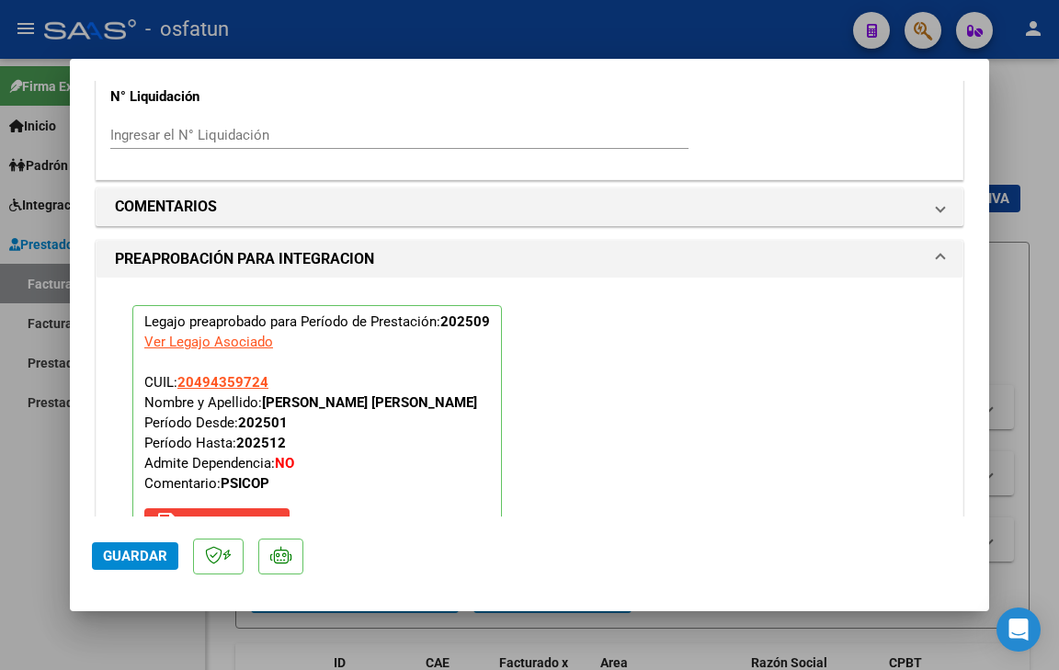
click at [134, 556] on span "Guardar" at bounding box center [135, 556] width 64 height 17
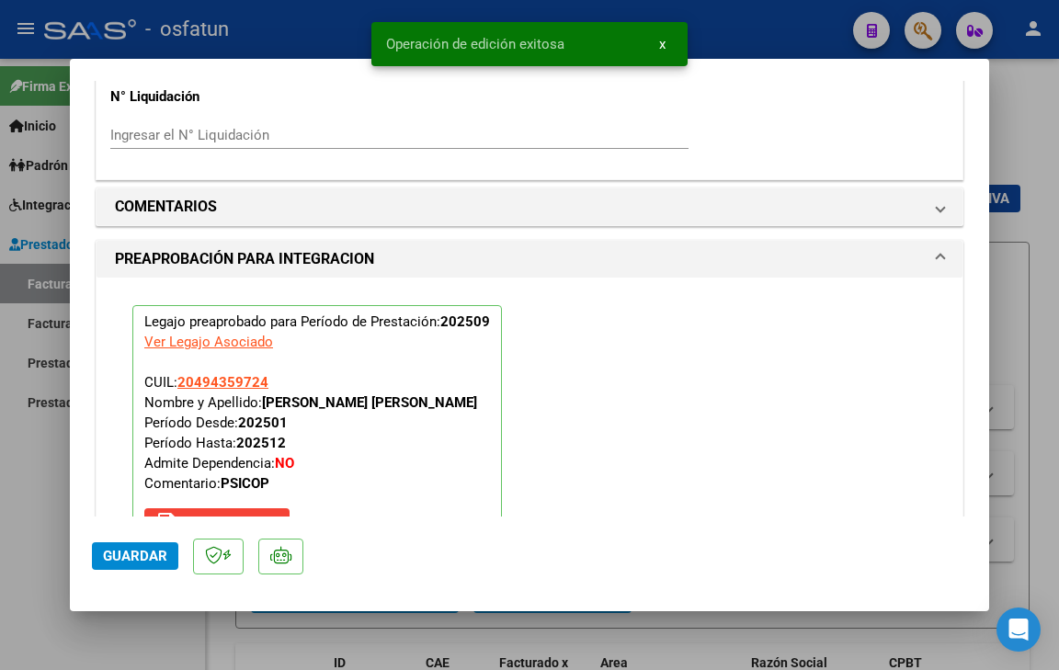
click at [131, 553] on span "Guardar" at bounding box center [135, 556] width 64 height 17
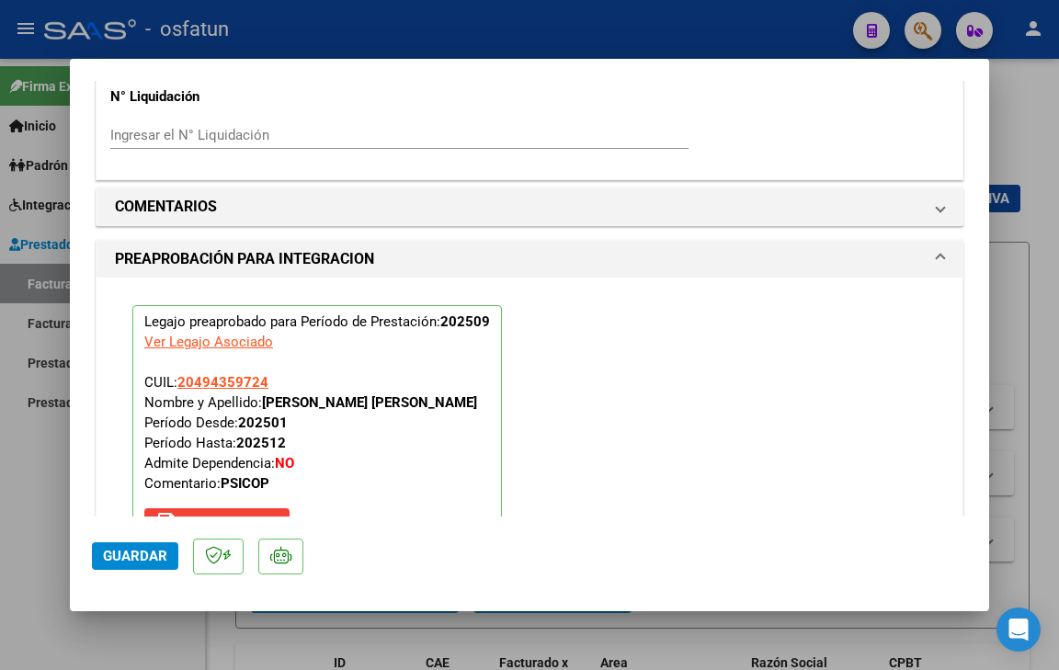
click at [148, 545] on button "Guardar" at bounding box center [135, 556] width 86 height 28
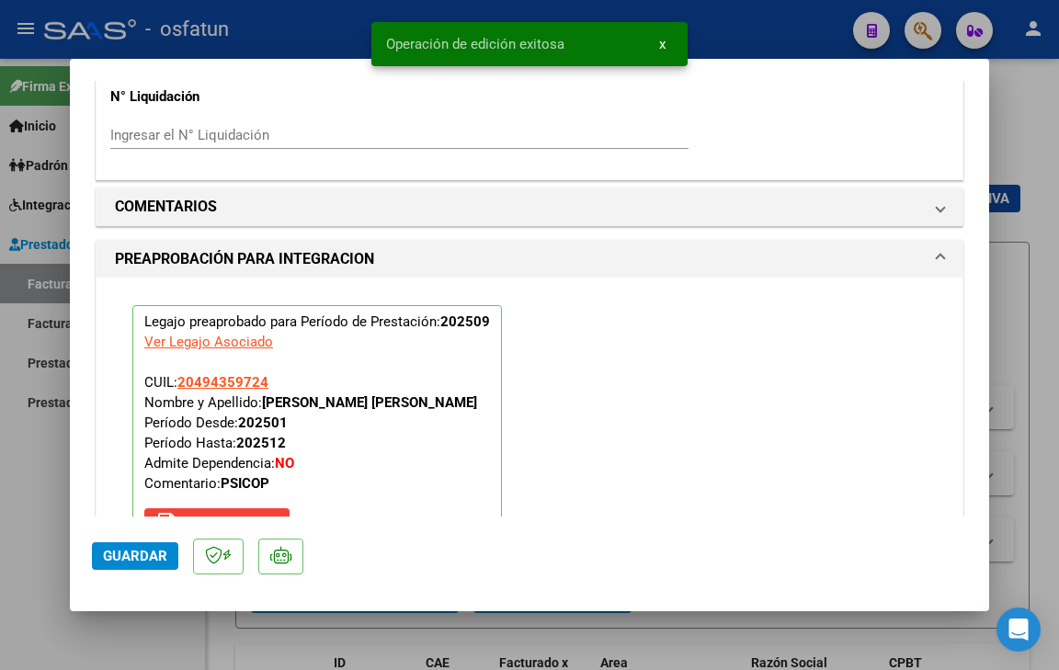
click at [153, 634] on div at bounding box center [529, 335] width 1059 height 670
type input "$ 0,00"
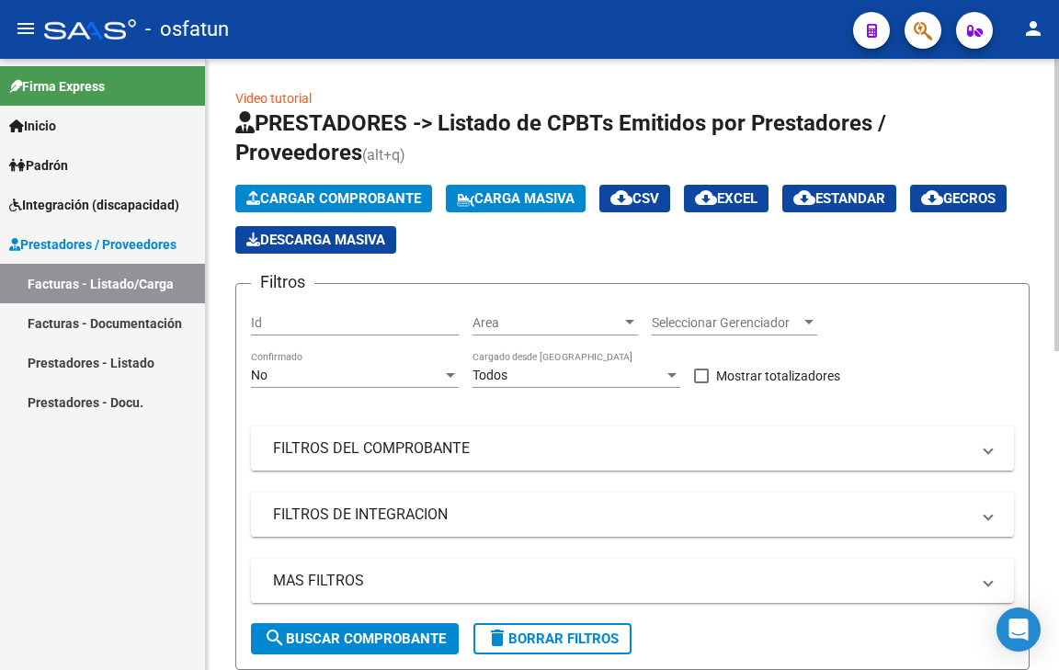
click at [300, 193] on span "Cargar Comprobante" at bounding box center [333, 198] width 175 height 17
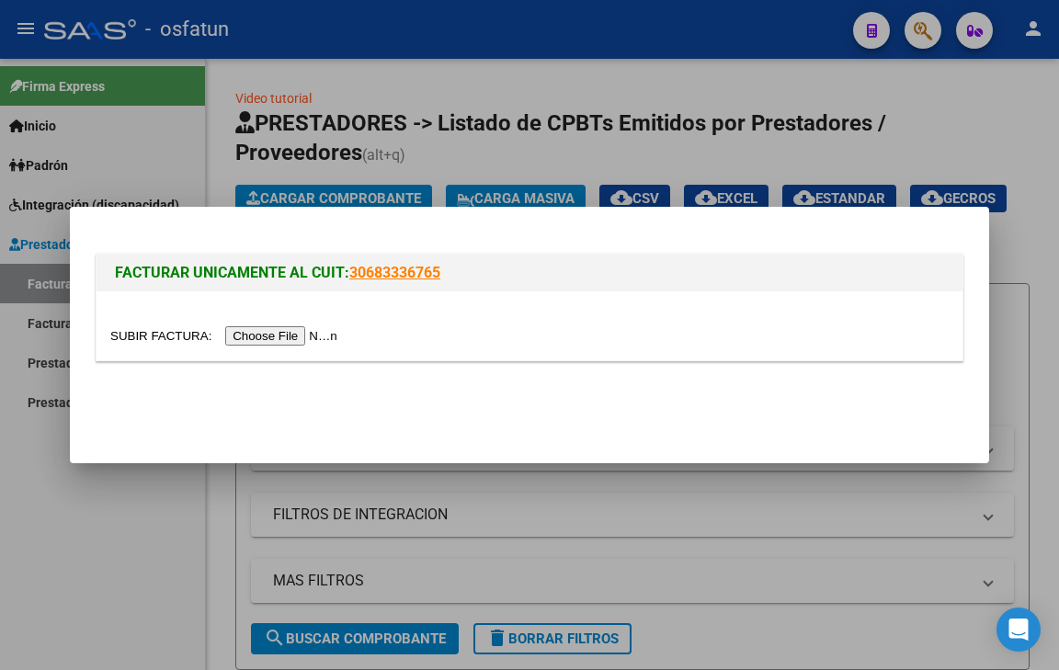
click at [285, 334] on input "file" at bounding box center [226, 335] width 232 height 19
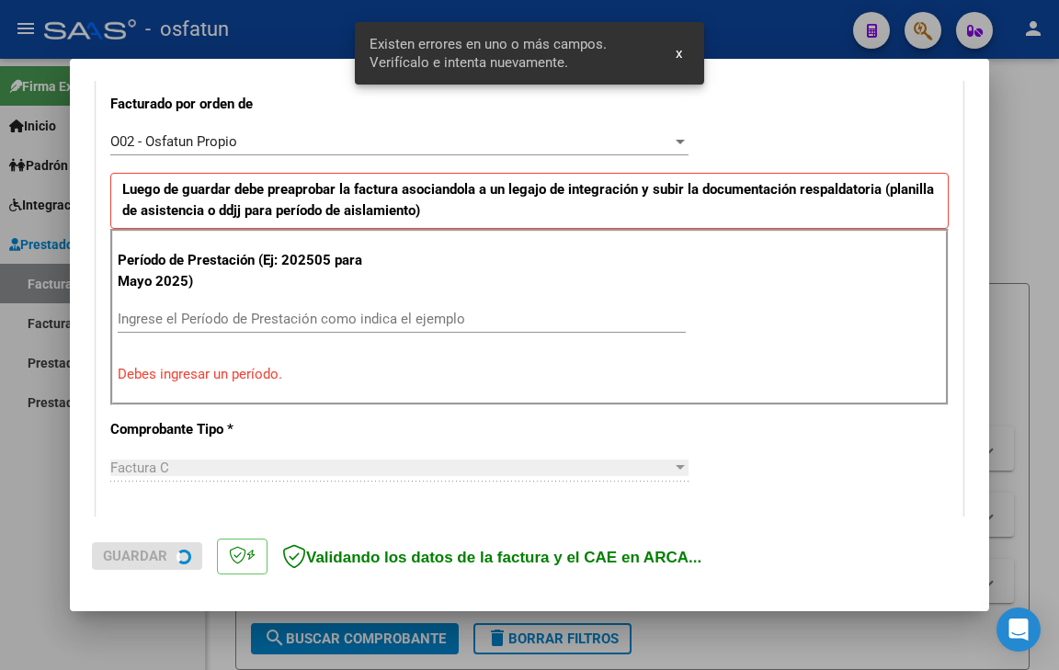
scroll to position [664, 0]
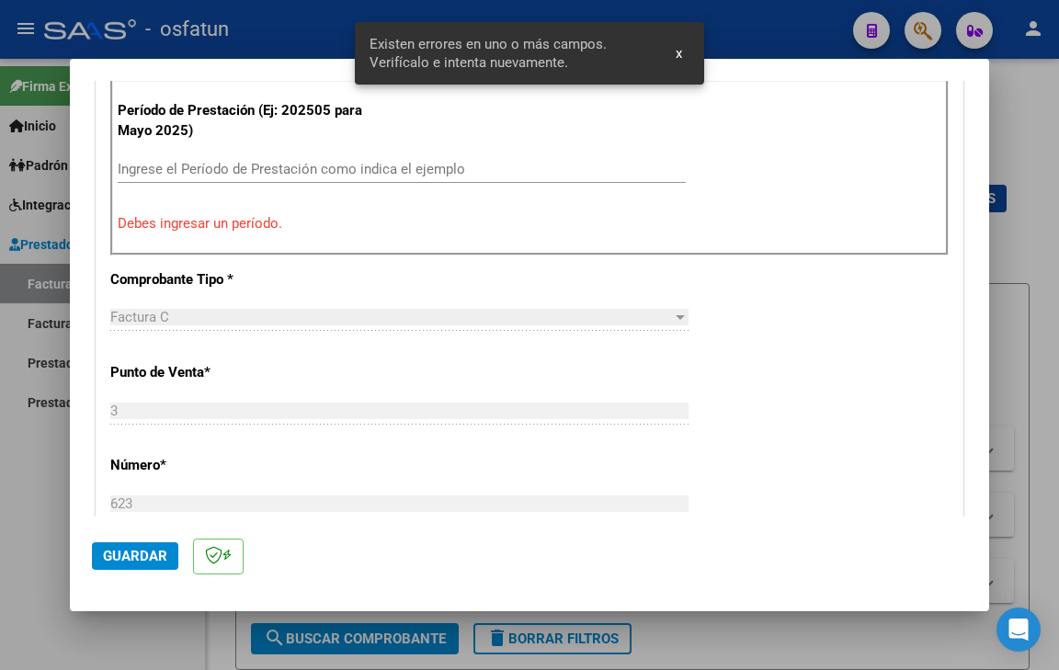
click at [204, 167] on input "Ingrese el Período de Prestación como indica el ejemplo" at bounding box center [402, 169] width 568 height 17
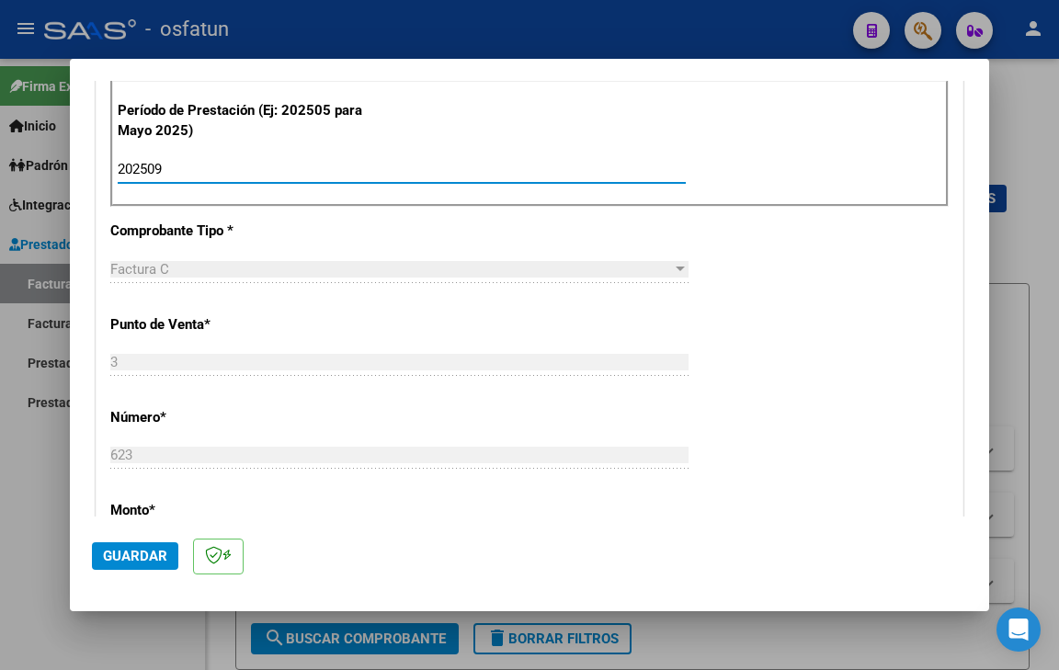
type input "202509"
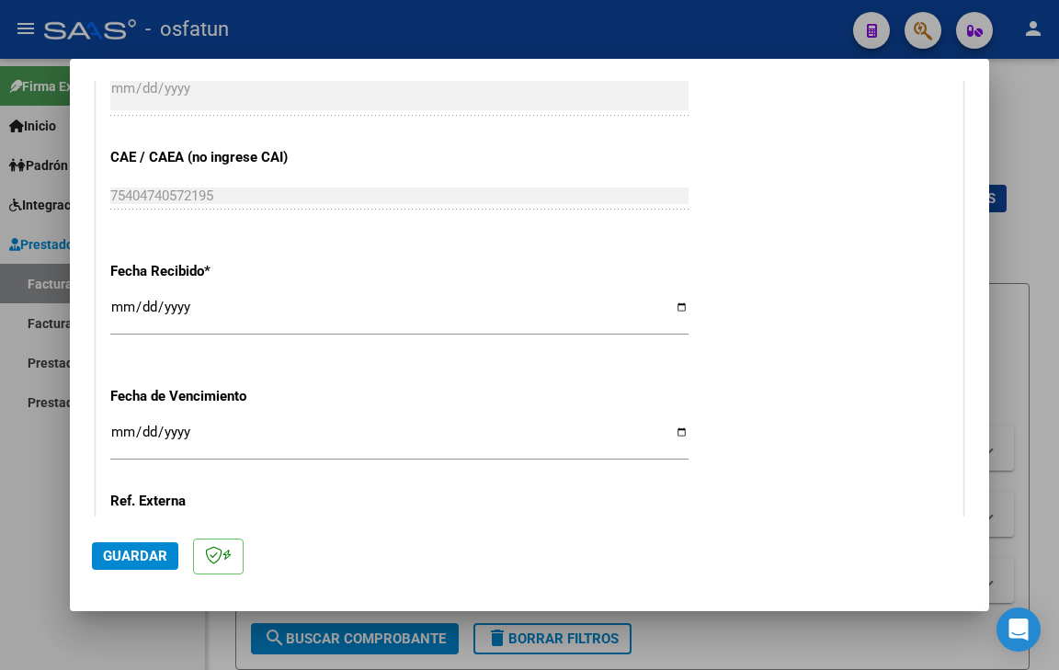
scroll to position [1216, 0]
click at [113, 433] on input "Ingresar la fecha" at bounding box center [399, 438] width 578 height 29
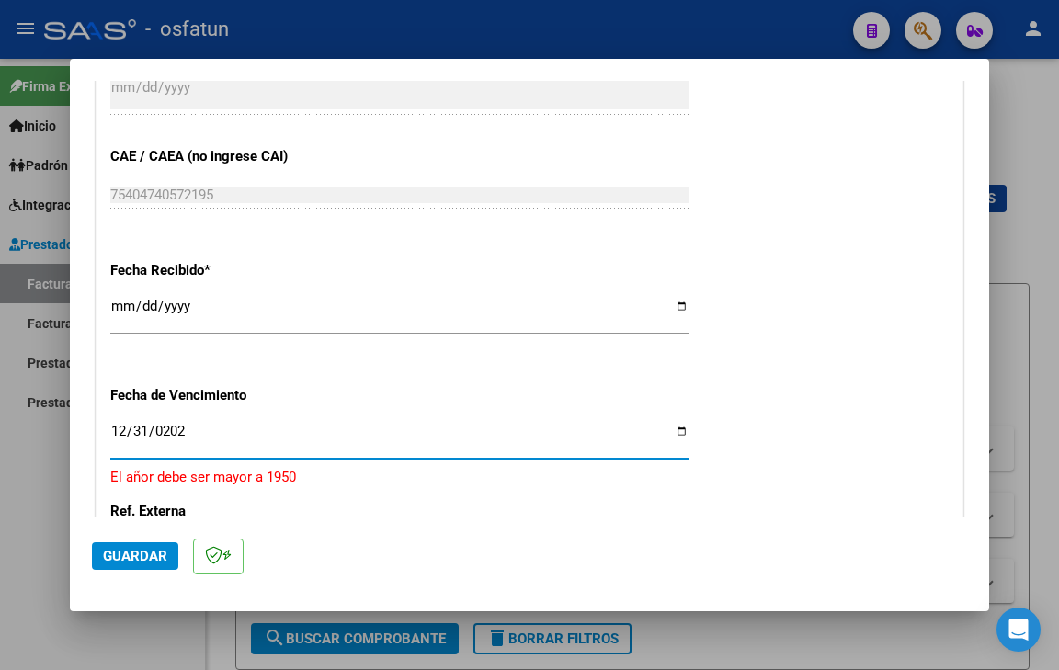
type input "[DATE]"
click at [104, 561] on span "Guardar" at bounding box center [135, 556] width 64 height 17
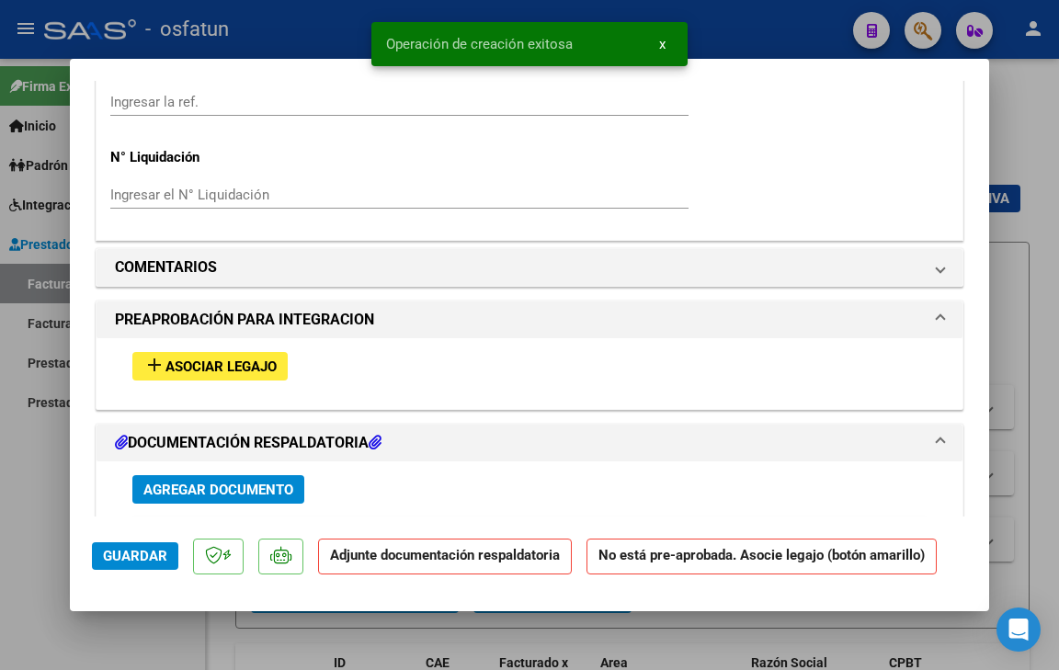
scroll to position [1838, 0]
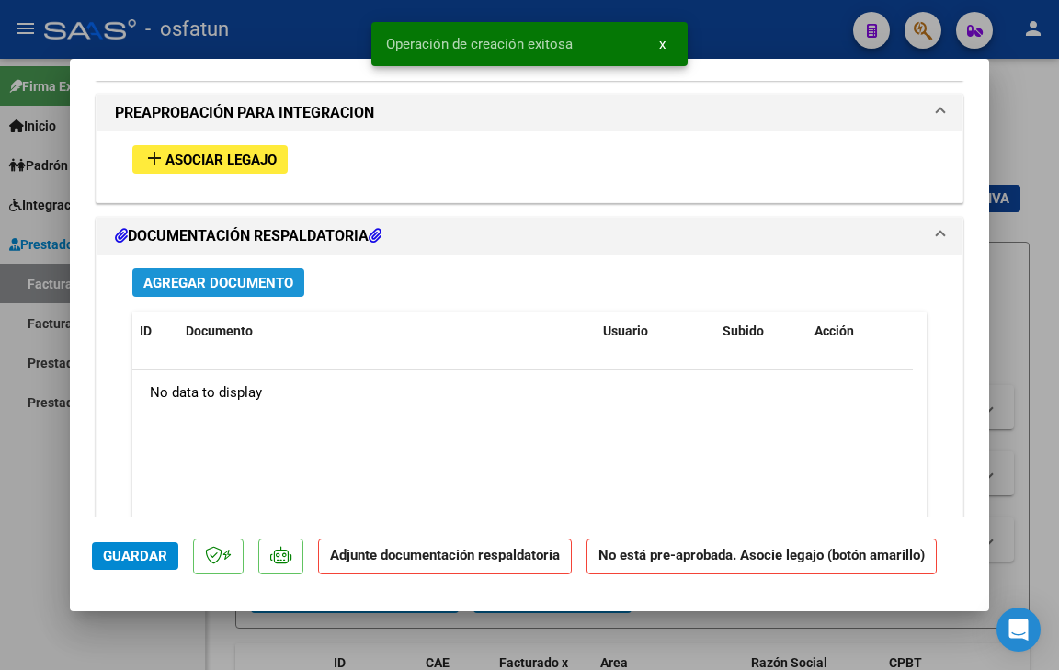
click at [230, 287] on span "Agregar Documento" at bounding box center [218, 283] width 150 height 17
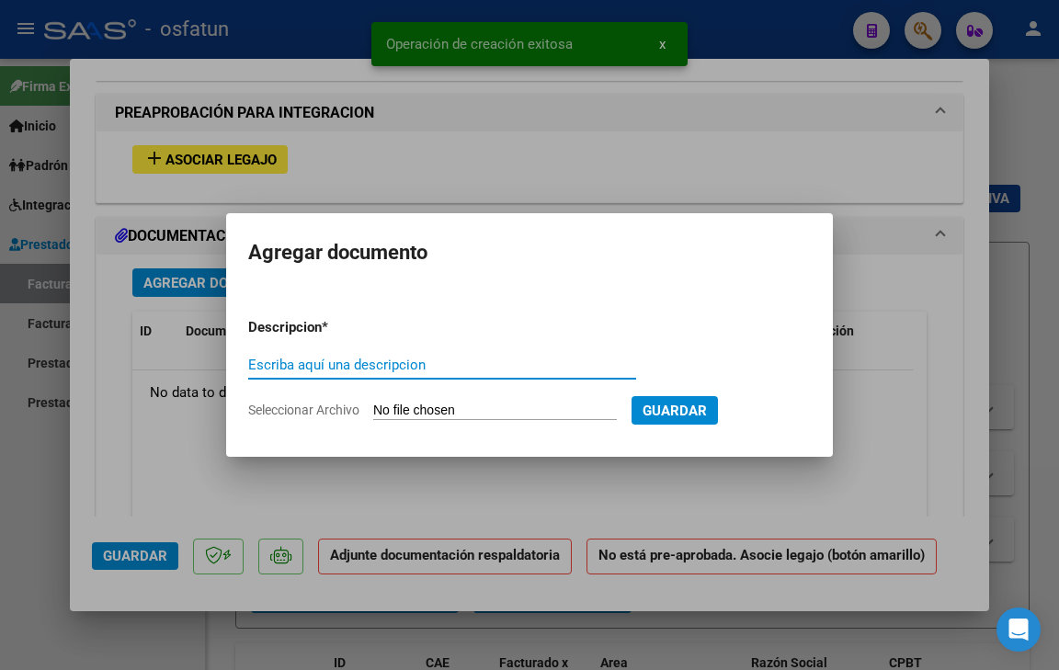
click at [314, 407] on span "Seleccionar Archivo" at bounding box center [303, 409] width 111 height 15
click at [373, 407] on input "Seleccionar Archivo" at bounding box center [494, 410] width 243 height 17
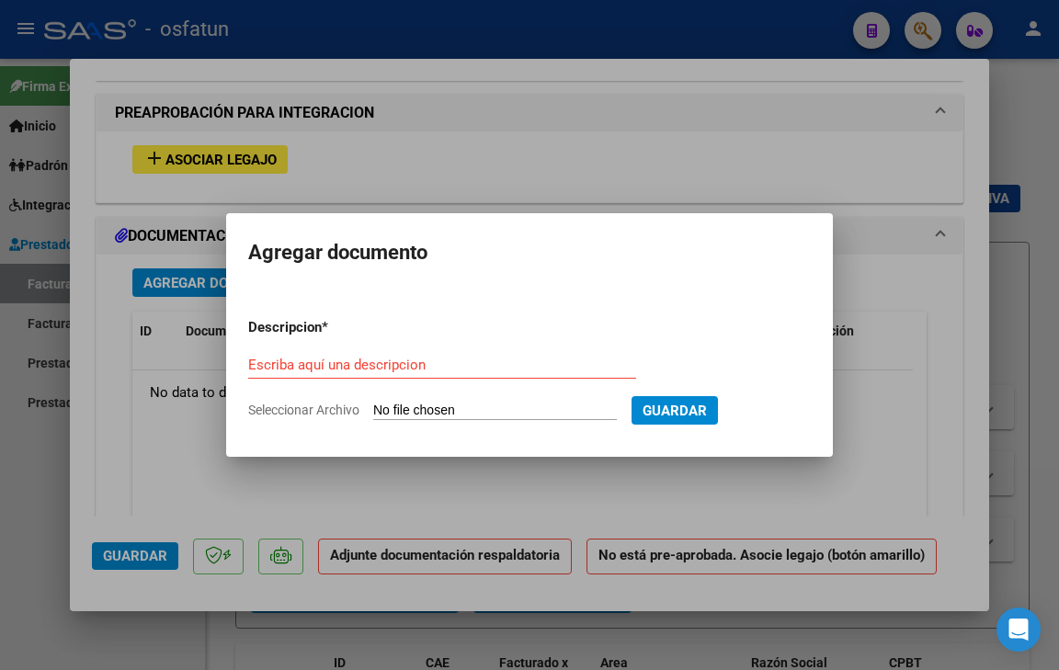
type input "C:\fakepath\[PERSON_NAME] psicopedagogia (3).pdf"
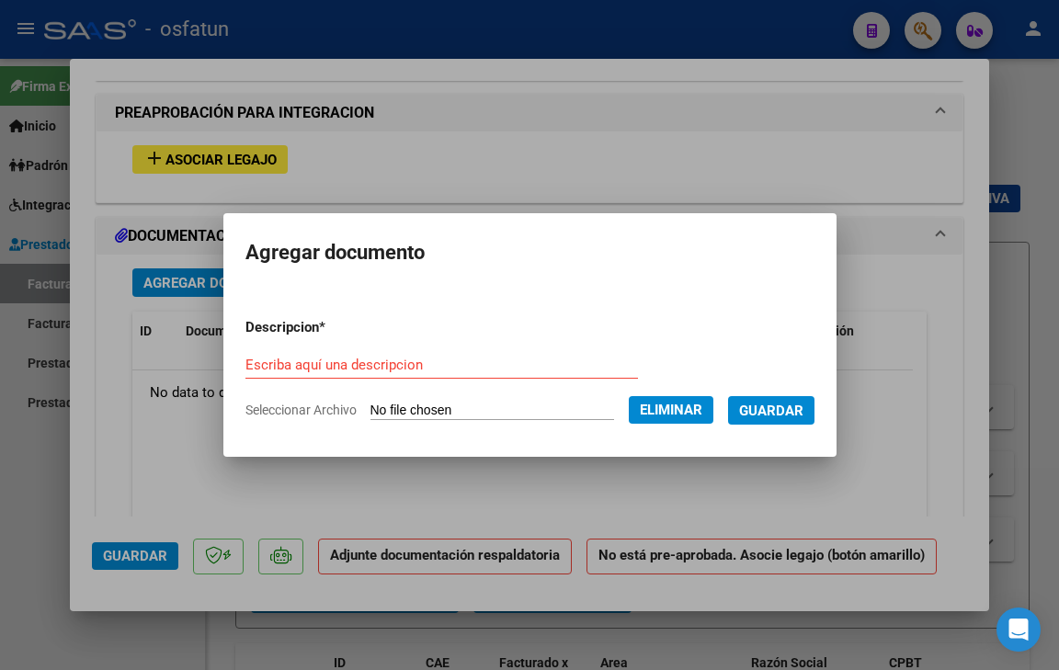
click at [493, 368] on input "Escriba aquí una descripcion" at bounding box center [441, 365] width 392 height 17
type input "PRESUPUESTO AUTORIZADO"
click at [803, 402] on span "Guardar" at bounding box center [771, 410] width 64 height 17
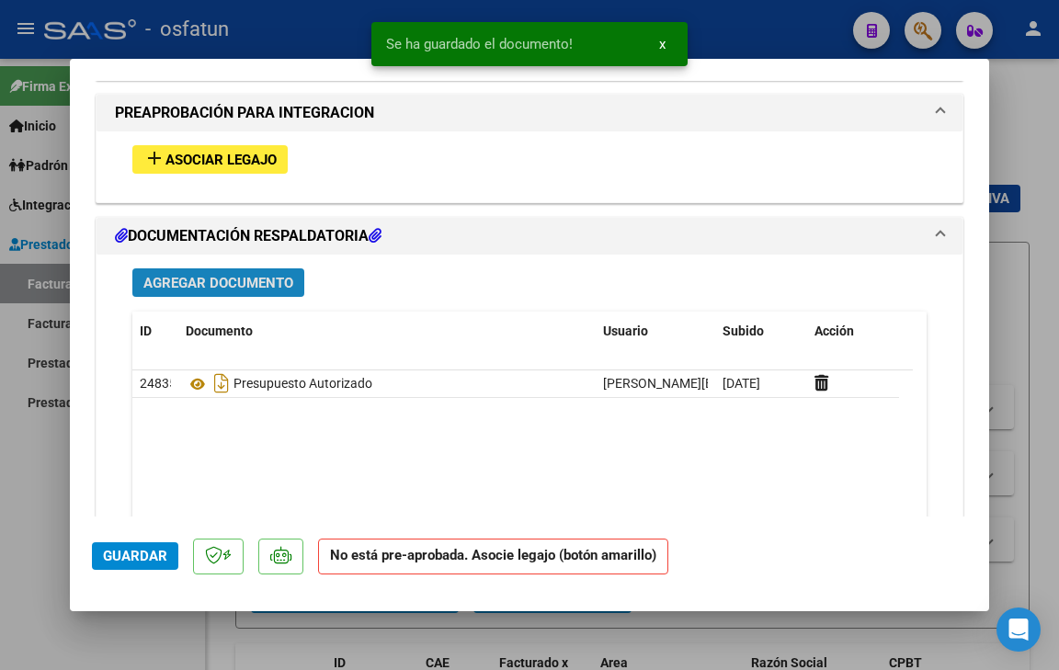
click at [242, 282] on span "Agregar Documento" at bounding box center [218, 283] width 150 height 17
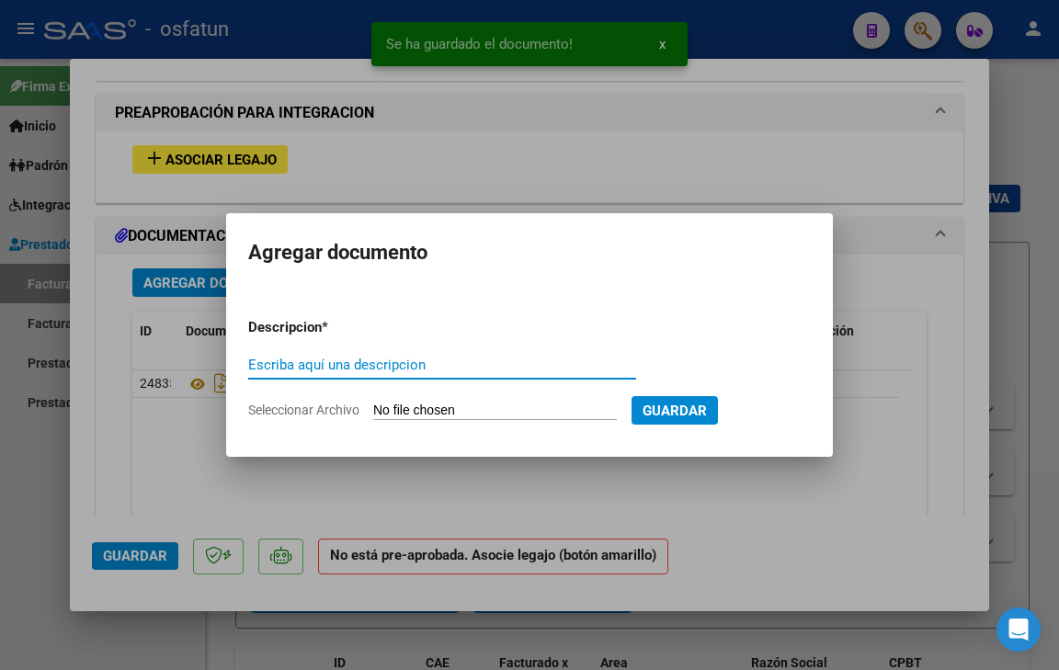
click at [321, 402] on span "Seleccionar Archivo" at bounding box center [303, 409] width 111 height 15
click at [373, 402] on input "Seleccionar Archivo" at bounding box center [494, 410] width 243 height 17
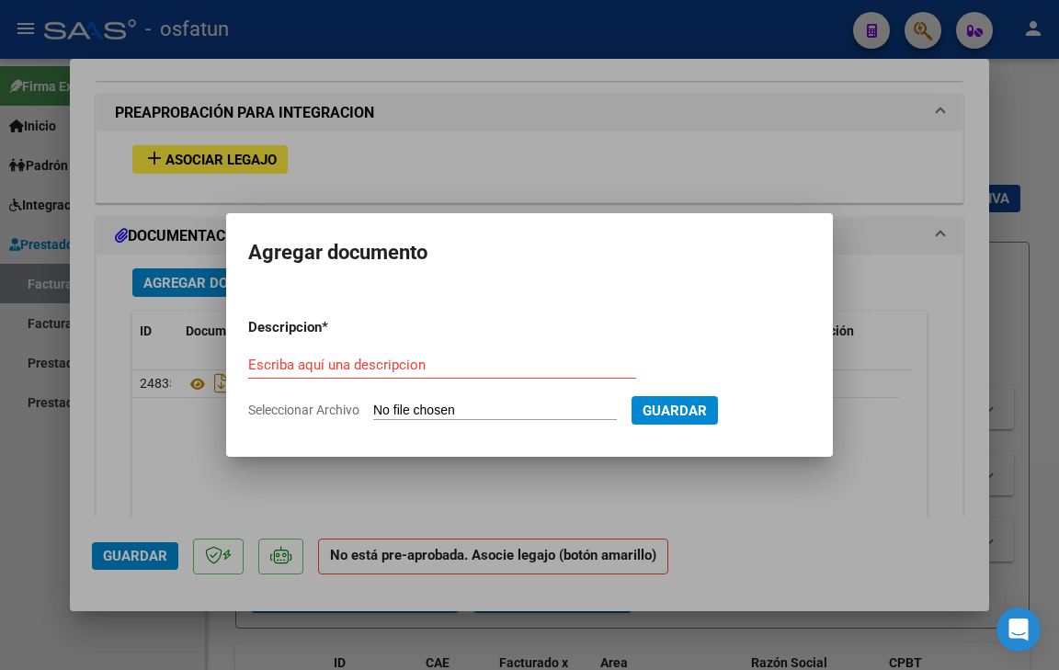
type input "C:\fakepath\planilla asistencia [DATE].pdf"
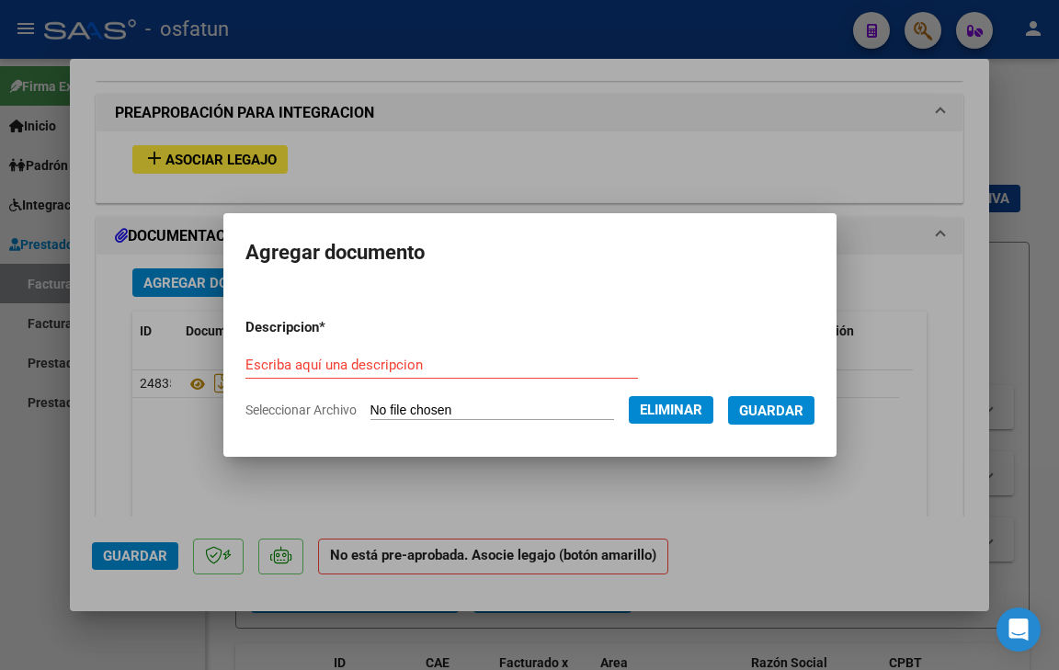
click at [388, 368] on input "Escriba aquí una descripcion" at bounding box center [441, 365] width 392 height 17
type input "PLANILLA DE ASISTENCIA"
click at [776, 404] on span "Guardar" at bounding box center [771, 410] width 64 height 17
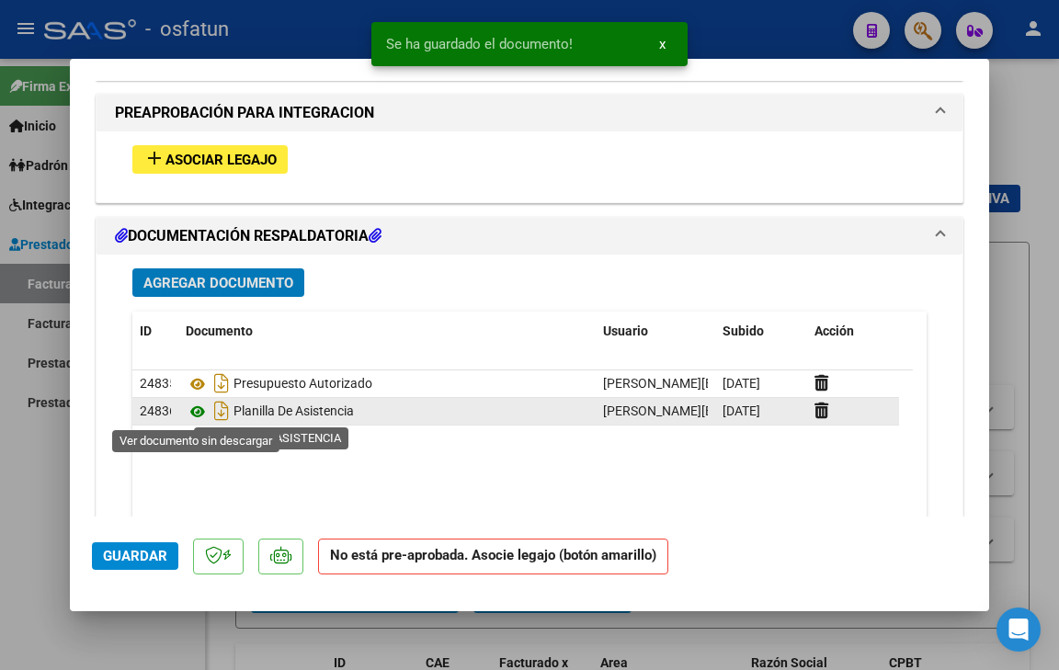
click at [199, 409] on icon at bounding box center [198, 412] width 24 height 22
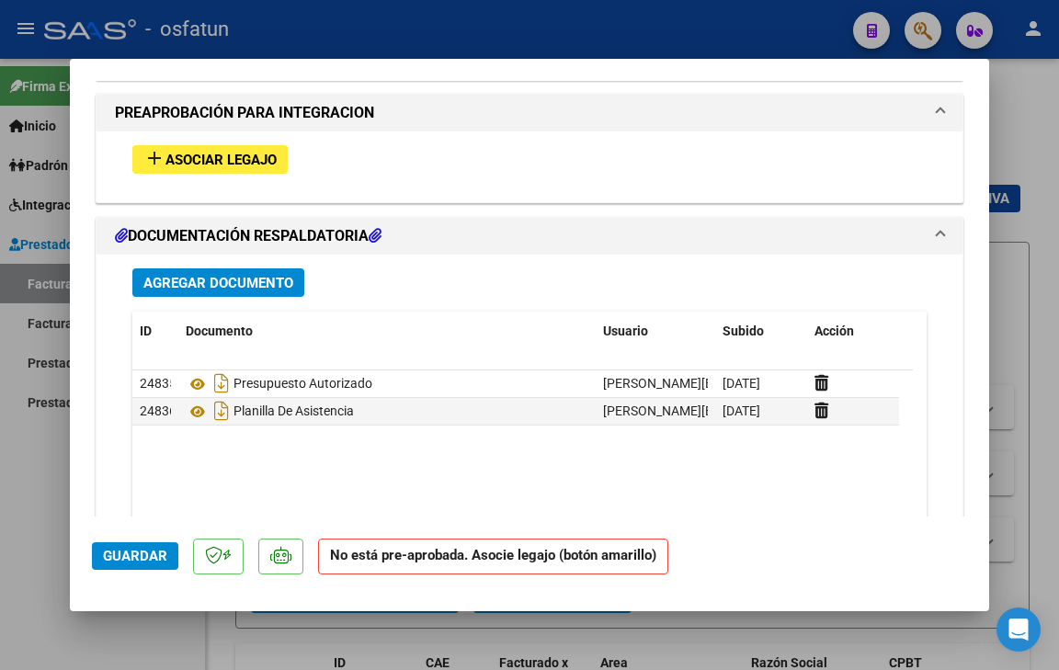
click at [240, 159] on span "Asociar Legajo" at bounding box center [220, 160] width 111 height 17
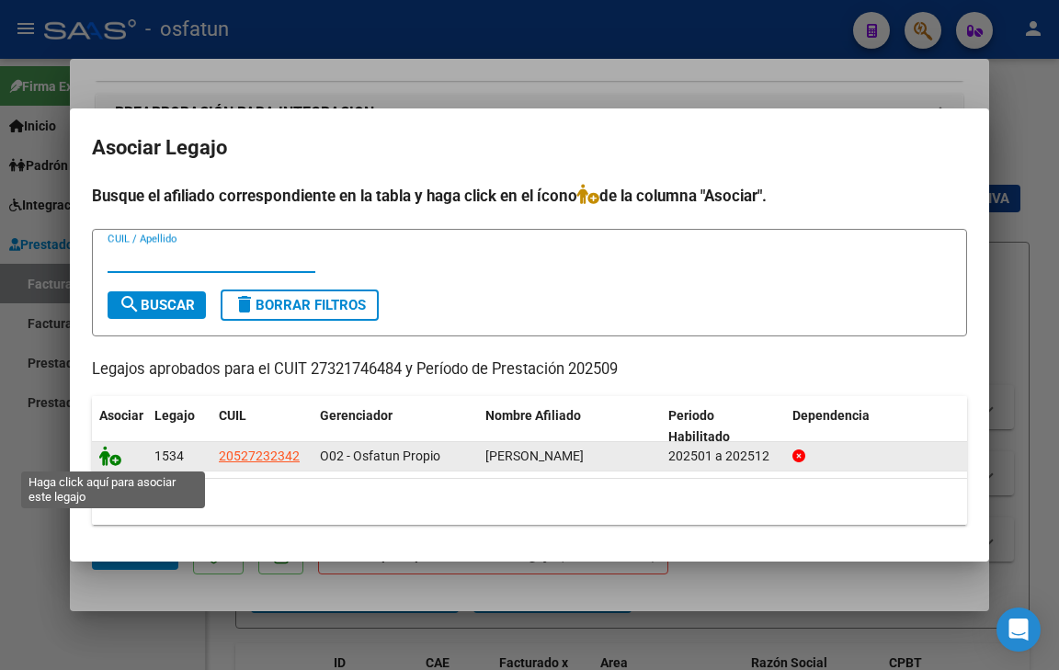
click at [107, 451] on icon at bounding box center [110, 456] width 22 height 20
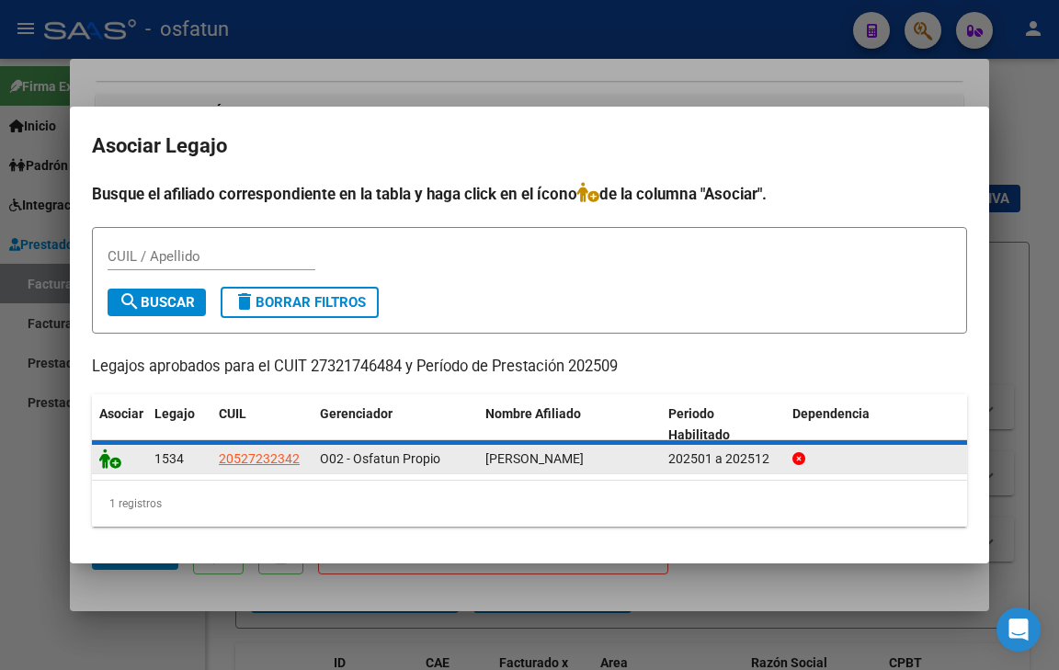
scroll to position [1886, 0]
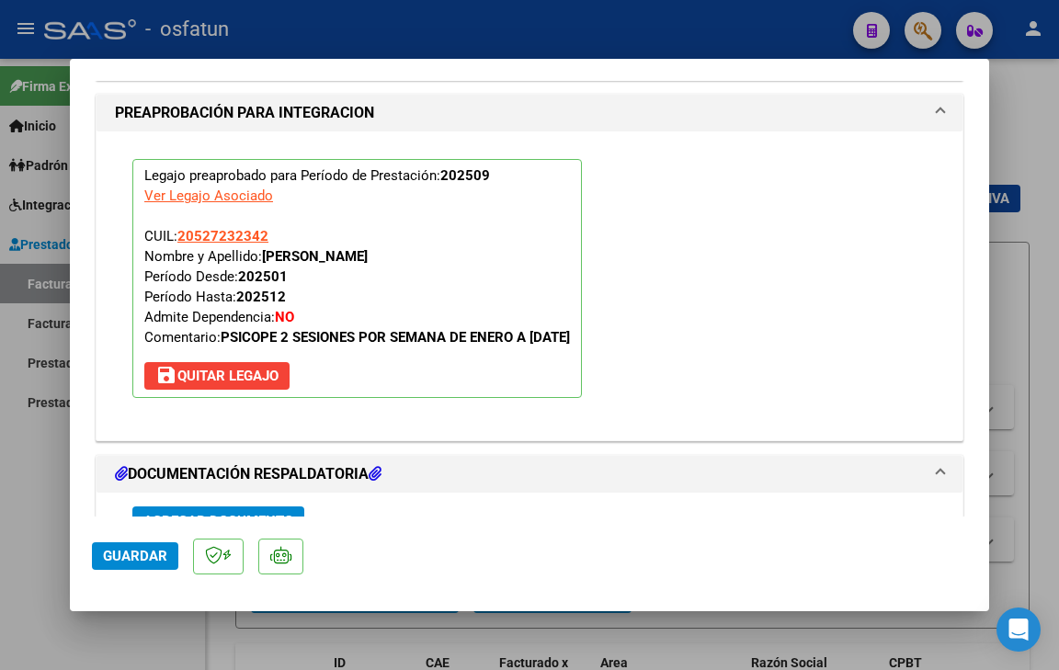
click at [152, 564] on span "Guardar" at bounding box center [135, 556] width 64 height 17
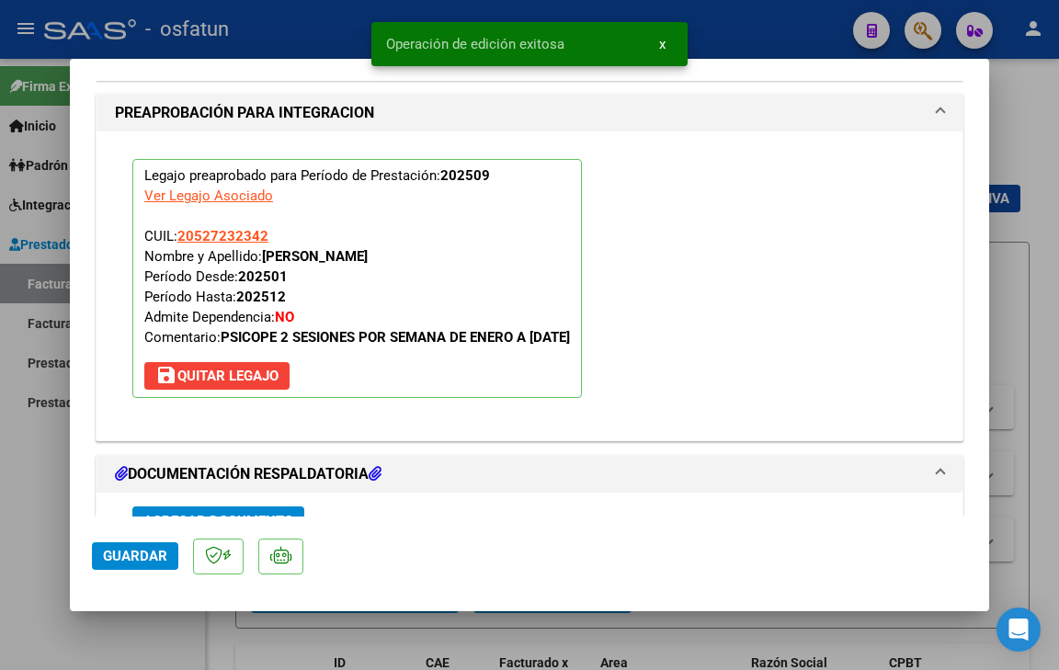
click at [149, 555] on span "Guardar" at bounding box center [135, 556] width 64 height 17
click at [156, 561] on span "Guardar" at bounding box center [135, 556] width 64 height 17
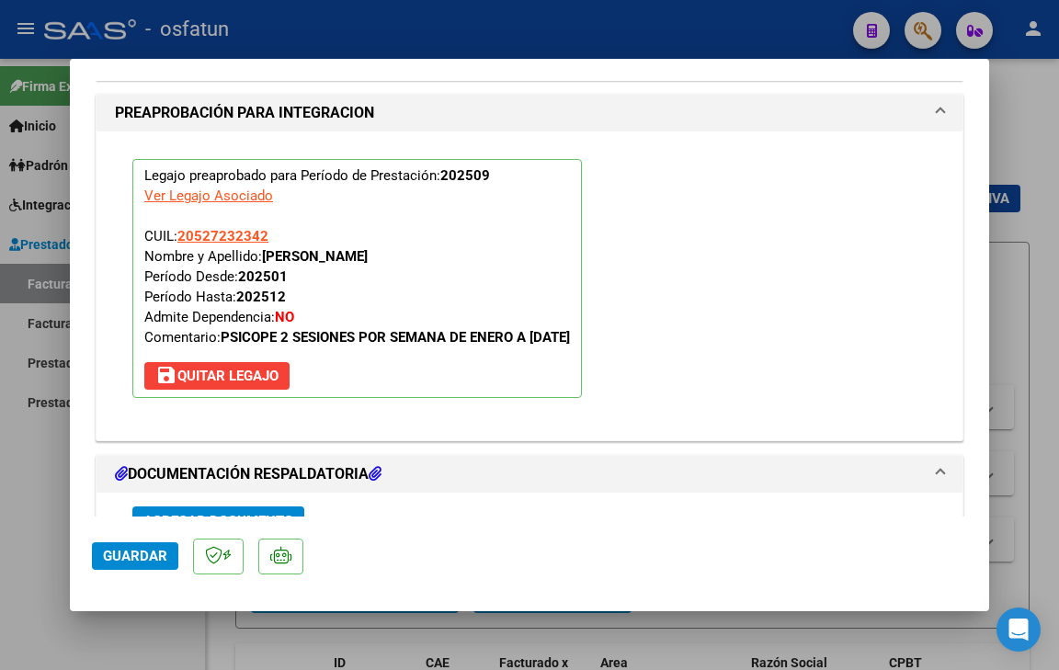
click at [147, 556] on span "Guardar" at bounding box center [135, 556] width 64 height 17
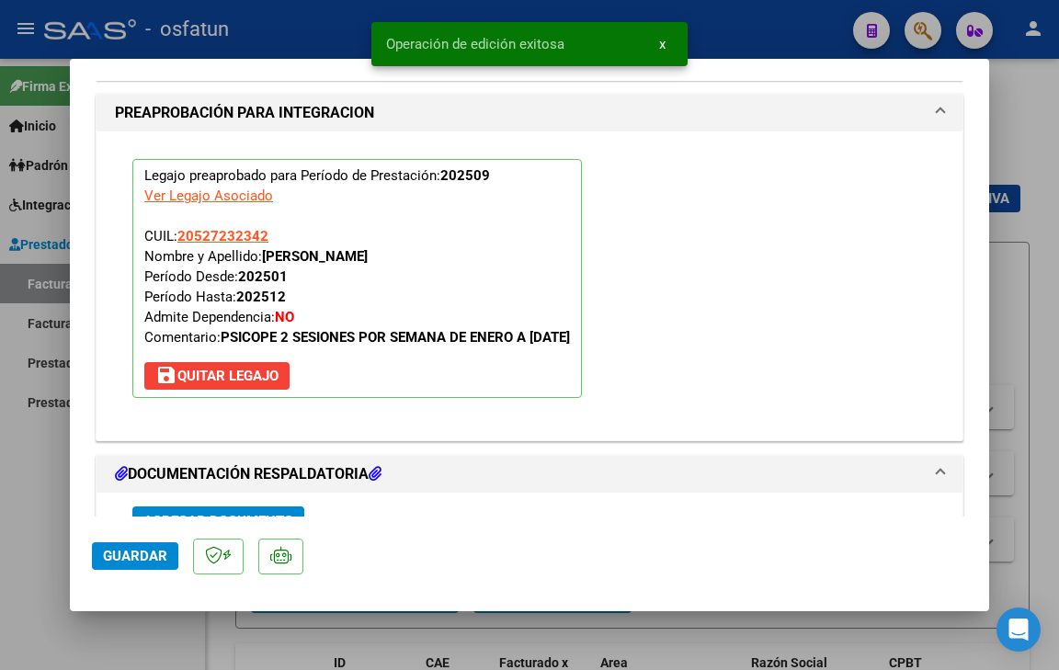
click at [152, 627] on div at bounding box center [529, 335] width 1059 height 670
type input "$ 0,00"
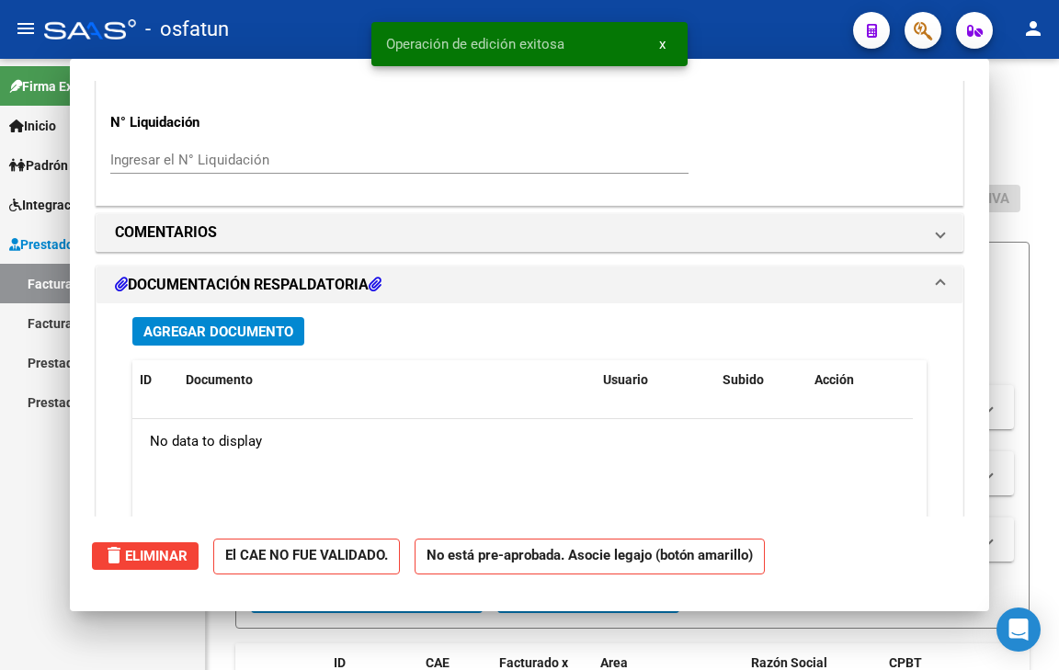
scroll to position [1696, 0]
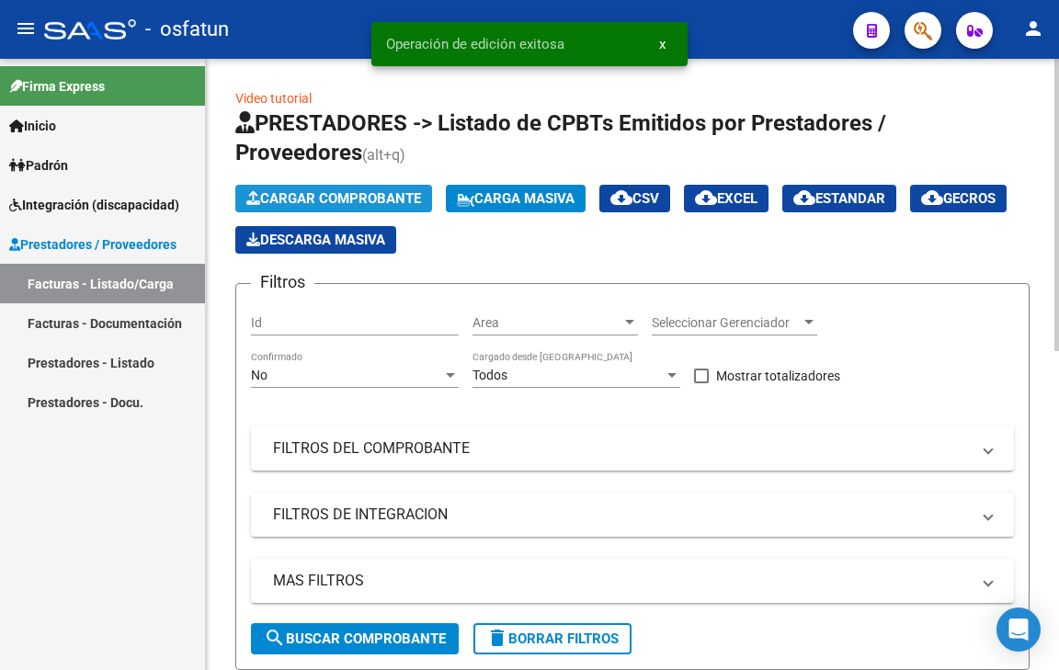
click at [305, 193] on span "Cargar Comprobante" at bounding box center [333, 198] width 175 height 17
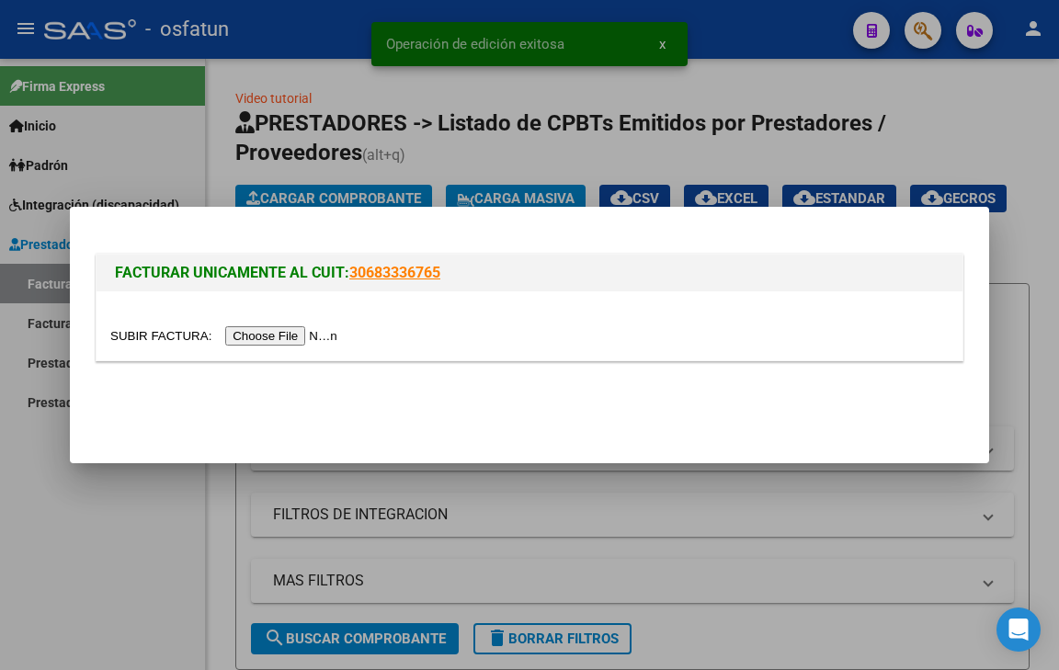
click at [322, 328] on input "file" at bounding box center [226, 335] width 232 height 19
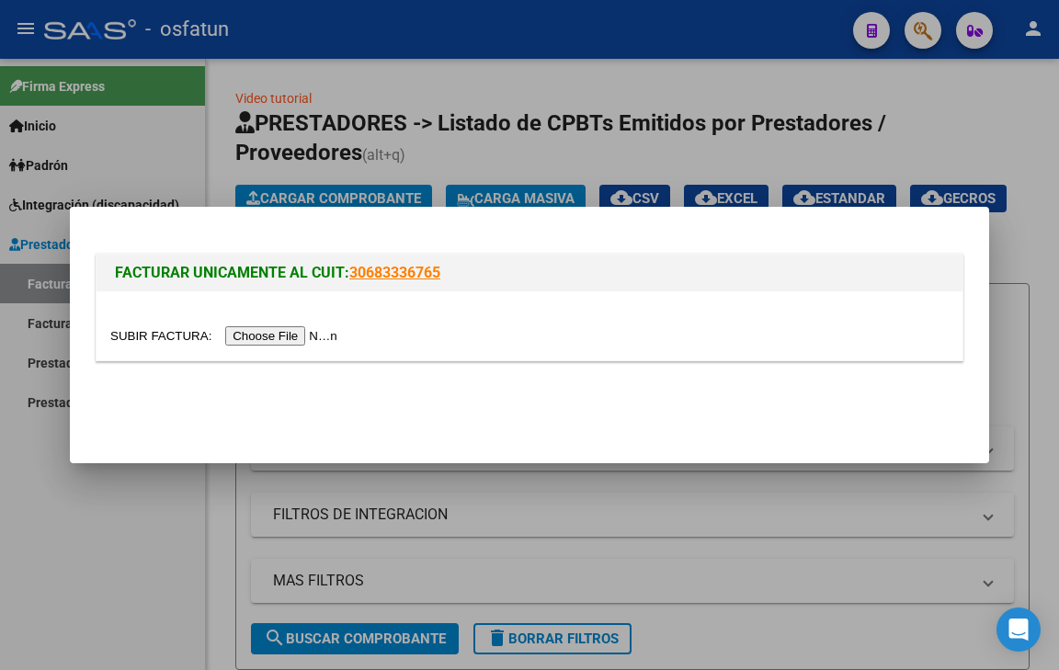
click at [308, 334] on input "file" at bounding box center [226, 335] width 232 height 19
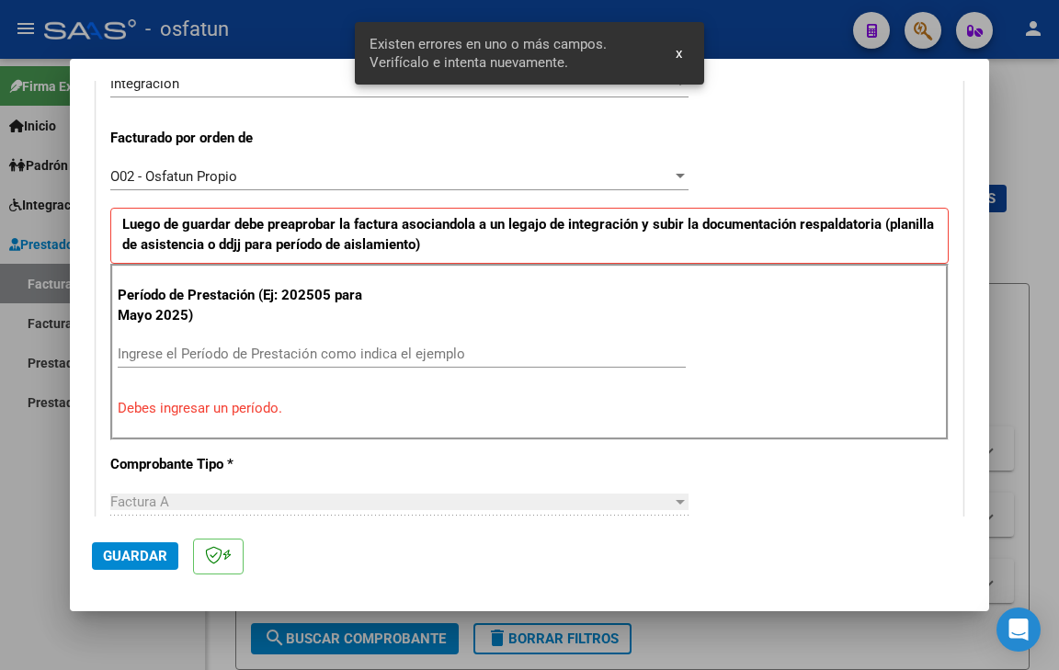
scroll to position [481, 0]
click at [264, 337] on div "Período de Prestación (Ej: 202505 para [DATE]) Ingrese el Período de Prestación…" at bounding box center [529, 351] width 838 height 176
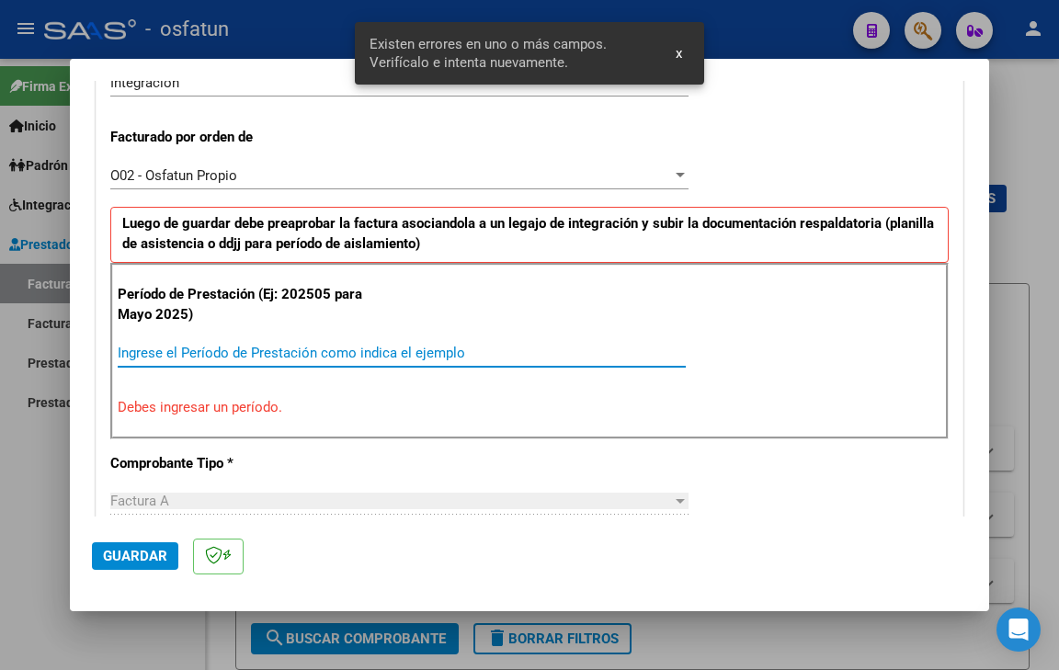
click at [284, 354] on input "Ingrese el Período de Prestación como indica el ejemplo" at bounding box center [402, 353] width 568 height 17
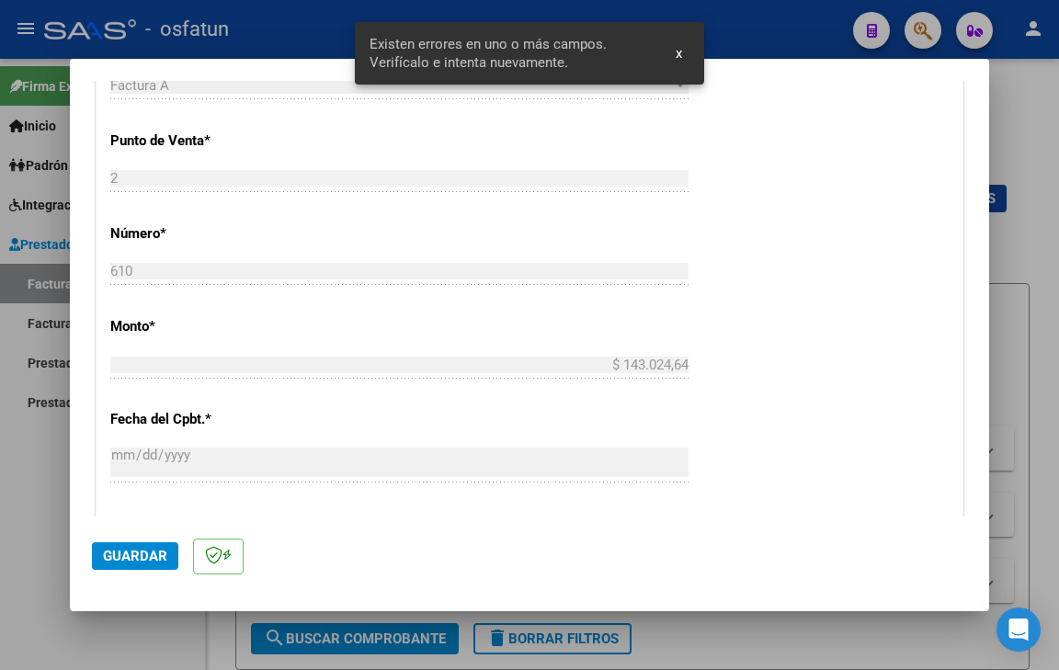
scroll to position [940, 0]
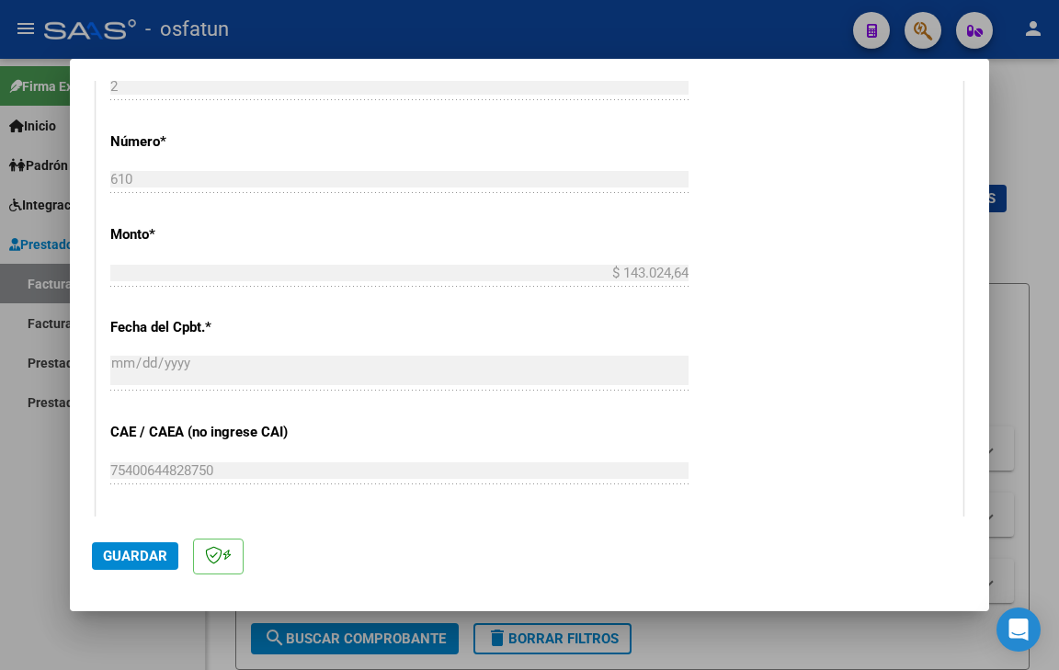
type input "202509"
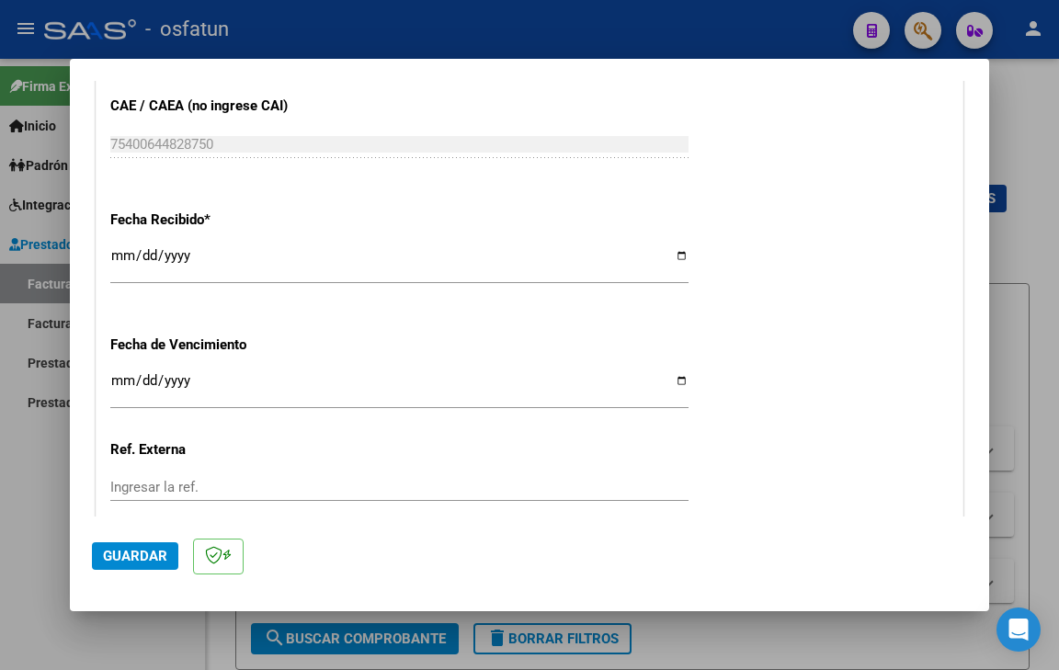
scroll to position [1308, 0]
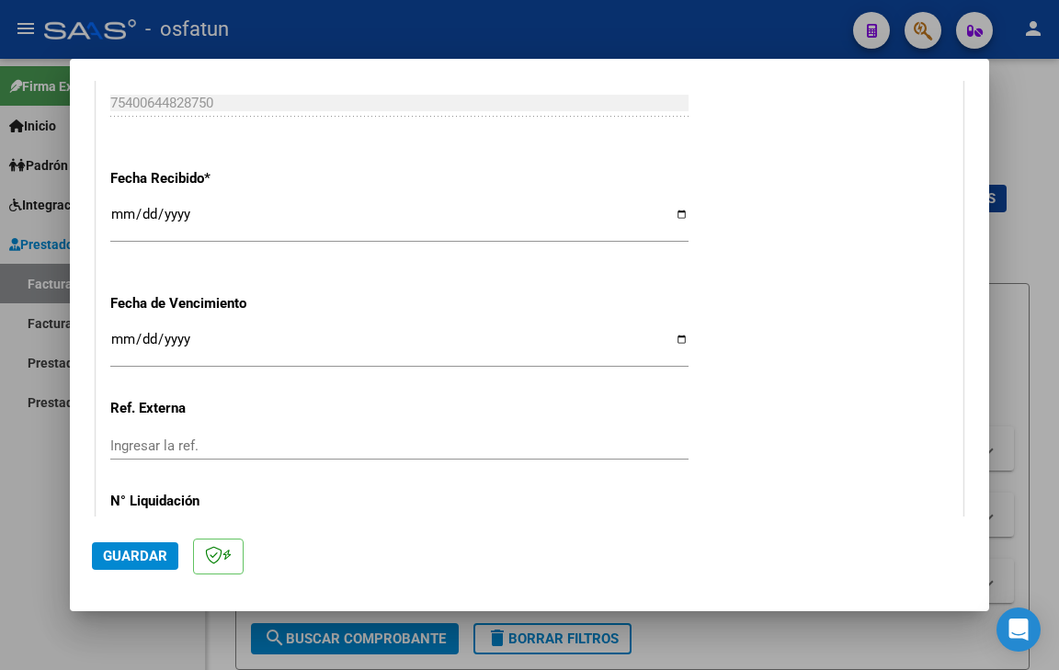
click at [116, 342] on input "Ingresar la fecha" at bounding box center [399, 346] width 578 height 29
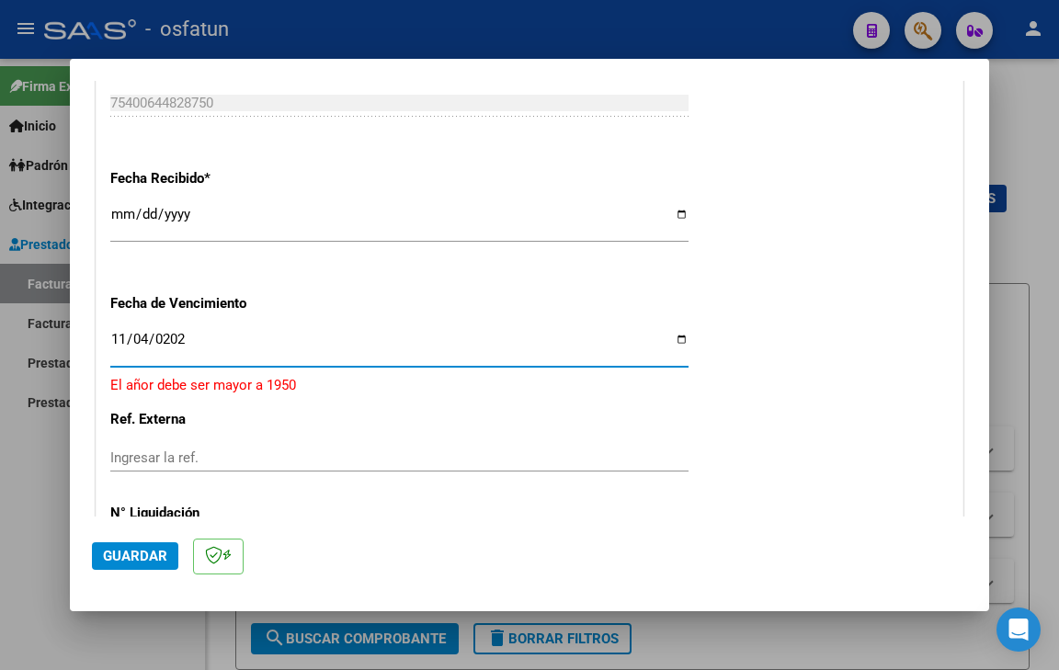
type input "[DATE]"
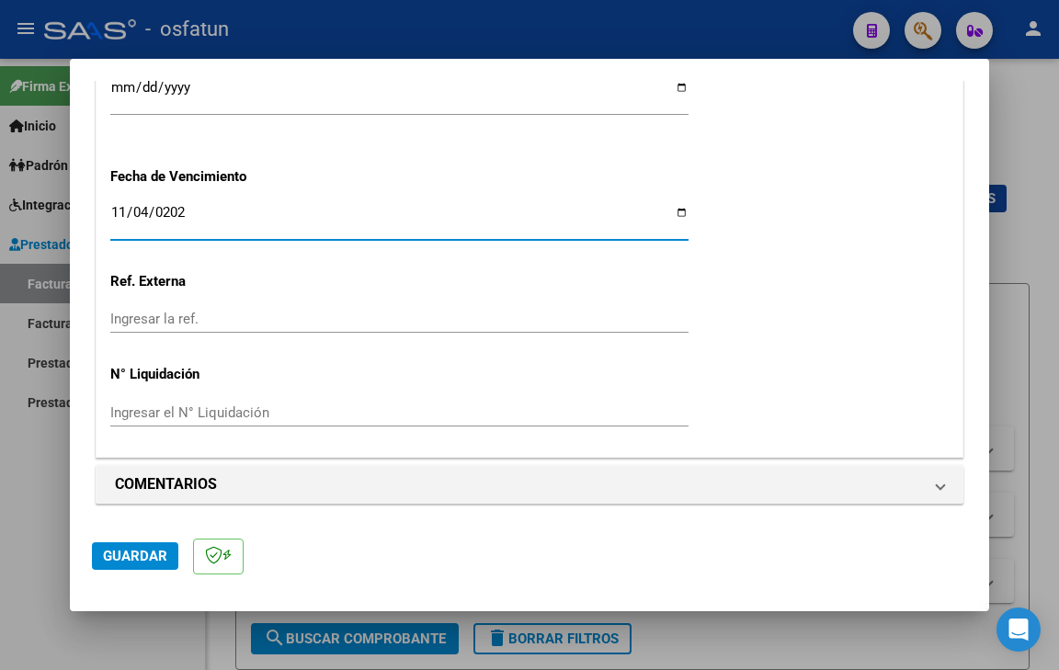
scroll to position [1435, 0]
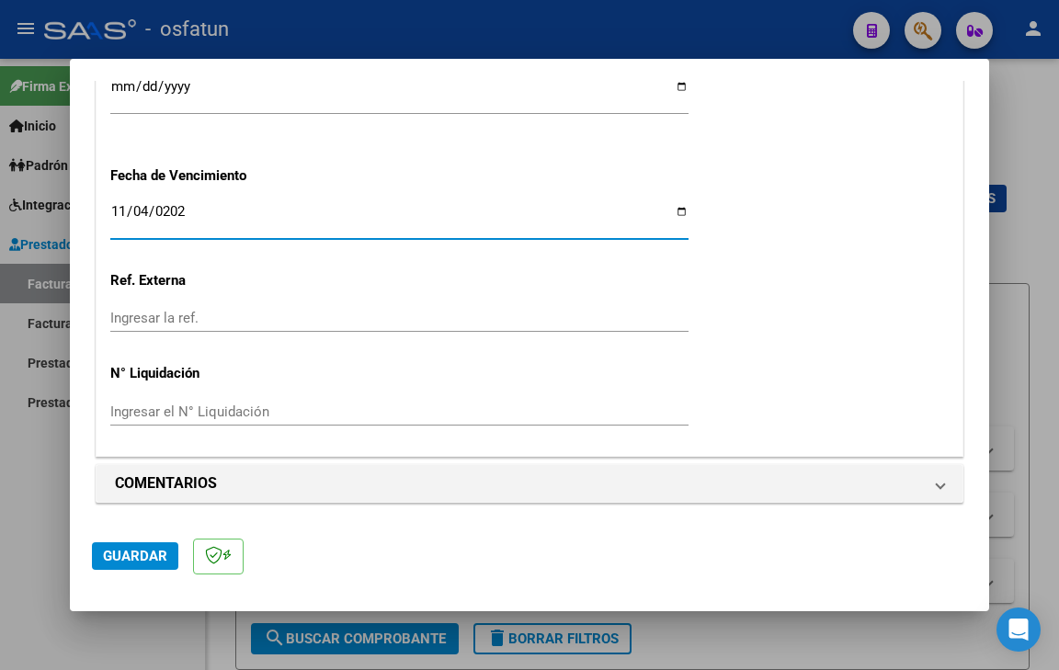
click at [127, 561] on span "Guardar" at bounding box center [135, 556] width 64 height 17
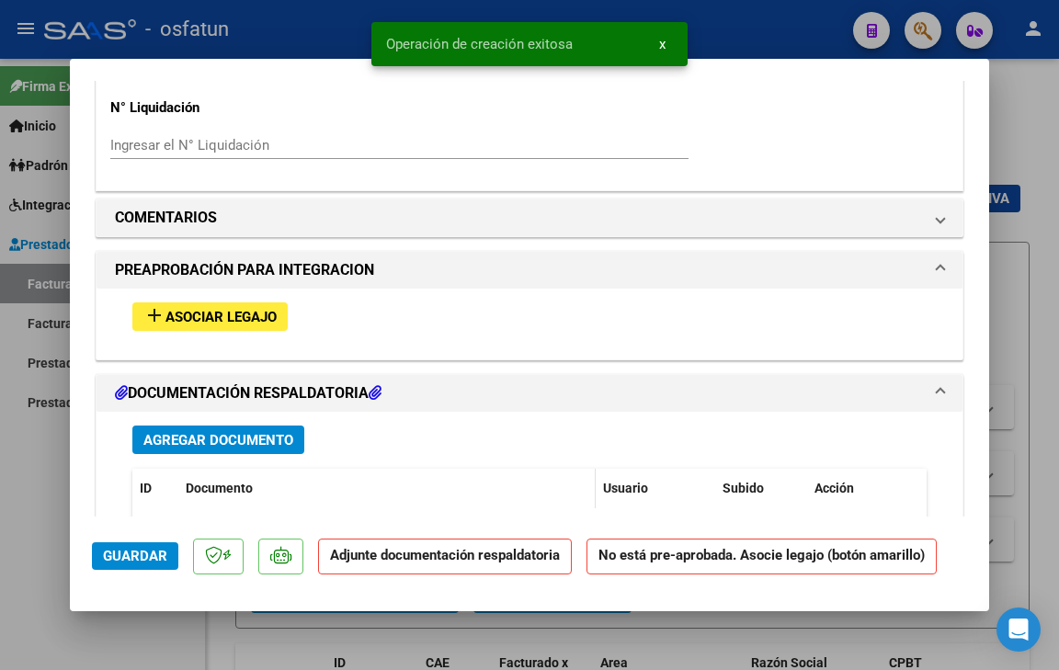
scroll to position [1783, 0]
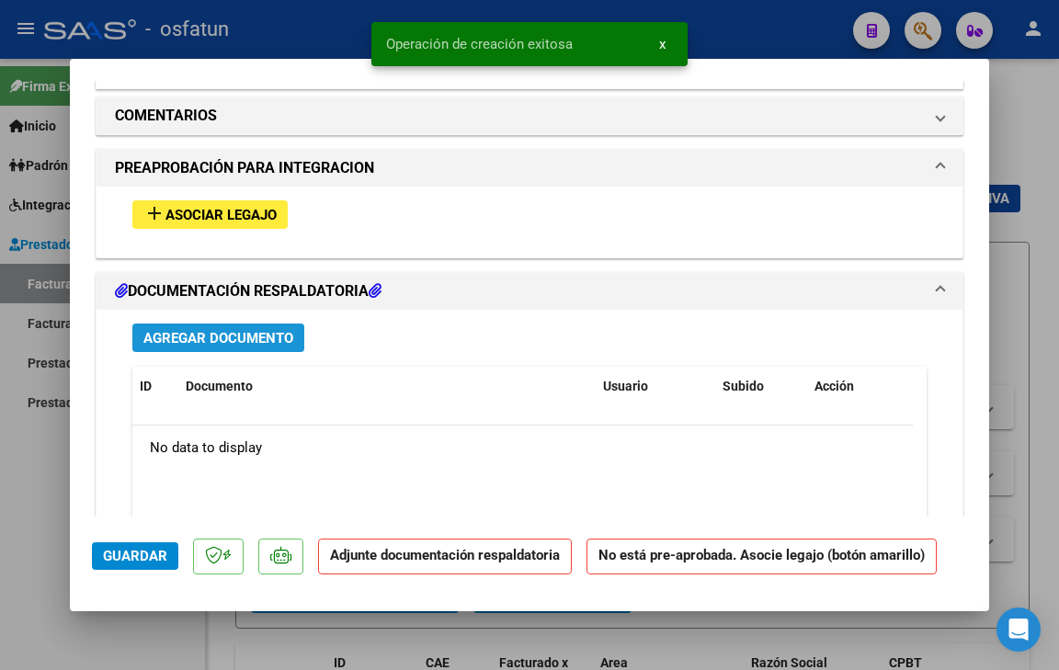
click at [251, 346] on button "Agregar Documento" at bounding box center [218, 337] width 172 height 28
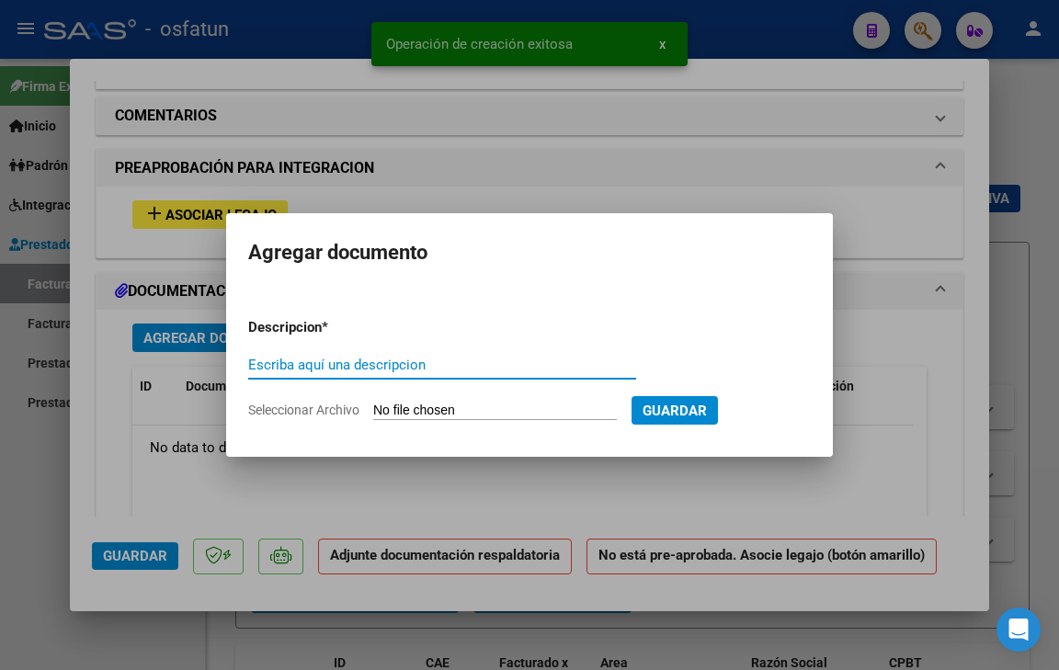
click at [317, 411] on span "Seleccionar Archivo" at bounding box center [303, 409] width 111 height 15
click at [373, 411] on input "Seleccionar Archivo" at bounding box center [494, 410] width 243 height 17
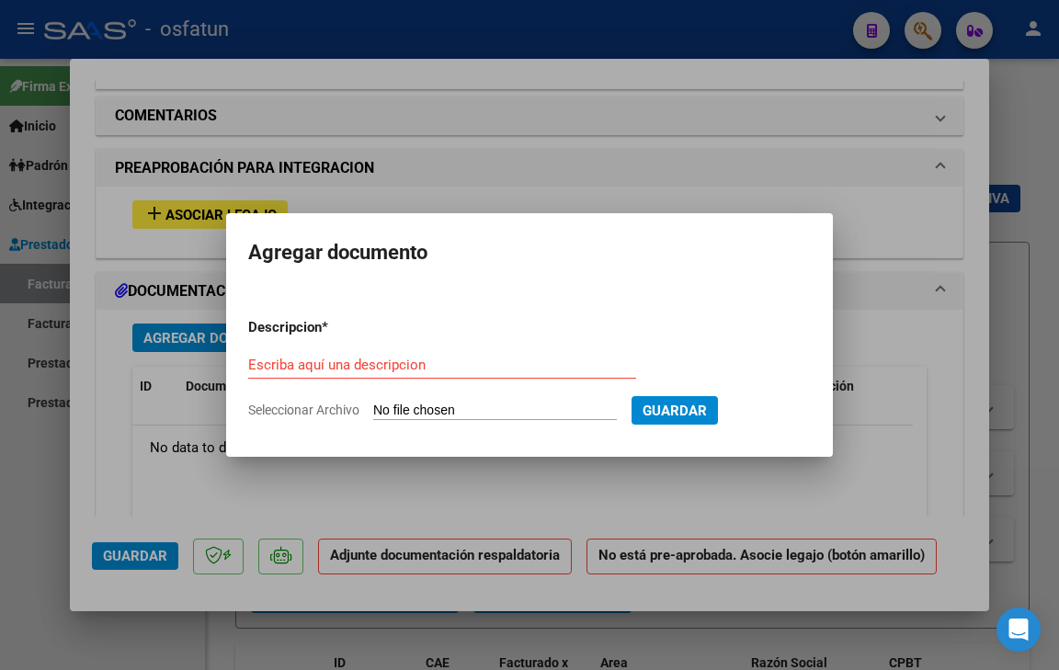
type input "C:\fakepath\[PERSON_NAME].pdf"
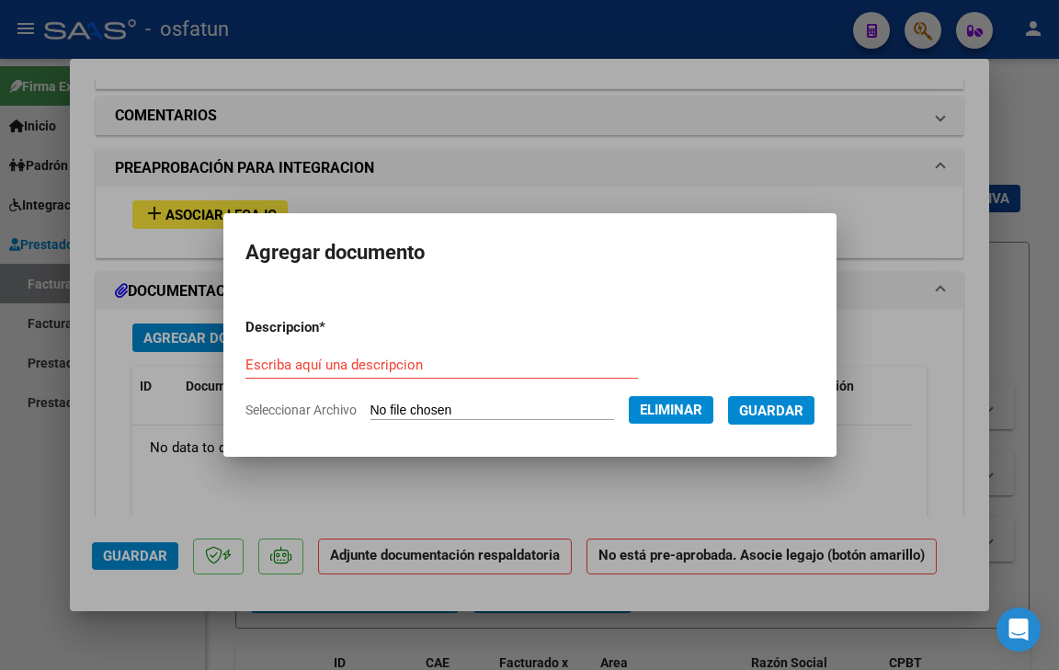
click at [508, 370] on input "Escriba aquí una descripcion" at bounding box center [441, 365] width 392 height 17
type input "PRESUPUESTO AUTORIZADO"
click at [798, 413] on span "Guardar" at bounding box center [771, 410] width 64 height 17
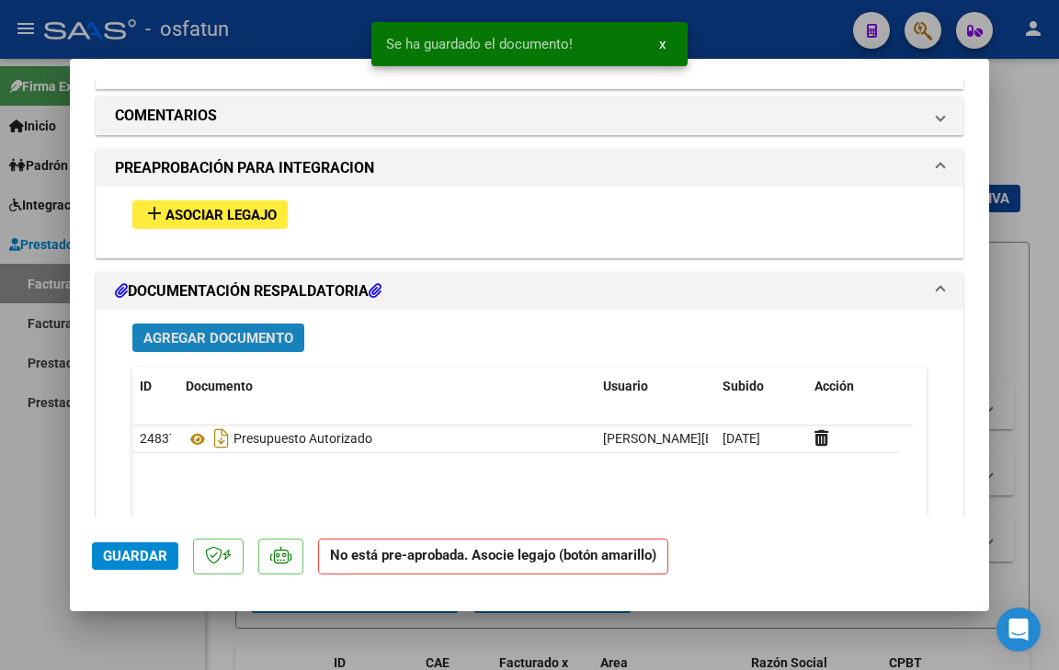
click at [194, 338] on span "Agregar Documento" at bounding box center [218, 338] width 150 height 17
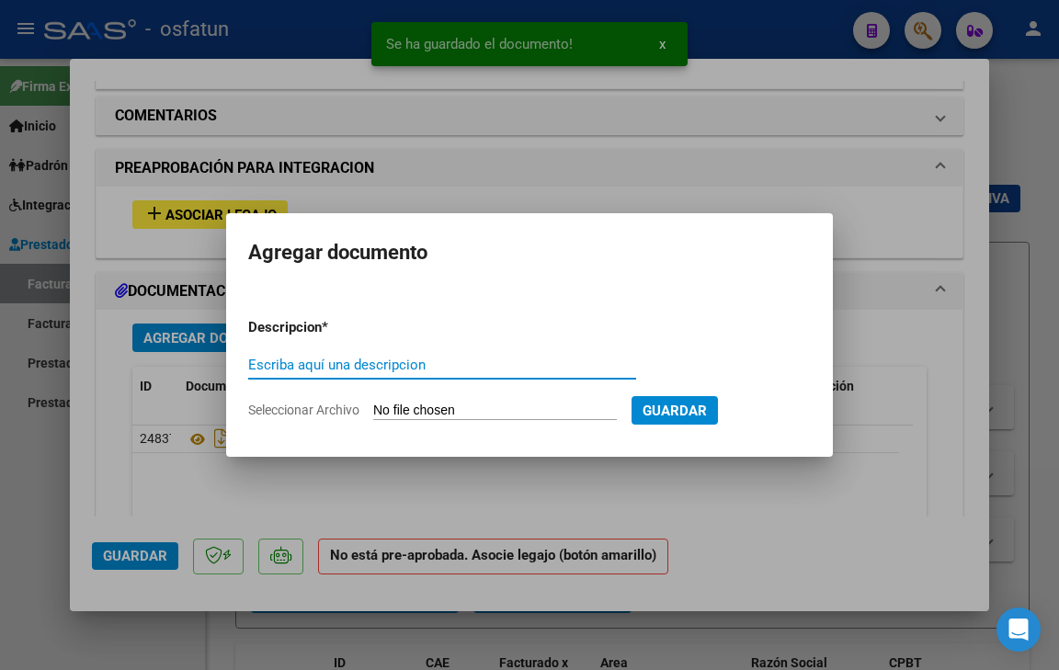
click at [314, 411] on span "Seleccionar Archivo" at bounding box center [303, 409] width 111 height 15
click at [373, 411] on input "Seleccionar Archivo" at bounding box center [494, 410] width 243 height 17
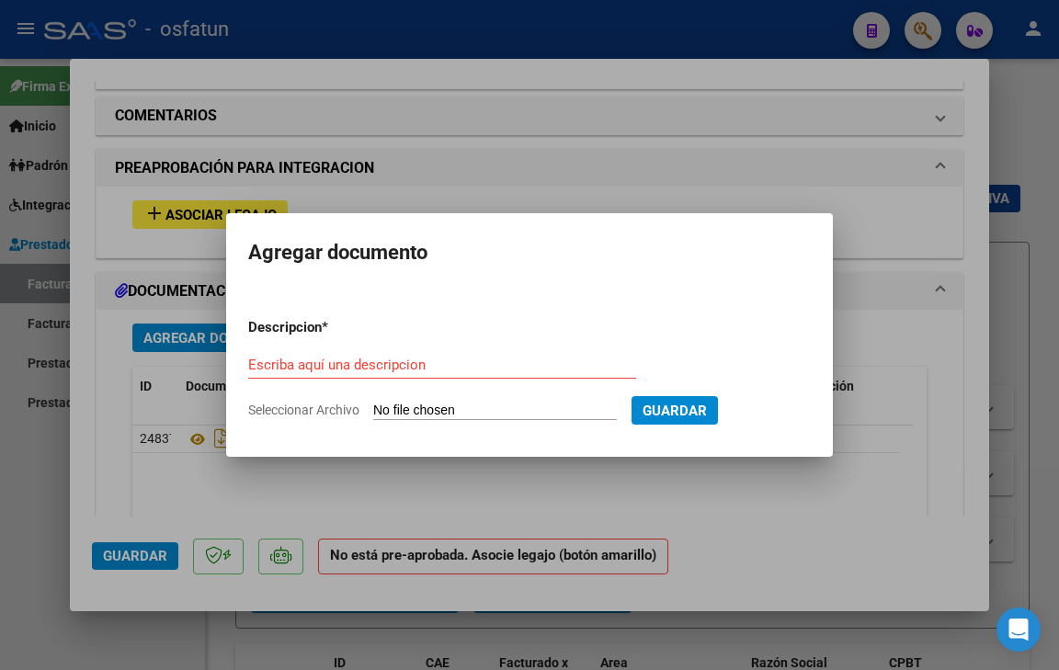
type input "C:\fakepath\[PERSON_NAME] escuela sept.pdf"
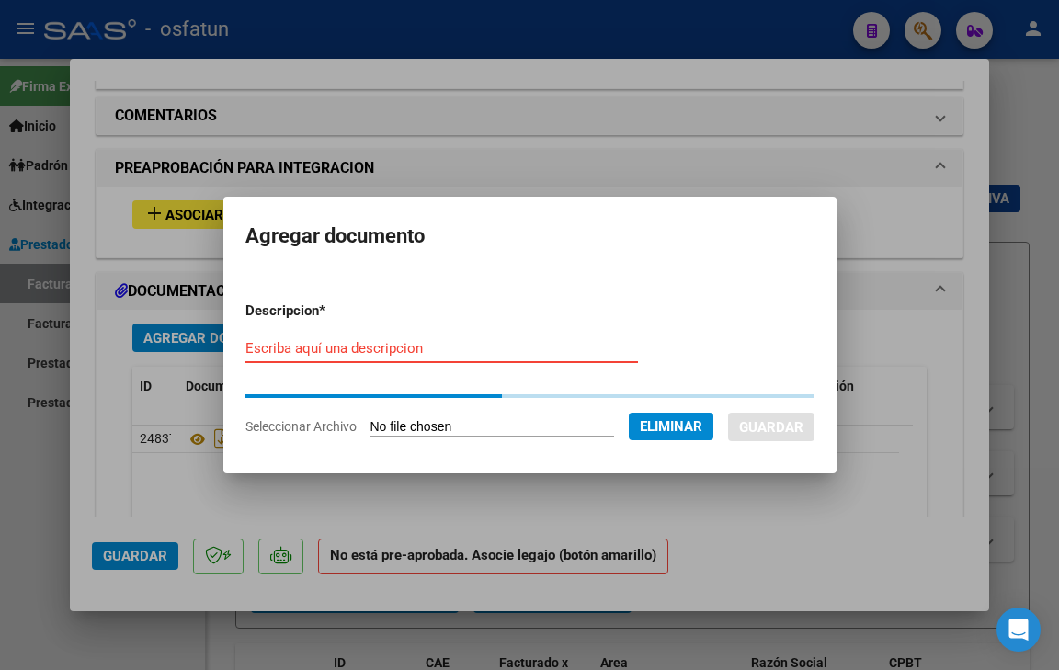
click at [411, 347] on form "Descripcion * Escriba aquí una descripcion Seleccionar Archivo Eliminar Guardar" at bounding box center [529, 369] width 569 height 164
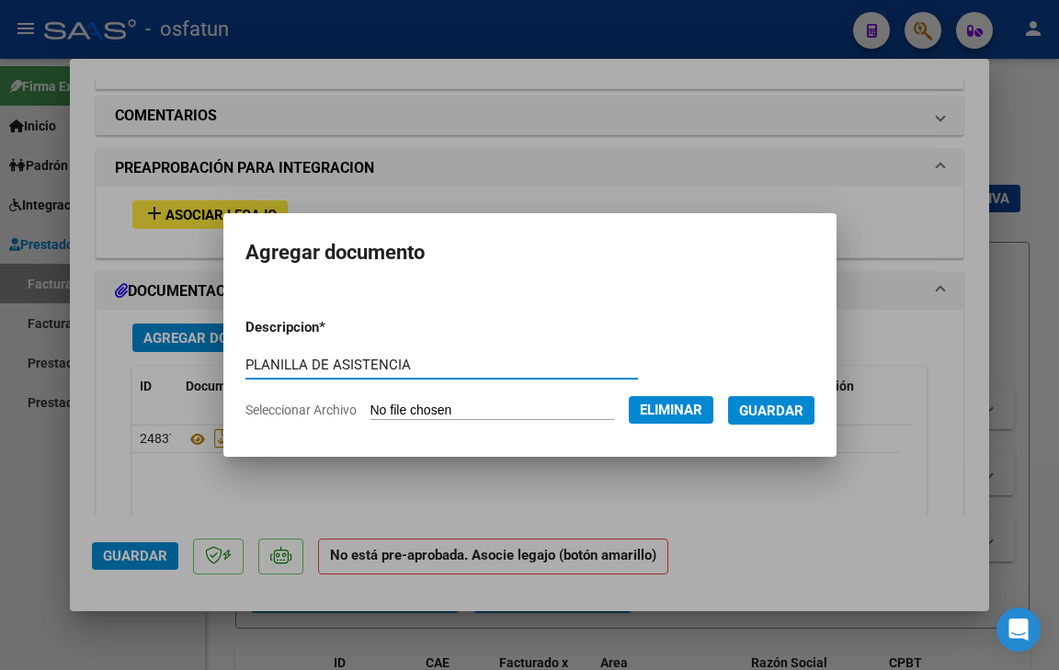
type input "PLANILLA DE ASISTENCIA"
click at [803, 402] on span "Guardar" at bounding box center [771, 410] width 64 height 17
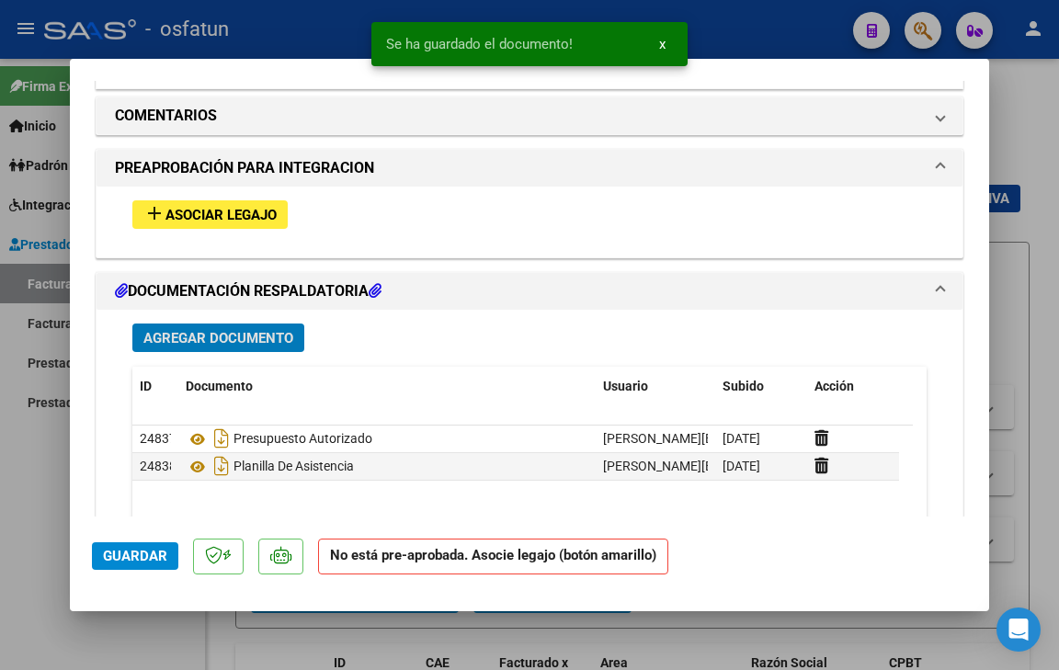
click at [198, 209] on span "Asociar Legajo" at bounding box center [220, 215] width 111 height 17
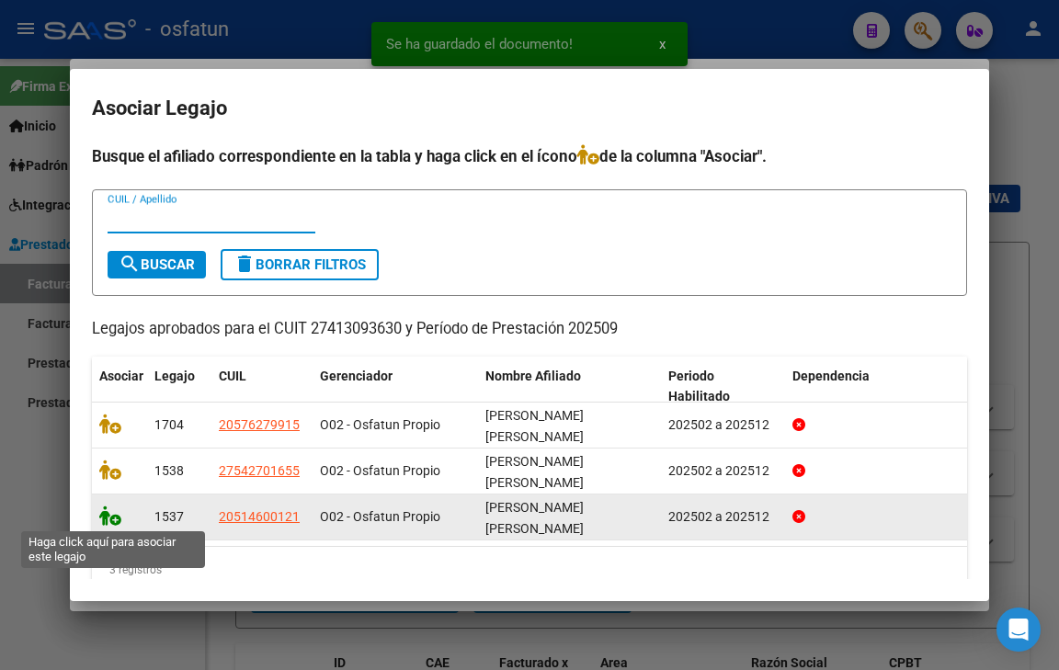
click at [102, 518] on icon at bounding box center [110, 515] width 22 height 20
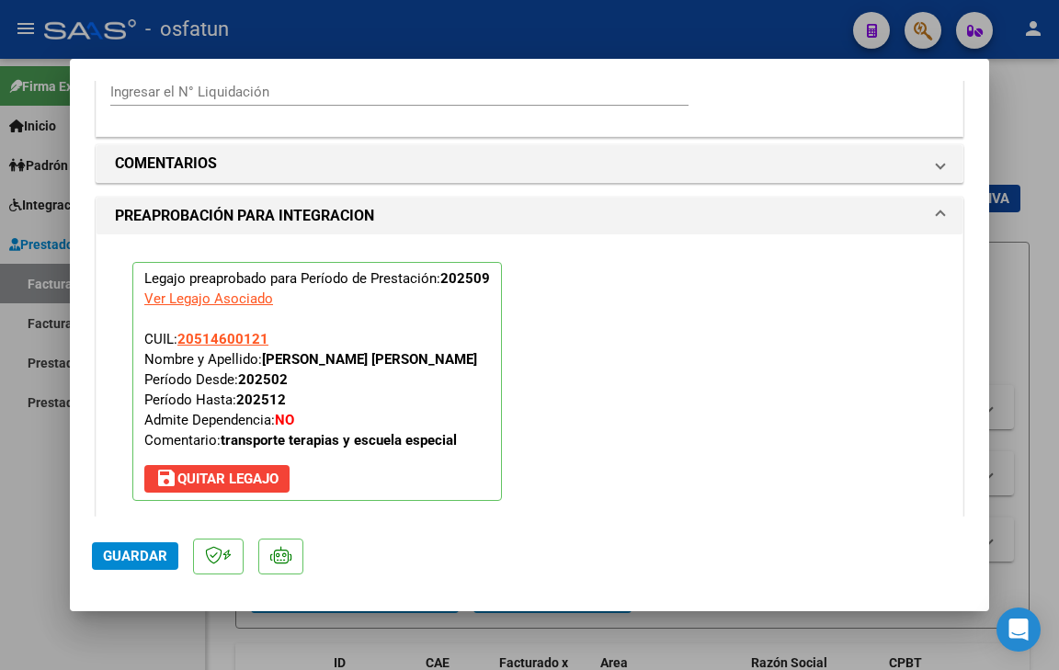
click at [142, 560] on span "Guardar" at bounding box center [135, 556] width 64 height 17
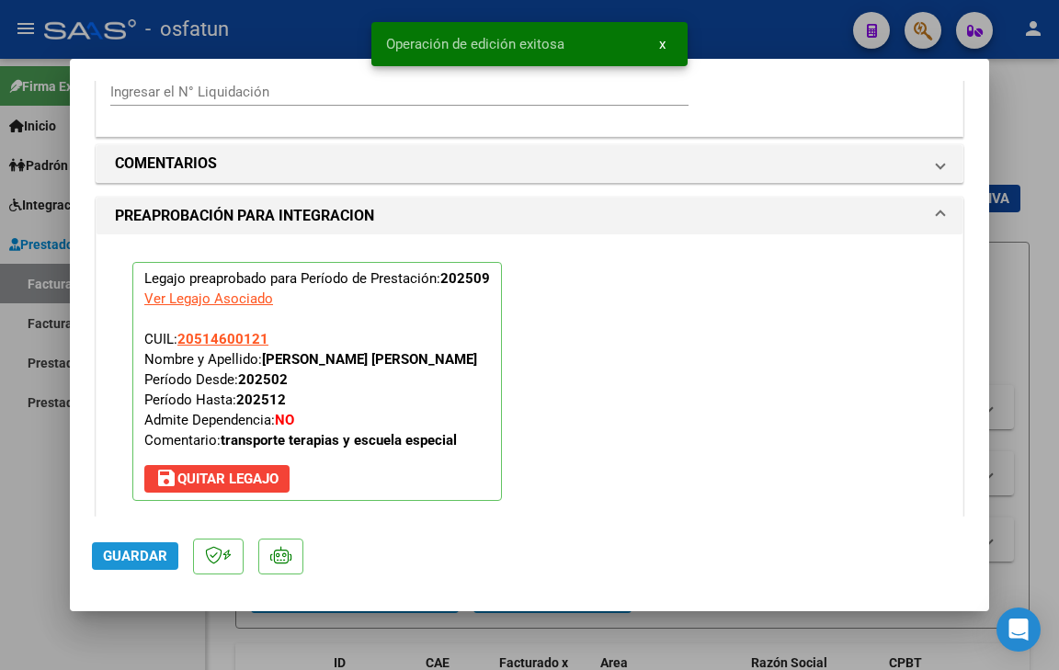
click at [145, 555] on span "Guardar" at bounding box center [135, 556] width 64 height 17
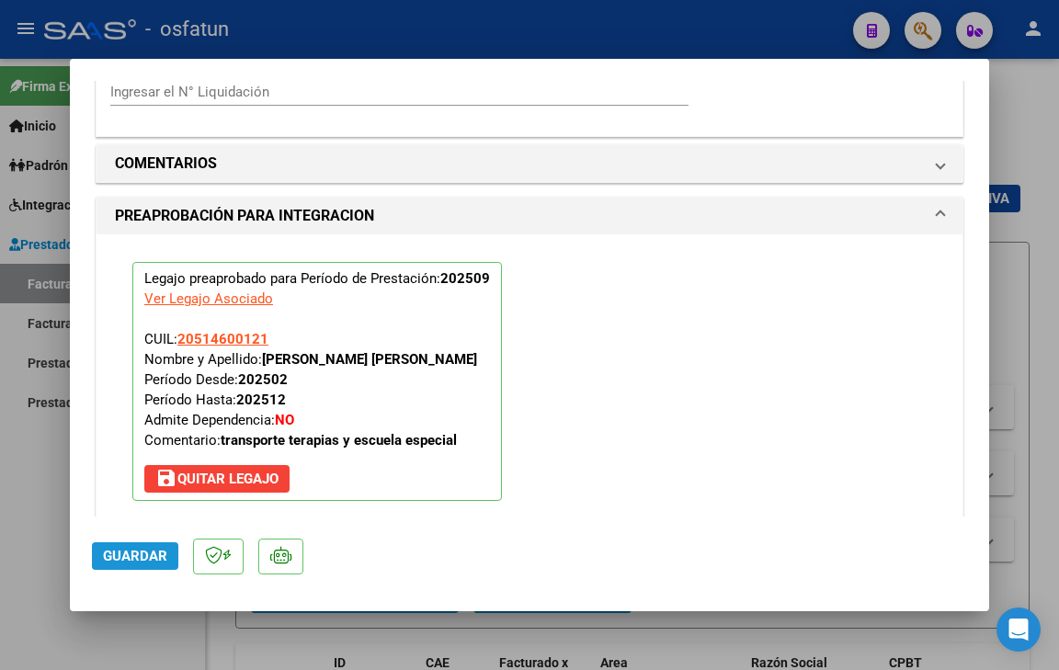
click at [142, 550] on span "Guardar" at bounding box center [135, 556] width 64 height 17
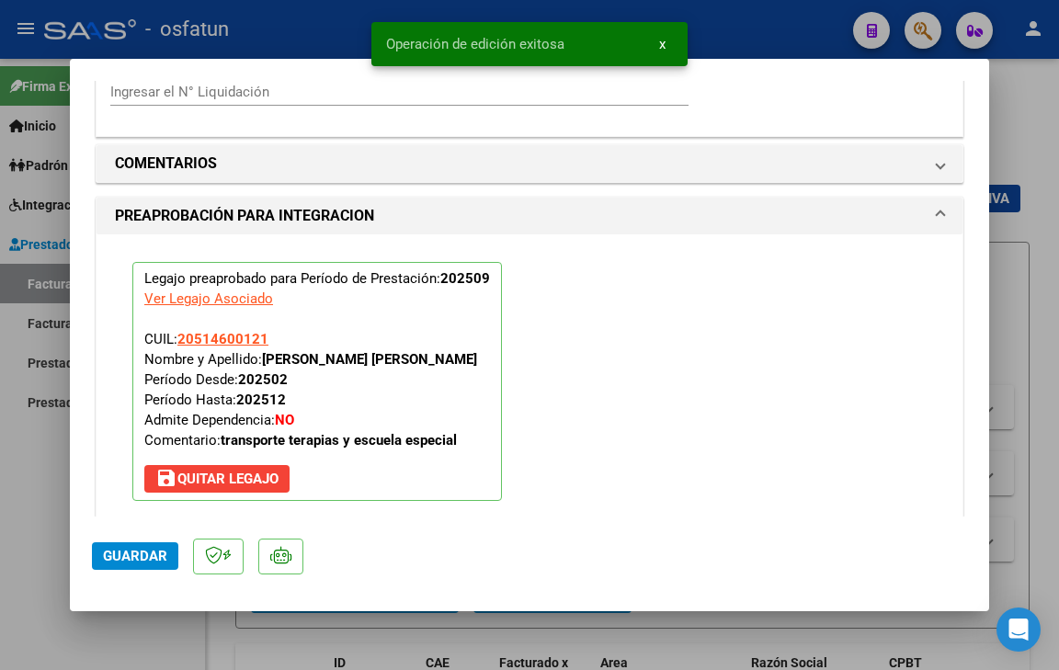
click at [131, 635] on div at bounding box center [529, 335] width 1059 height 670
type input "$ 0,00"
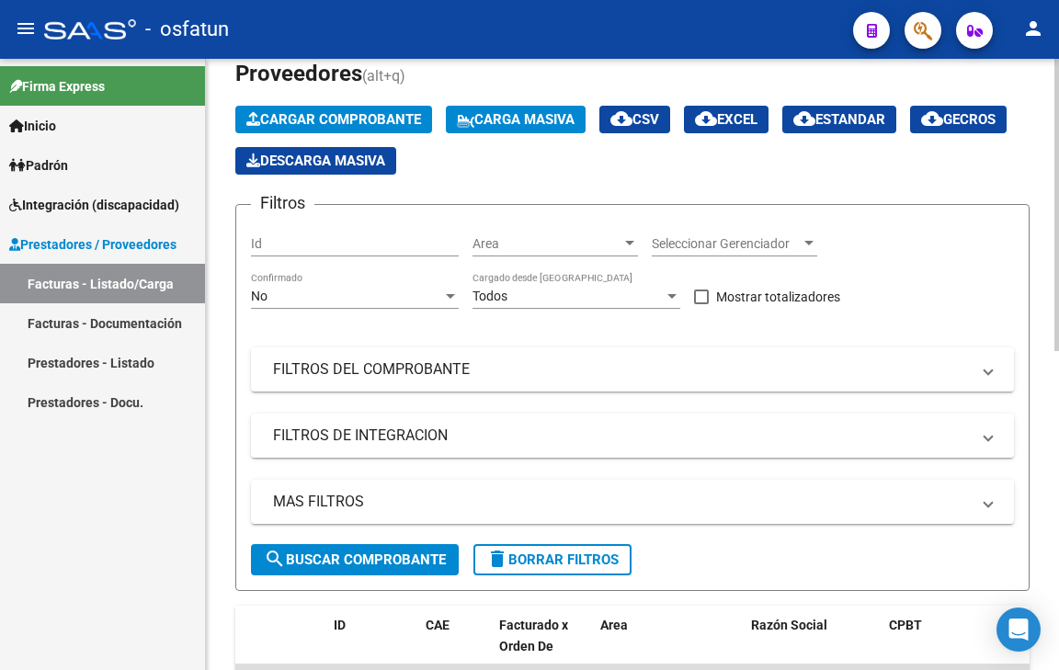
scroll to position [184, 0]
